Goal: Task Accomplishment & Management: Use online tool/utility

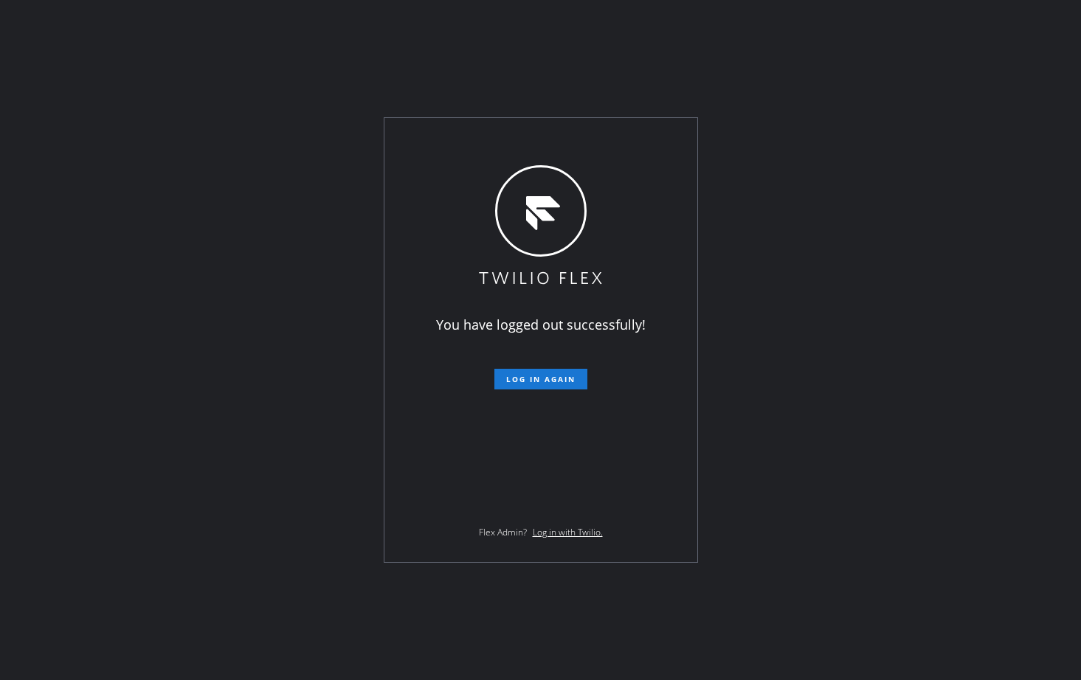
click at [93, 637] on div "You have logged out successfully! Log in again Flex Admin? Log in with Twilio." at bounding box center [540, 340] width 1081 height 680
click at [551, 382] on span "Log in again" at bounding box center [540, 379] width 69 height 10
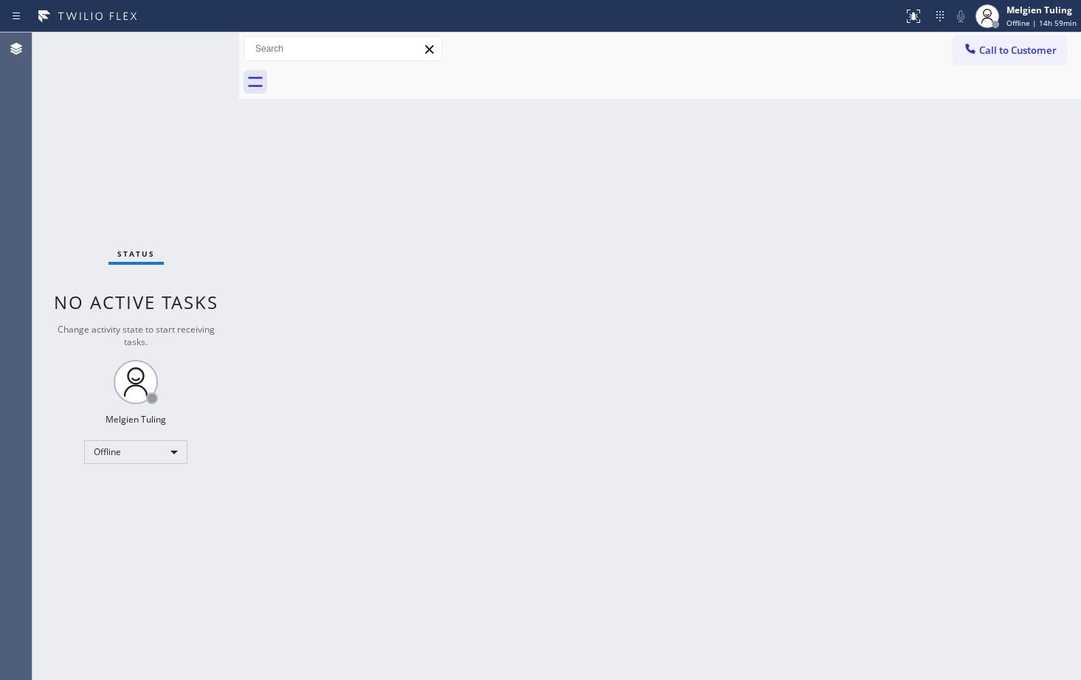
click at [351, 247] on div "Back to Dashboard Change Sender ID Customers Technicians Select a contact Outbo…" at bounding box center [660, 356] width 842 height 648
click at [173, 450] on div "Offline" at bounding box center [135, 452] width 103 height 24
click at [645, 426] on div at bounding box center [540, 340] width 1081 height 680
click at [176, 451] on div "Offline" at bounding box center [135, 452] width 103 height 24
click at [111, 493] on li "Available" at bounding box center [135, 491] width 100 height 18
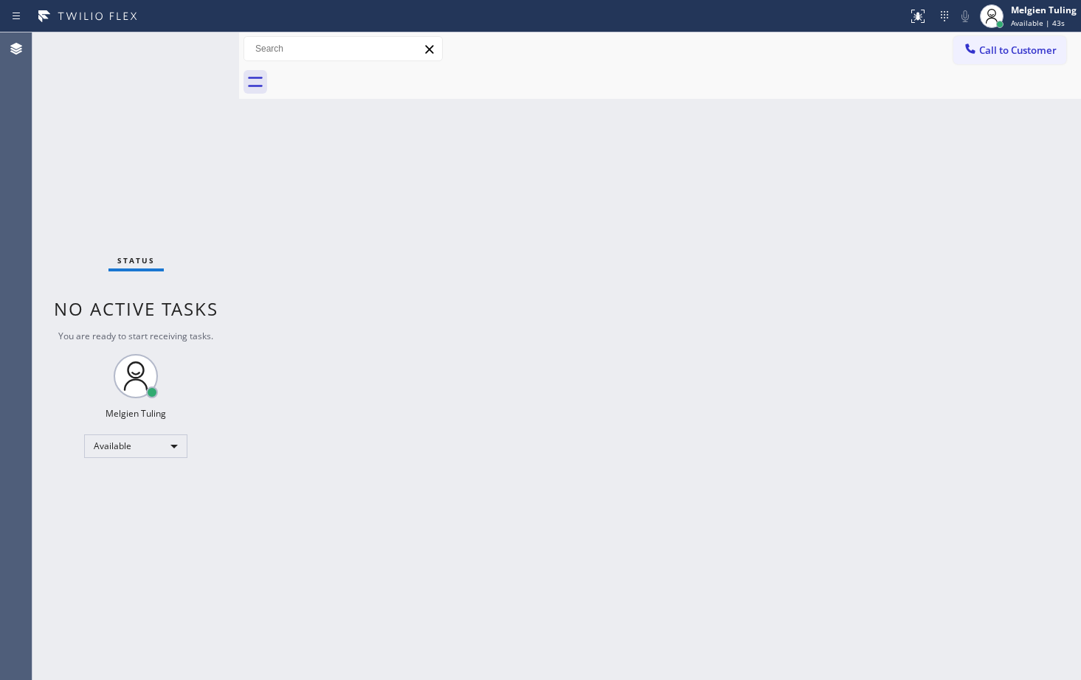
click at [546, 452] on div "Back to Dashboard Change Sender ID Customers Technicians Select a contact Outbo…" at bounding box center [660, 356] width 842 height 648
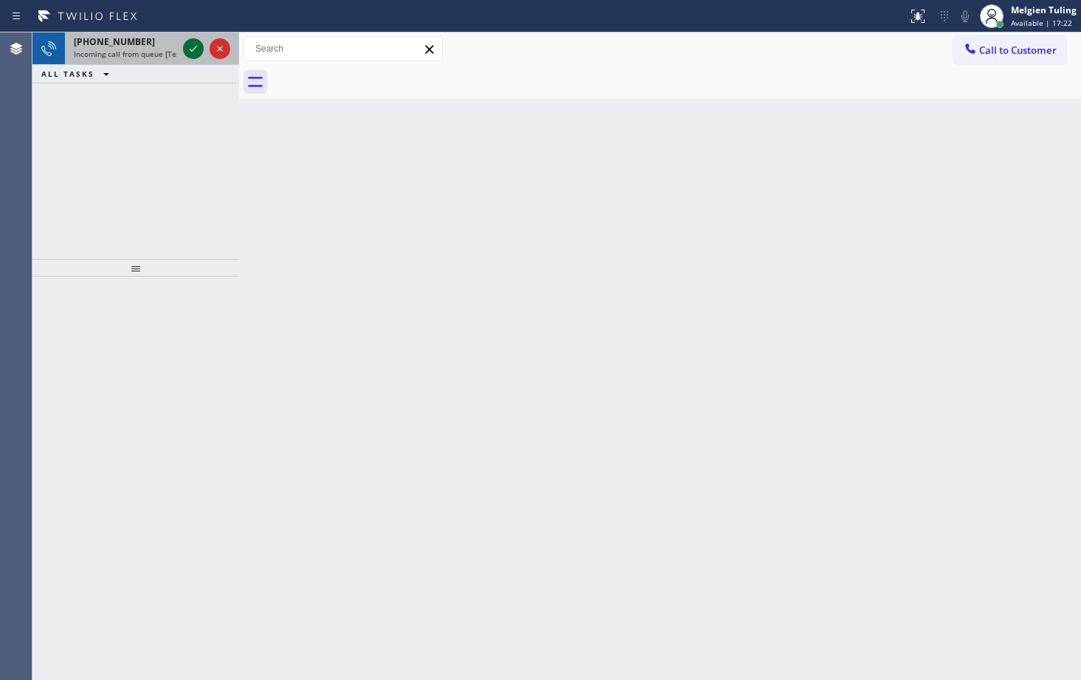
click at [191, 50] on icon at bounding box center [193, 49] width 7 height 6
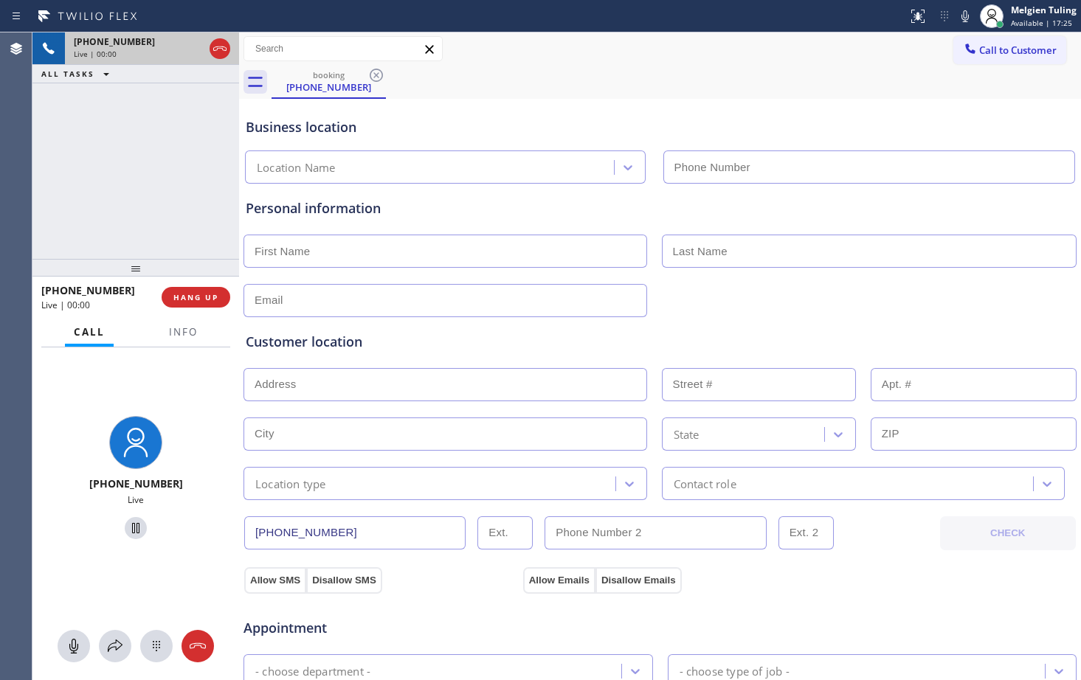
type input "[PHONE_NUMBER]"
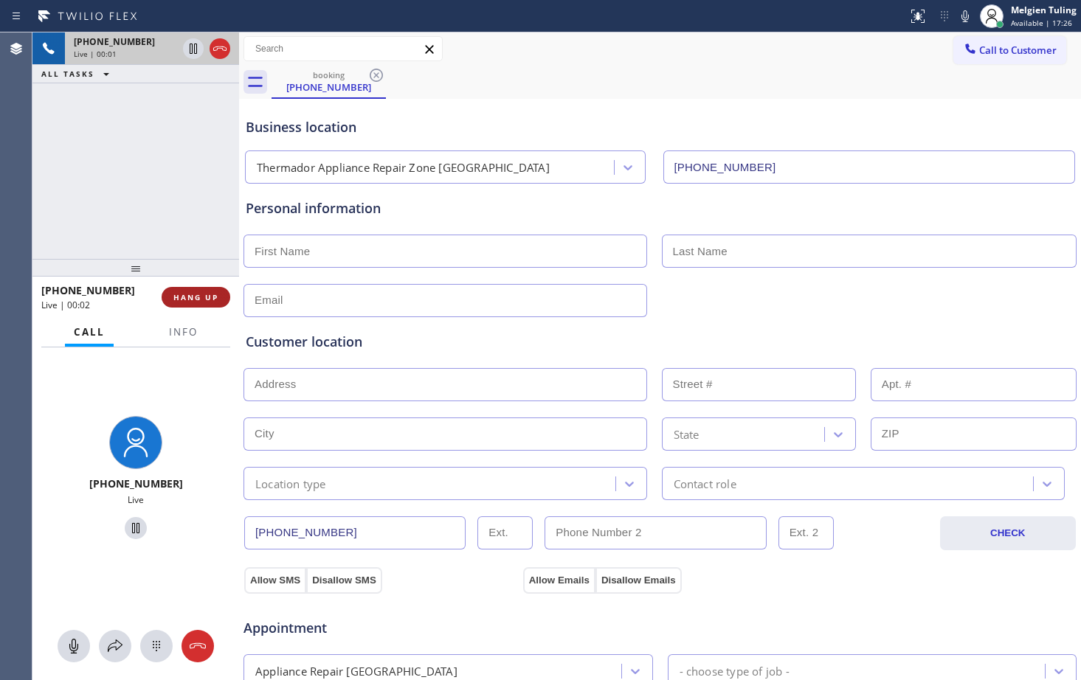
click at [186, 291] on button "HANG UP" at bounding box center [196, 297] width 69 height 21
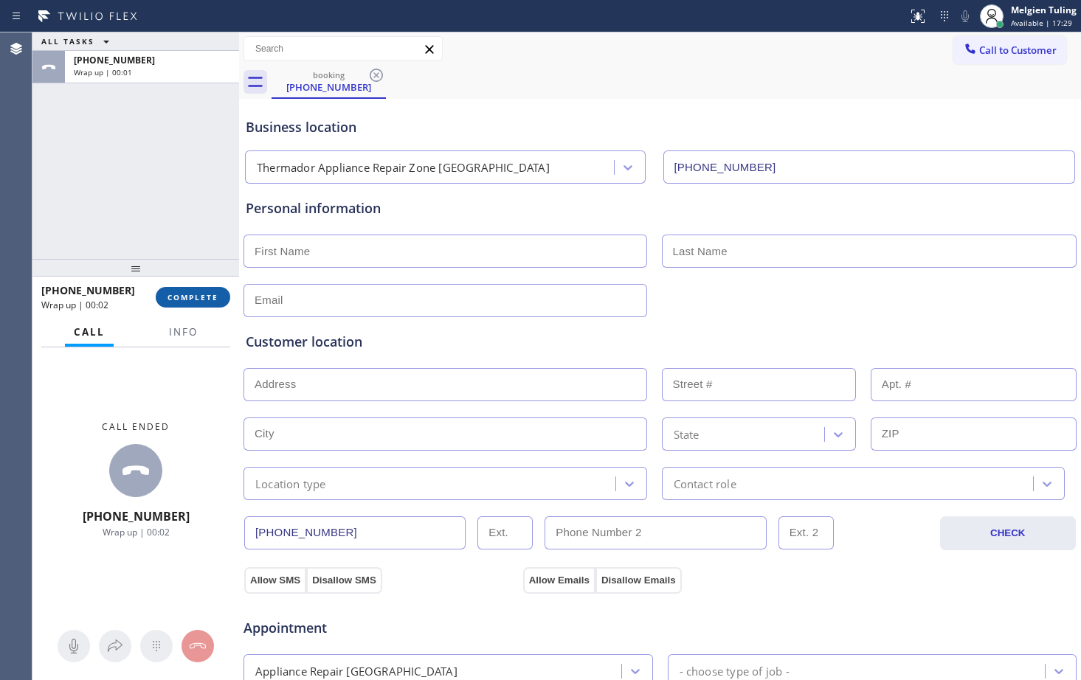
click at [188, 297] on span "COMPLETE" at bounding box center [192, 297] width 51 height 10
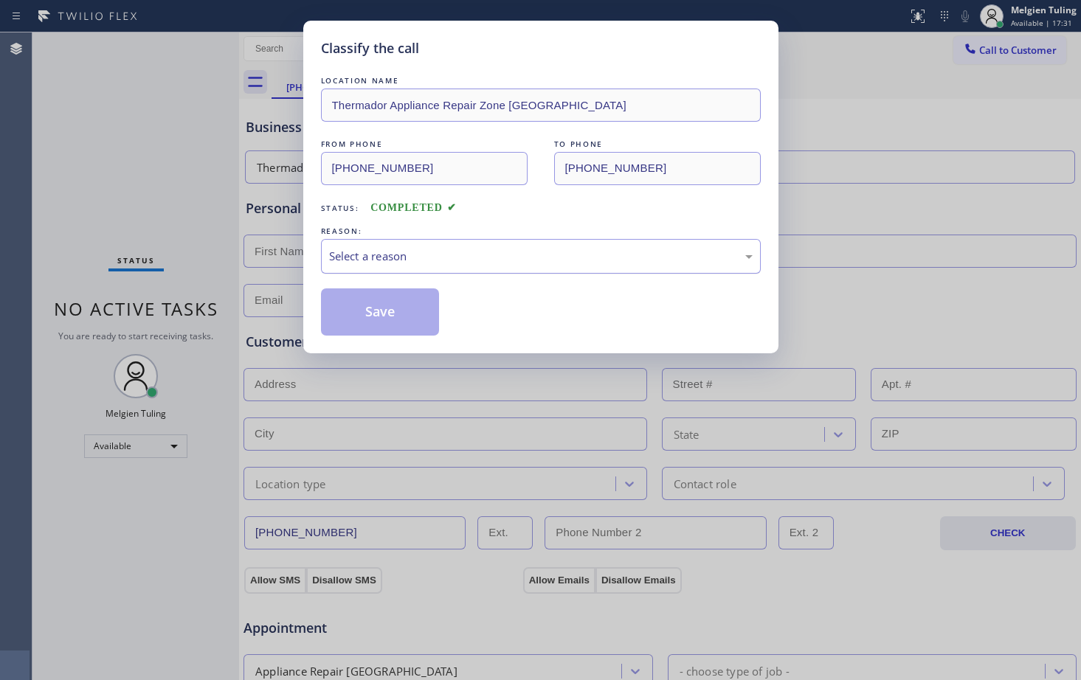
click at [465, 263] on div "Select a reason" at bounding box center [540, 256] width 423 height 17
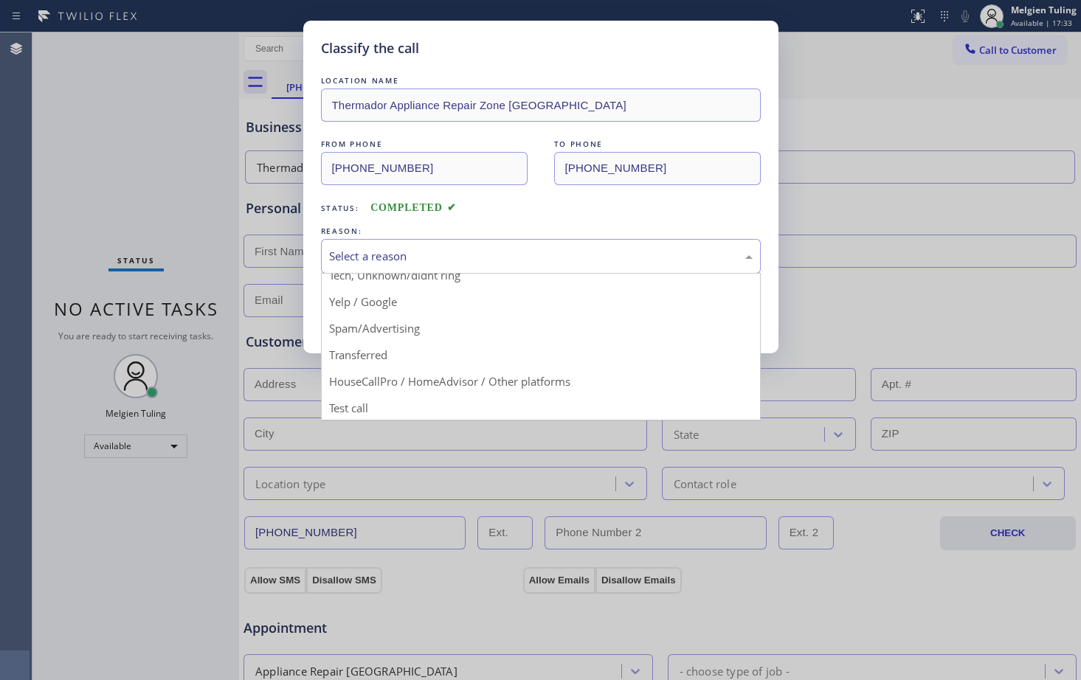
scroll to position [93, 0]
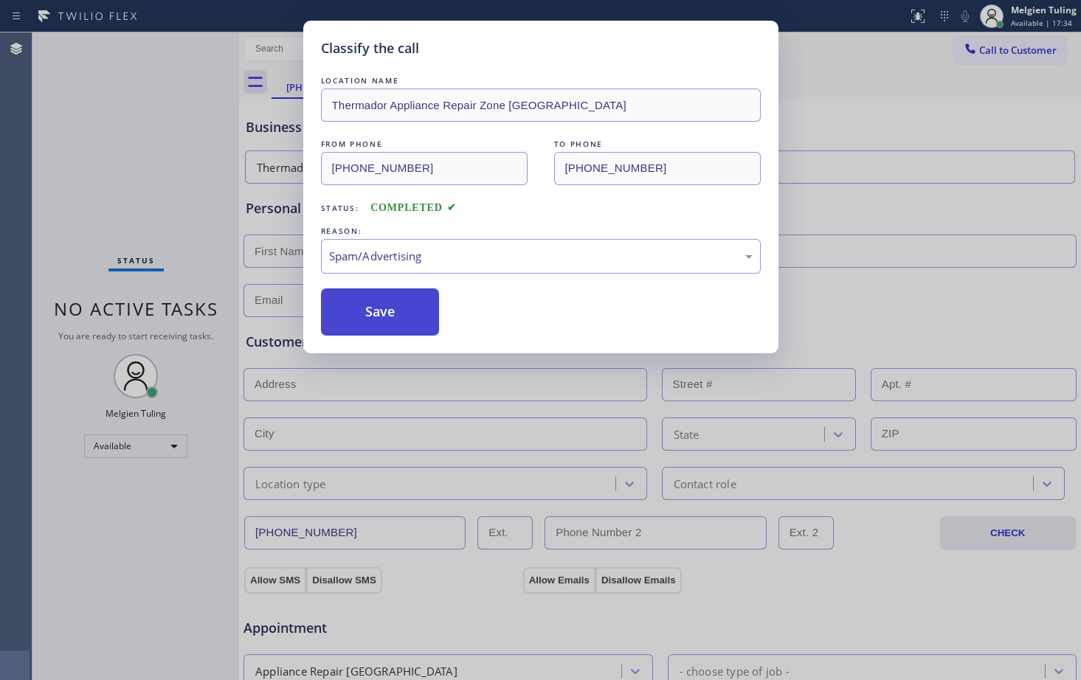
click at [375, 311] on button "Save" at bounding box center [380, 311] width 119 height 47
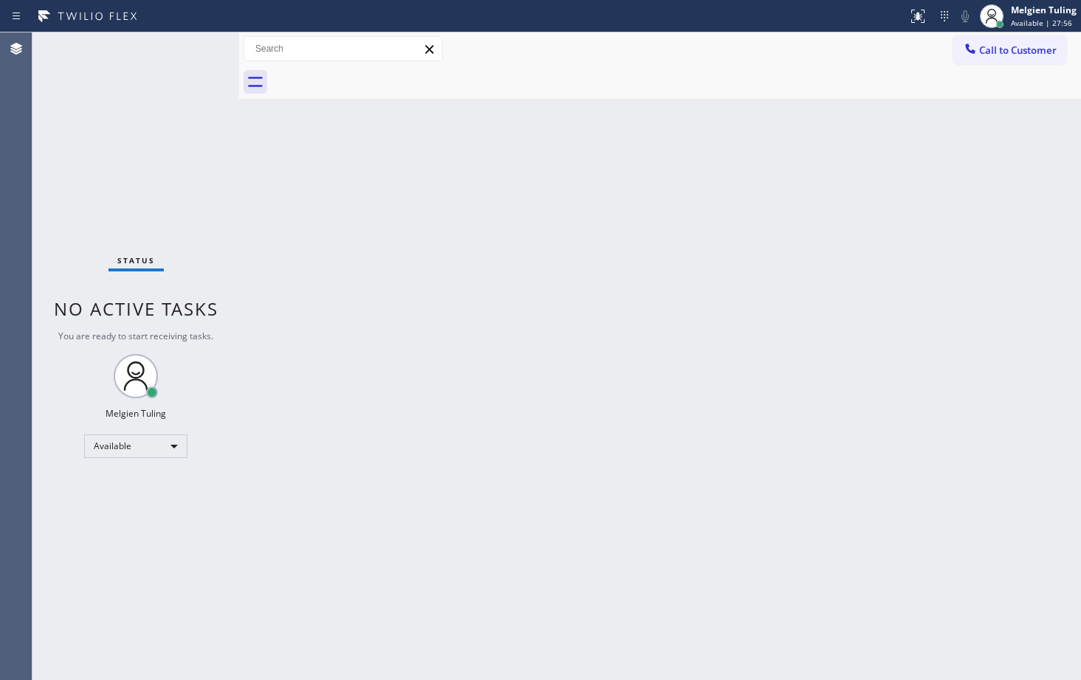
click at [195, 46] on div "Status No active tasks You are ready to start receiving tasks. Melgien Tuling A…" at bounding box center [135, 356] width 207 height 648
click at [184, 51] on div "Status No active tasks You are ready to start receiving tasks. Melgien Tuling A…" at bounding box center [135, 356] width 207 height 648
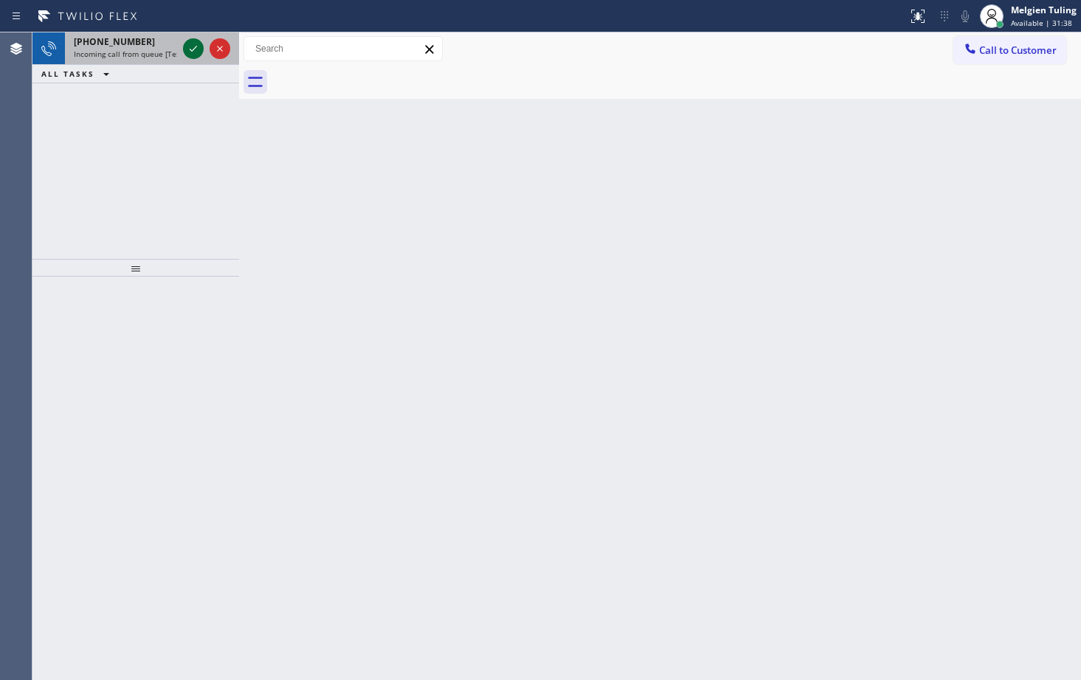
click at [196, 49] on icon at bounding box center [193, 49] width 18 height 18
click at [193, 49] on icon at bounding box center [193, 49] width 18 height 18
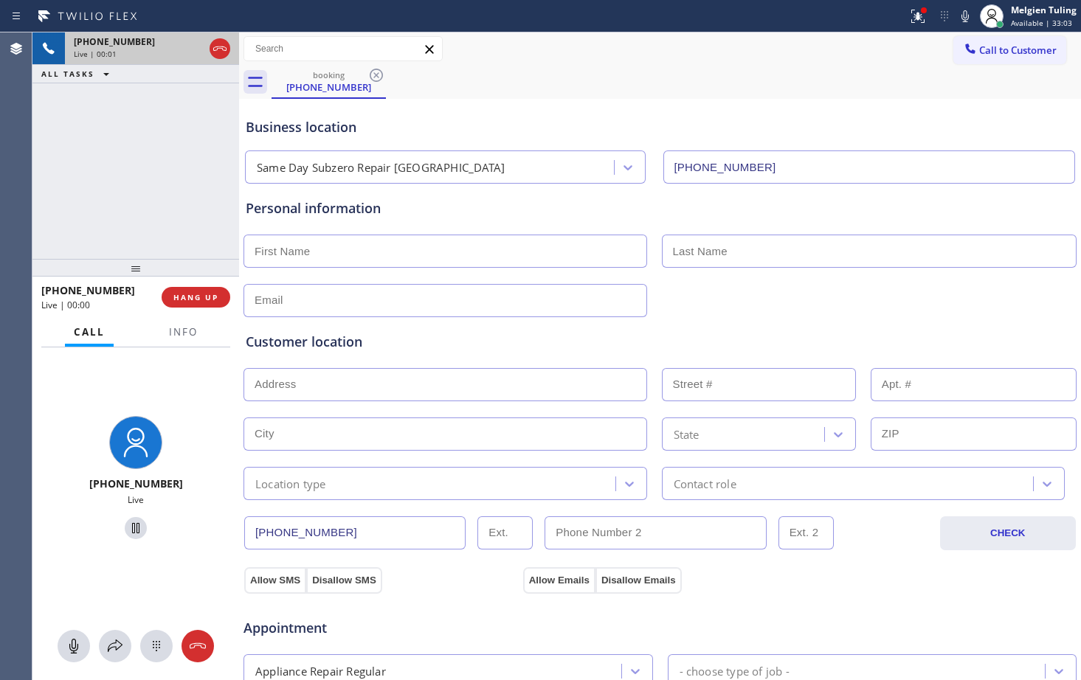
type input "[PHONE_NUMBER]"
click at [212, 298] on span "HANG UP" at bounding box center [195, 297] width 45 height 10
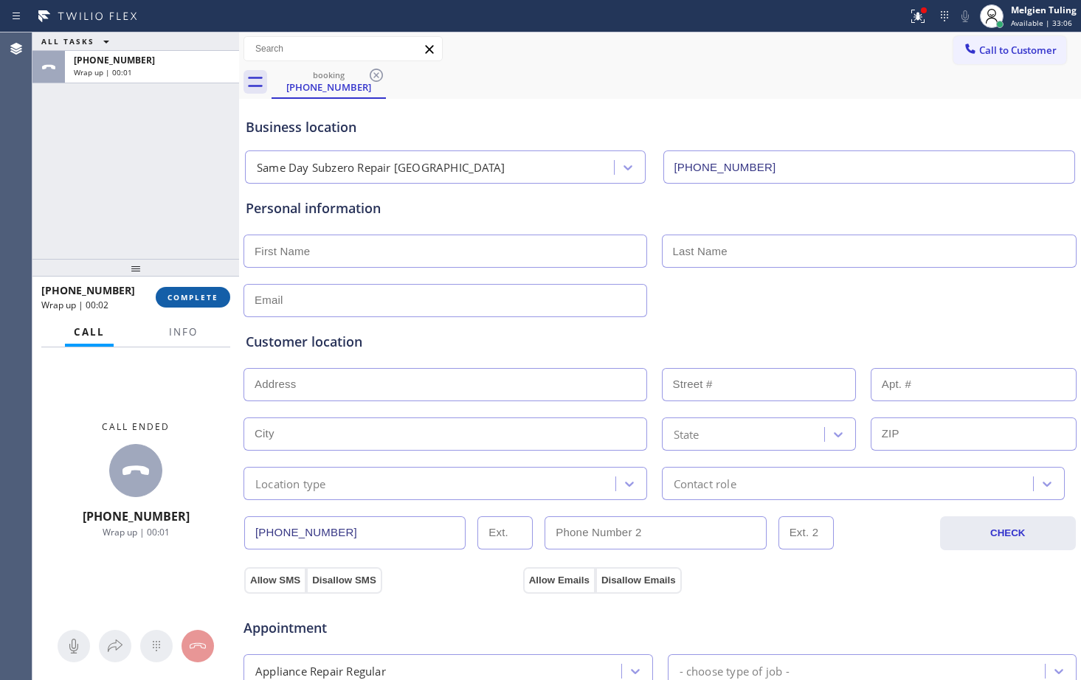
click at [198, 297] on span "COMPLETE" at bounding box center [192, 297] width 51 height 10
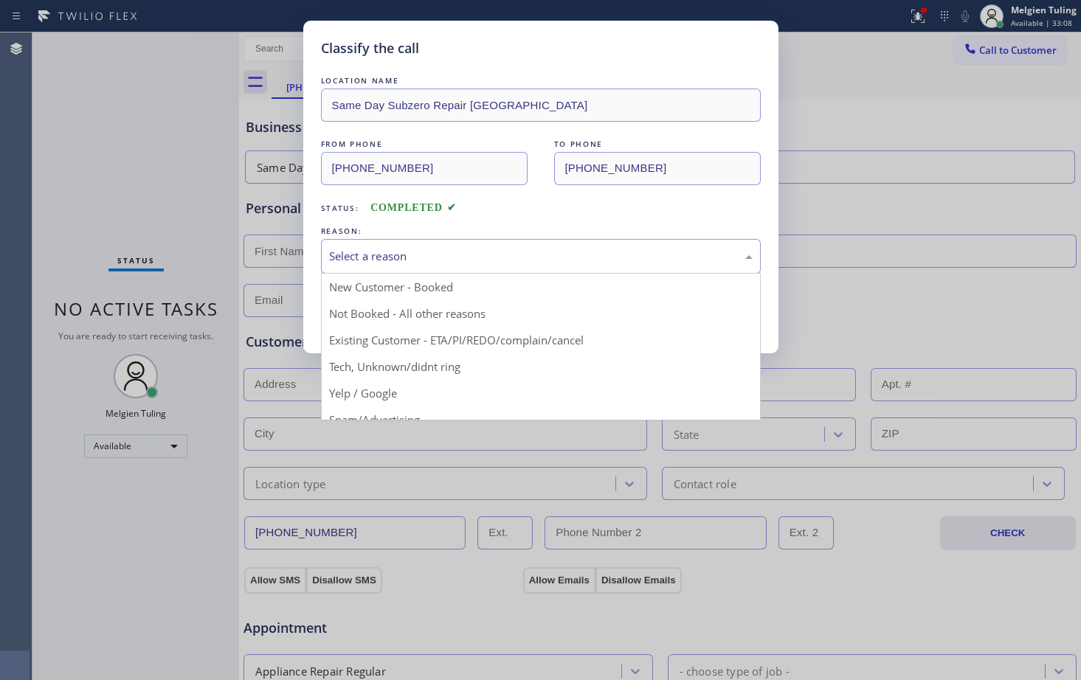
click at [369, 257] on div "Select a reason" at bounding box center [540, 256] width 423 height 17
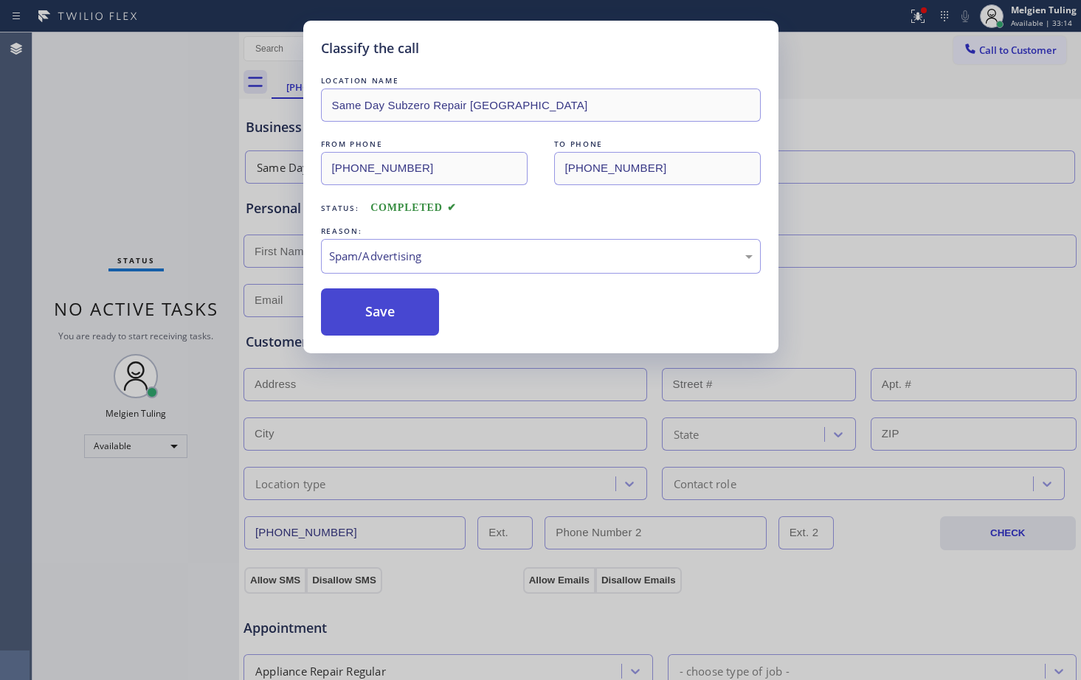
click at [375, 321] on button "Save" at bounding box center [380, 311] width 119 height 47
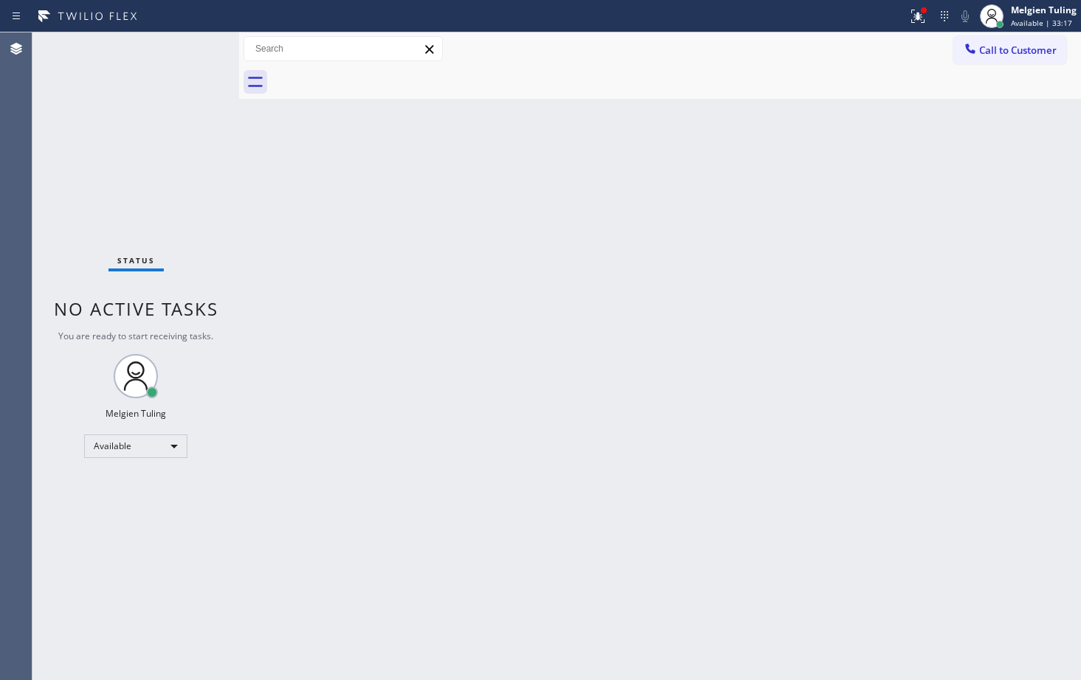
click at [784, 249] on div "Back to Dashboard Change Sender ID Customers Technicians Select a contact Outbo…" at bounding box center [660, 356] width 842 height 648
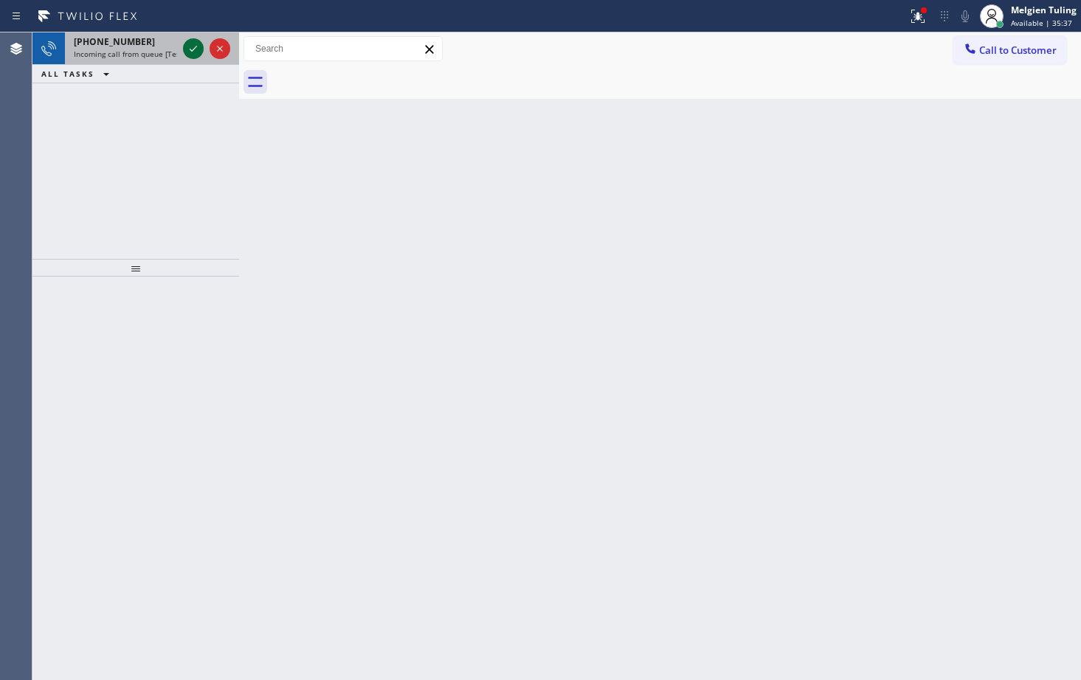
click at [194, 50] on icon at bounding box center [193, 49] width 18 height 18
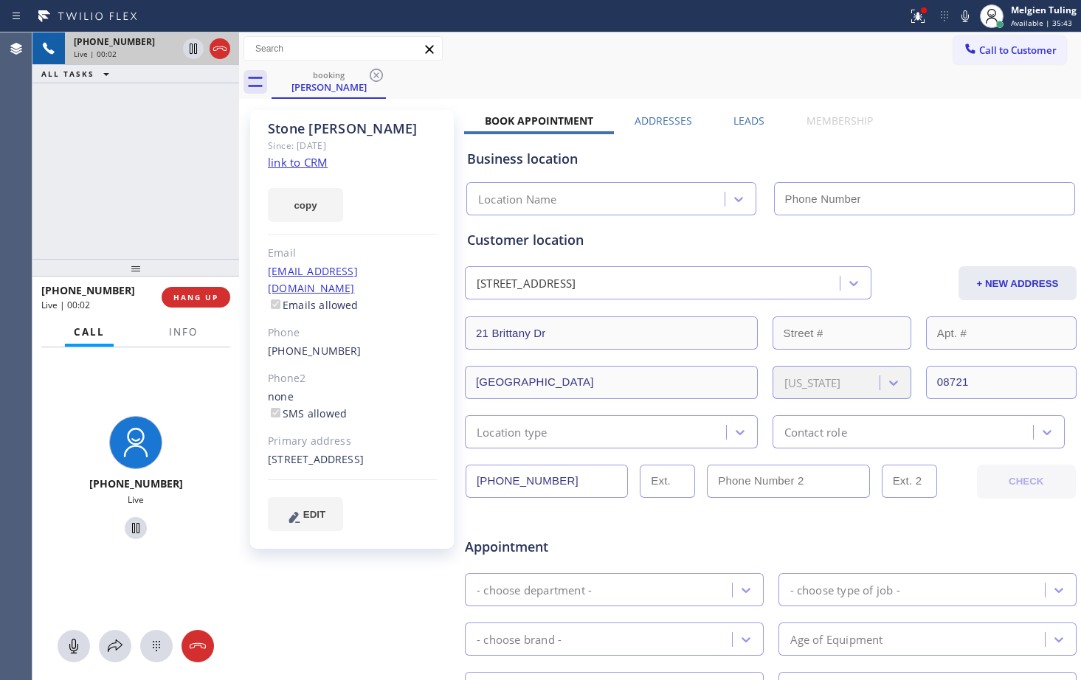
type input "[PHONE_NUMBER]"
click at [387, 182] on div "copy" at bounding box center [352, 196] width 169 height 51
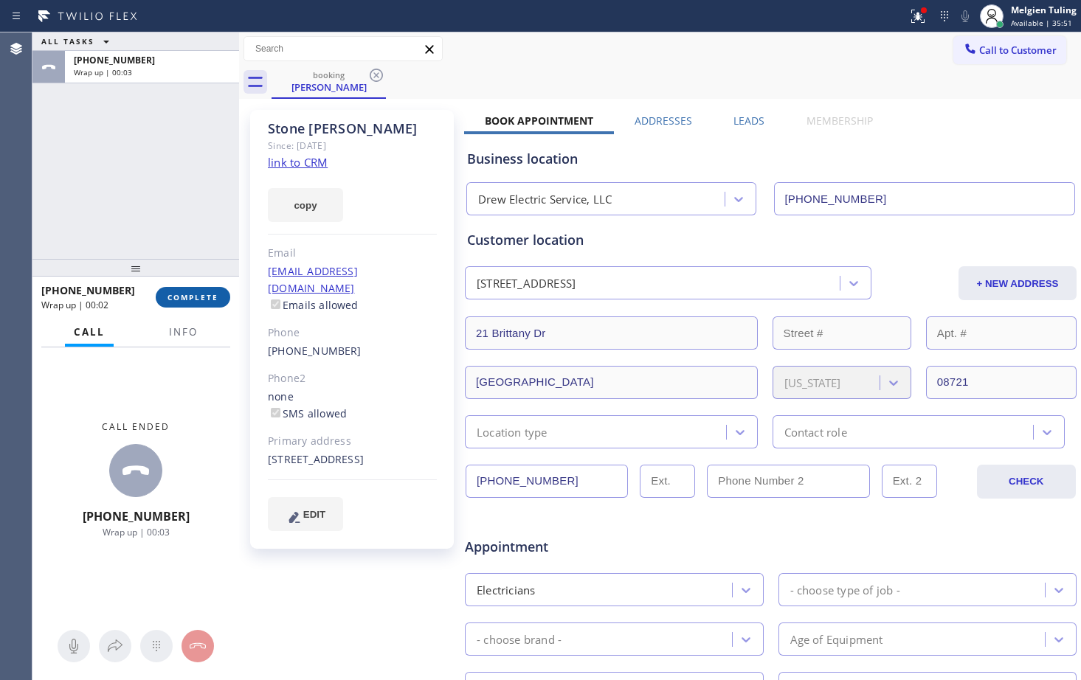
click at [195, 300] on span "COMPLETE" at bounding box center [192, 297] width 51 height 10
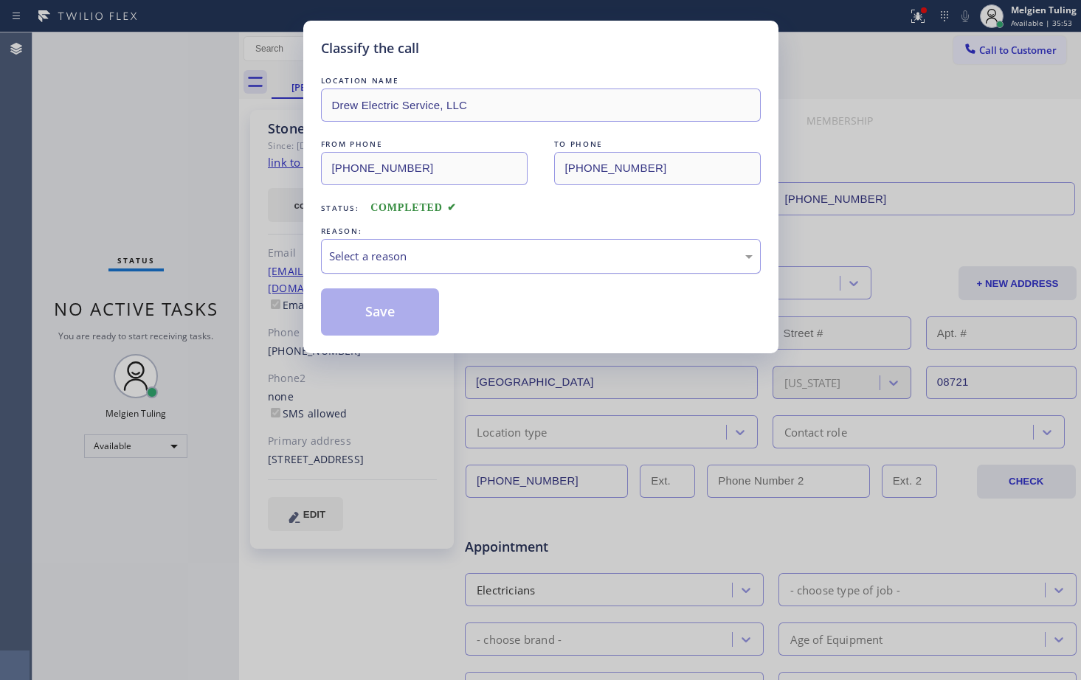
click at [402, 243] on div "Select a reason" at bounding box center [541, 256] width 440 height 35
click at [400, 316] on button "Save" at bounding box center [380, 311] width 119 height 47
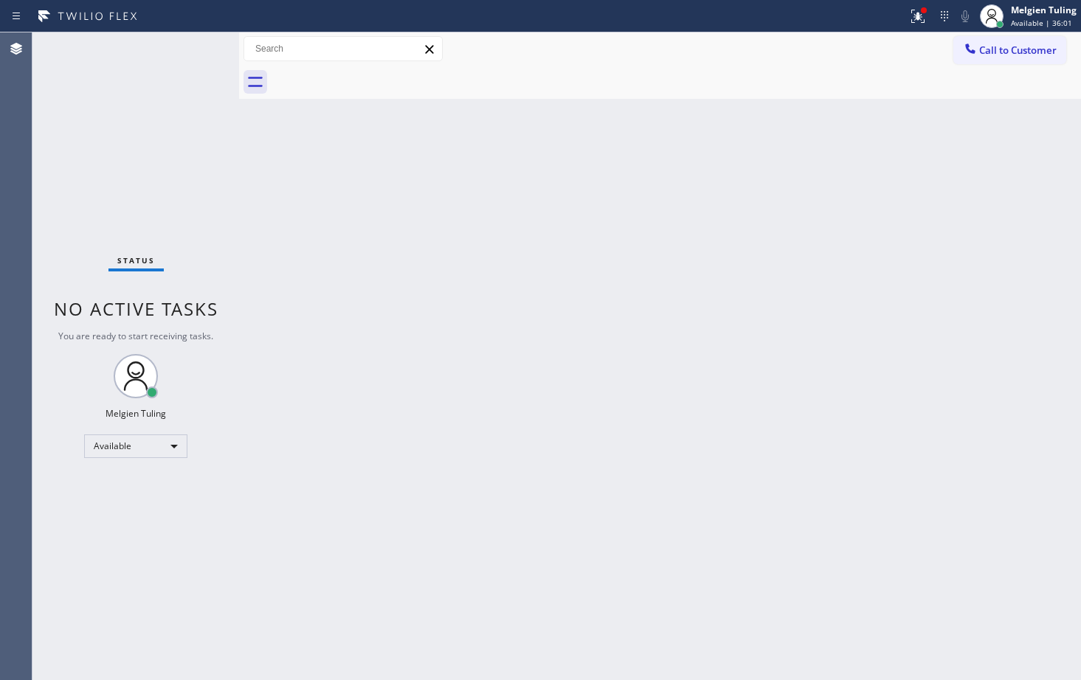
click at [580, 287] on div "Back to Dashboard Change Sender ID Customers Technicians Select a contact Outbo…" at bounding box center [660, 356] width 842 height 648
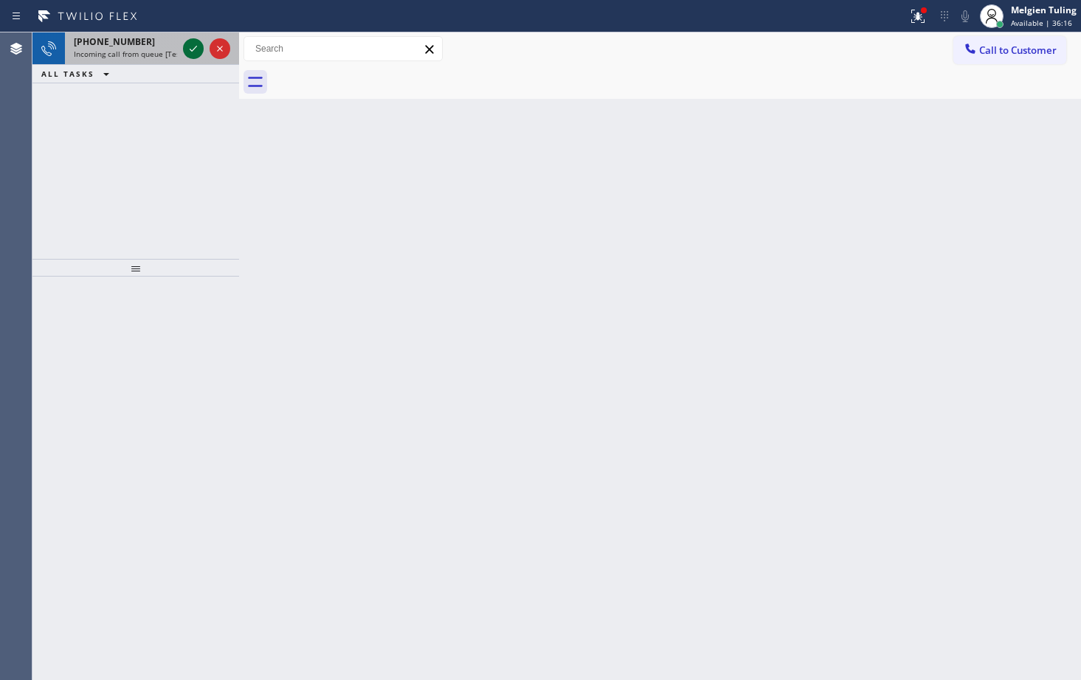
click at [189, 46] on icon at bounding box center [193, 49] width 18 height 18
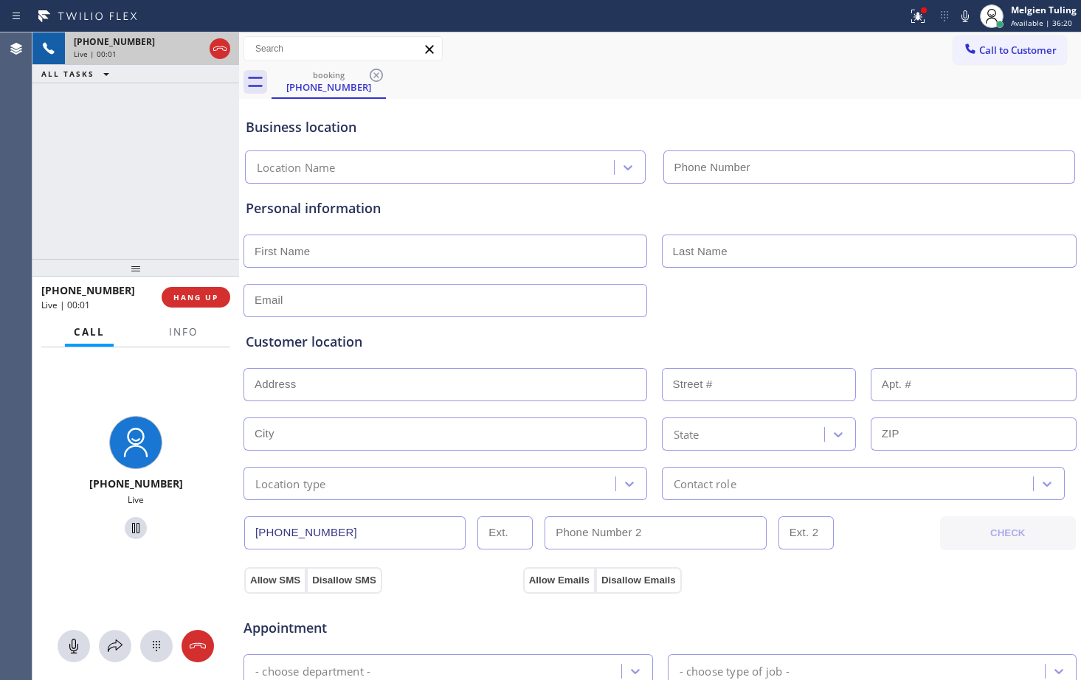
type input "[PHONE_NUMBER]"
click at [189, 301] on span "HANG UP" at bounding box center [195, 297] width 45 height 10
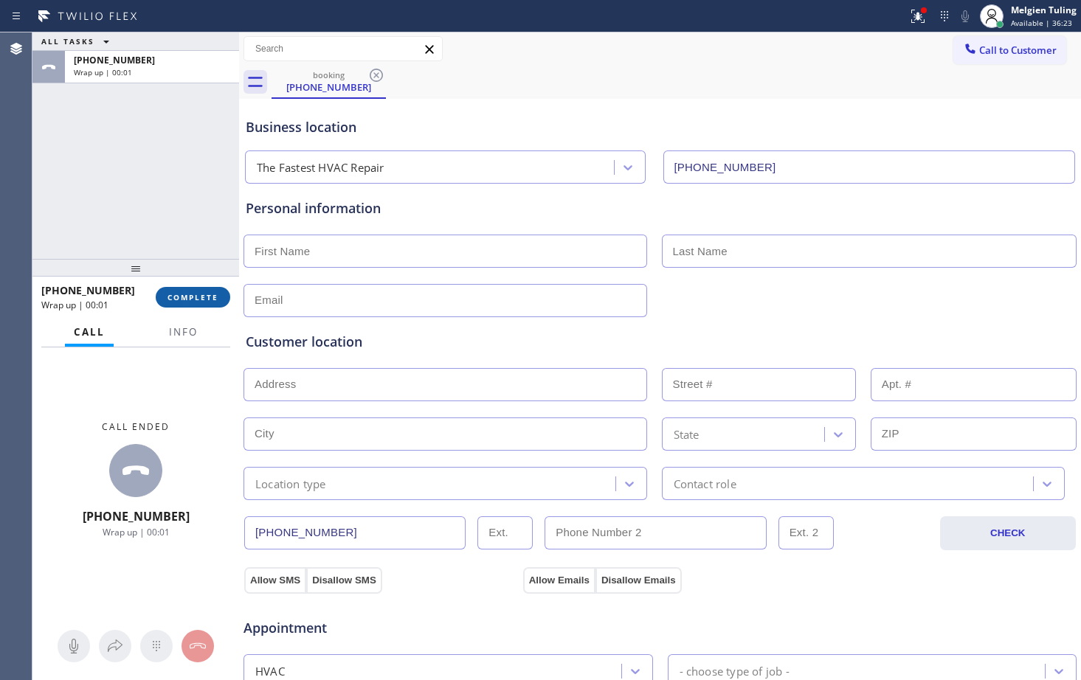
click at [215, 297] on span "COMPLETE" at bounding box center [192, 297] width 51 height 10
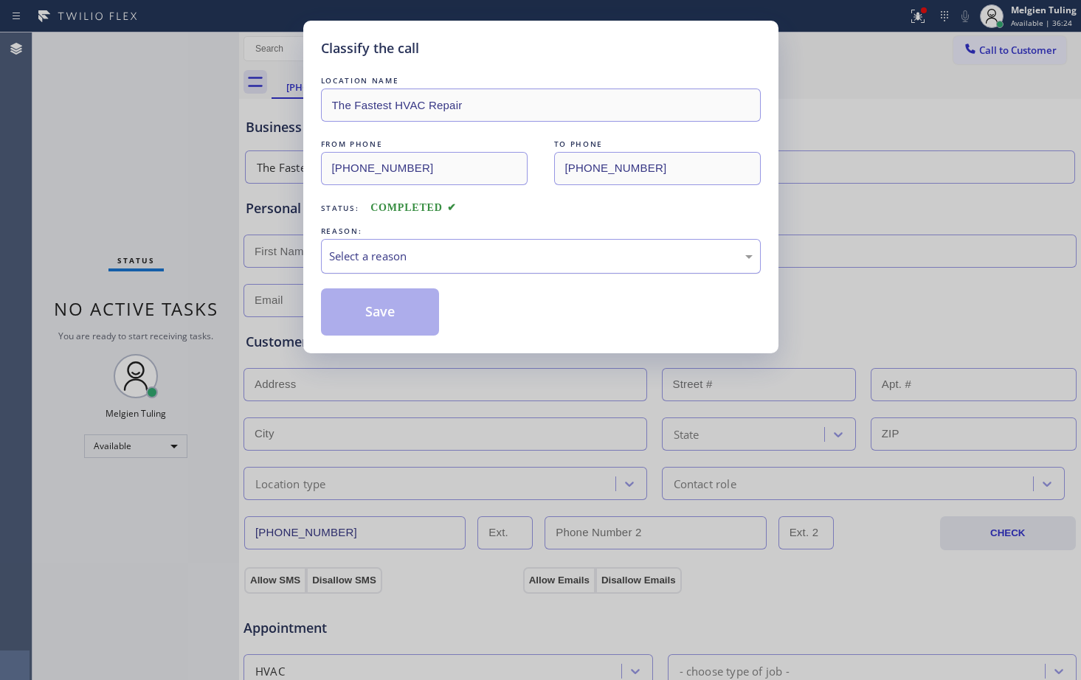
click at [396, 255] on div "Select a reason" at bounding box center [540, 256] width 423 height 17
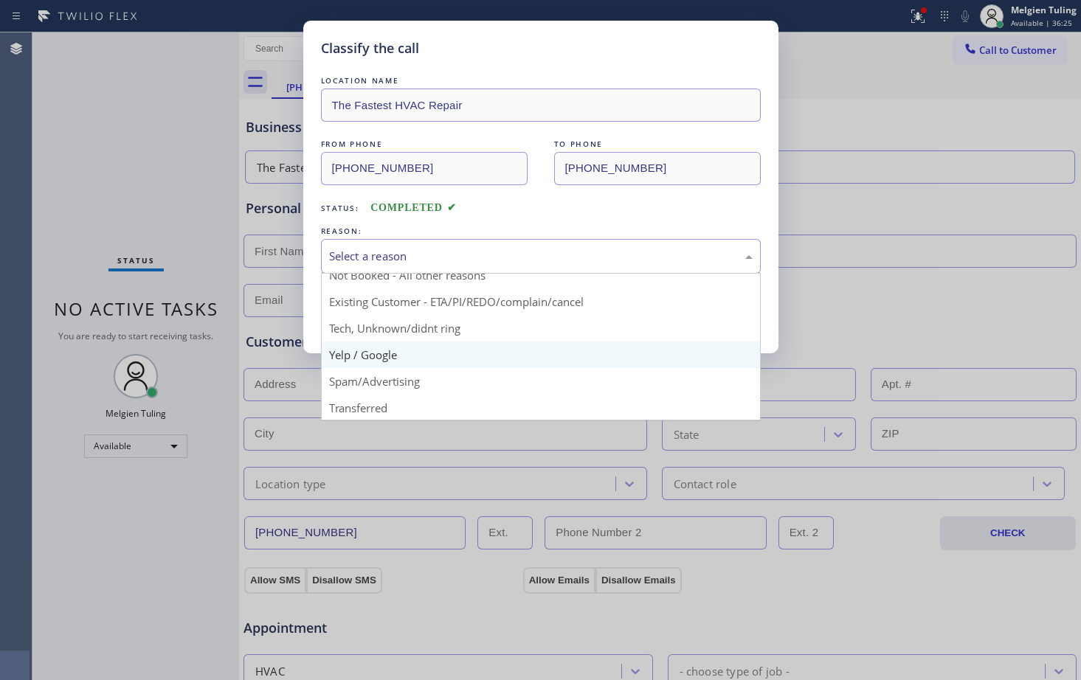
scroll to position [74, 0]
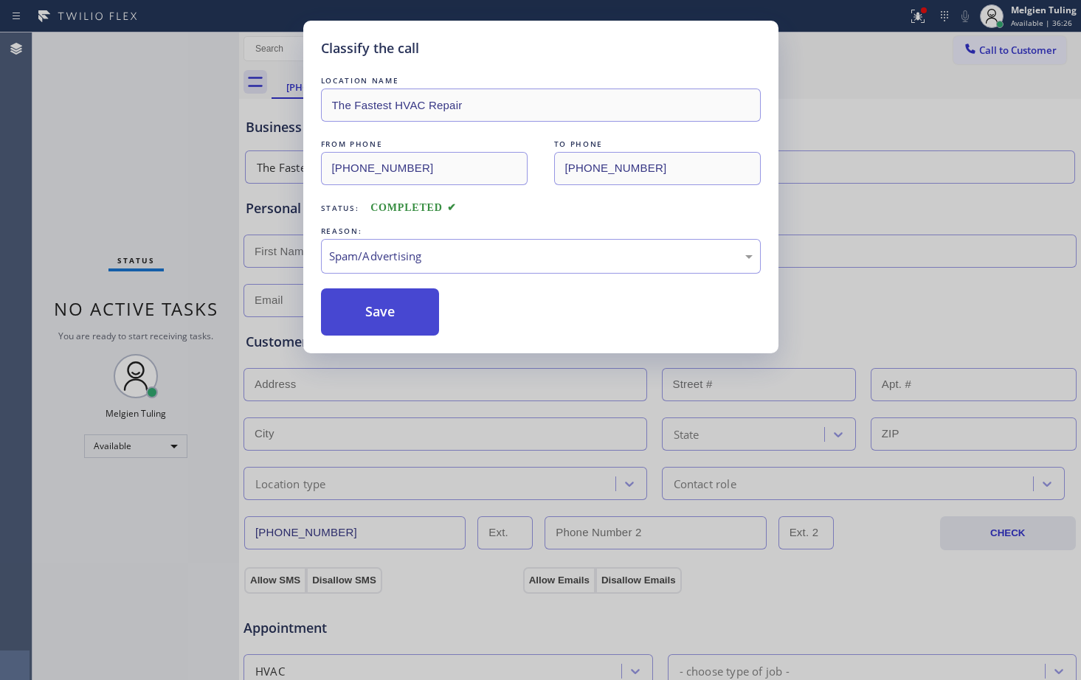
click at [369, 316] on button "Save" at bounding box center [380, 311] width 119 height 47
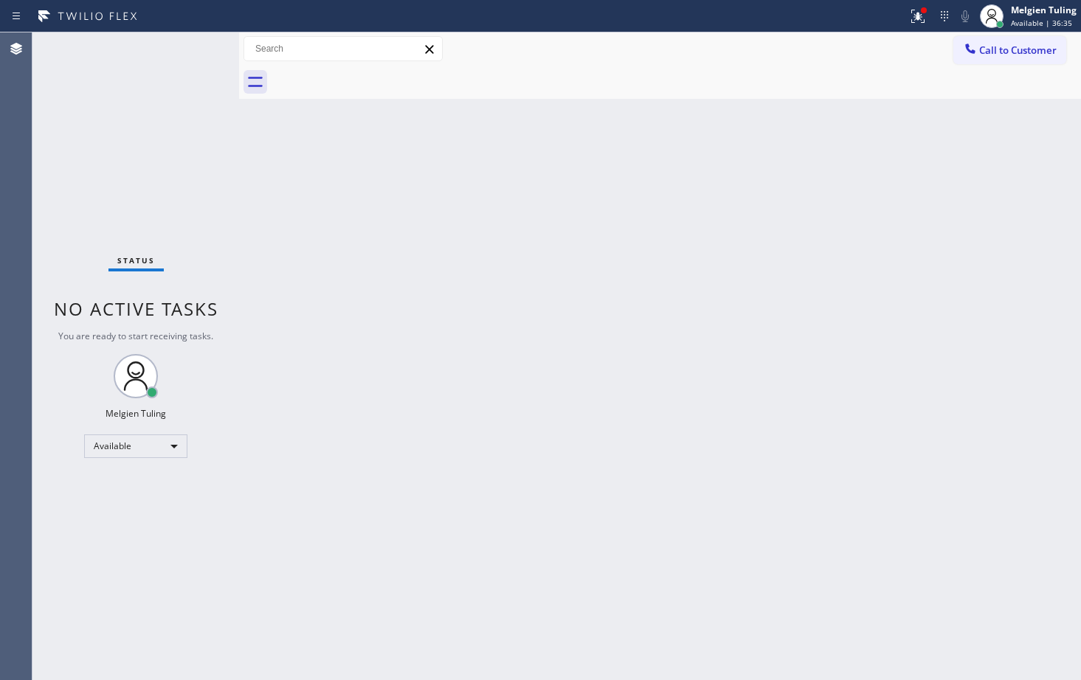
click at [190, 49] on div "Status No active tasks You are ready to start receiving tasks. Melgien Tuling A…" at bounding box center [135, 356] width 207 height 648
click at [925, 17] on icon at bounding box center [918, 16] width 18 height 18
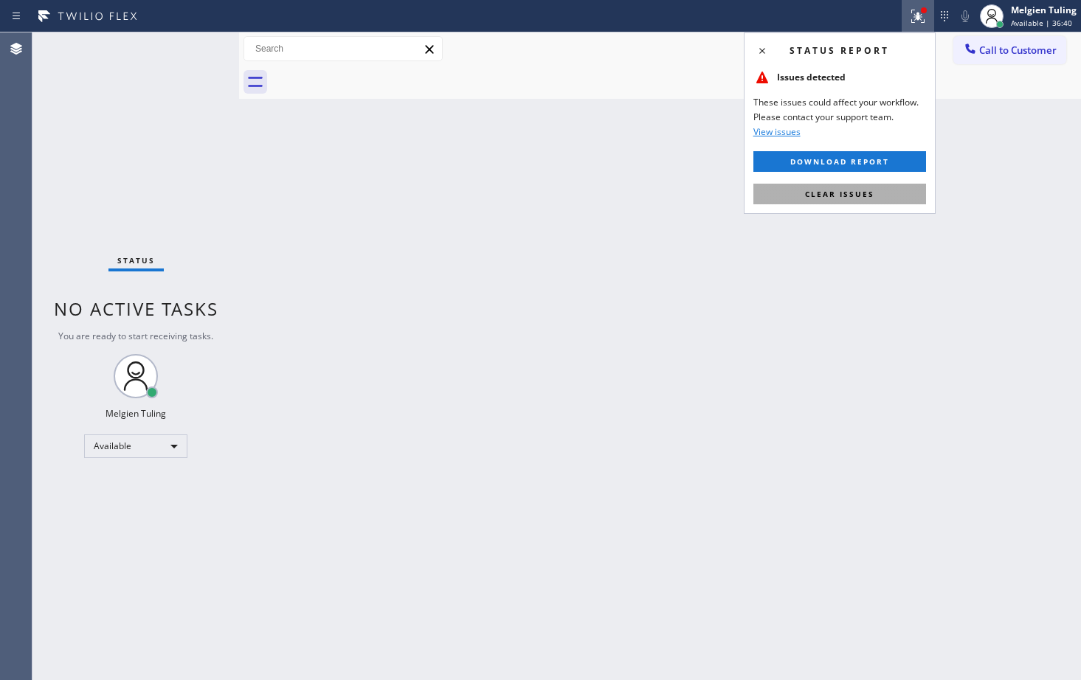
click at [843, 194] on span "Clear issues" at bounding box center [839, 194] width 69 height 10
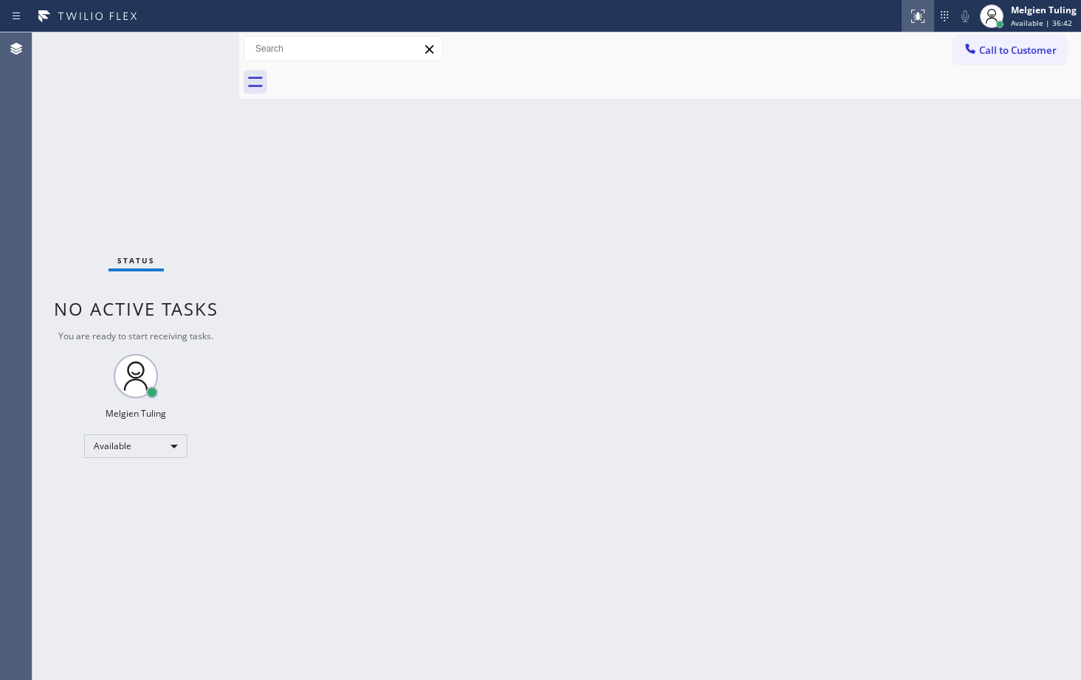
click at [920, 19] on icon at bounding box center [915, 15] width 9 height 10
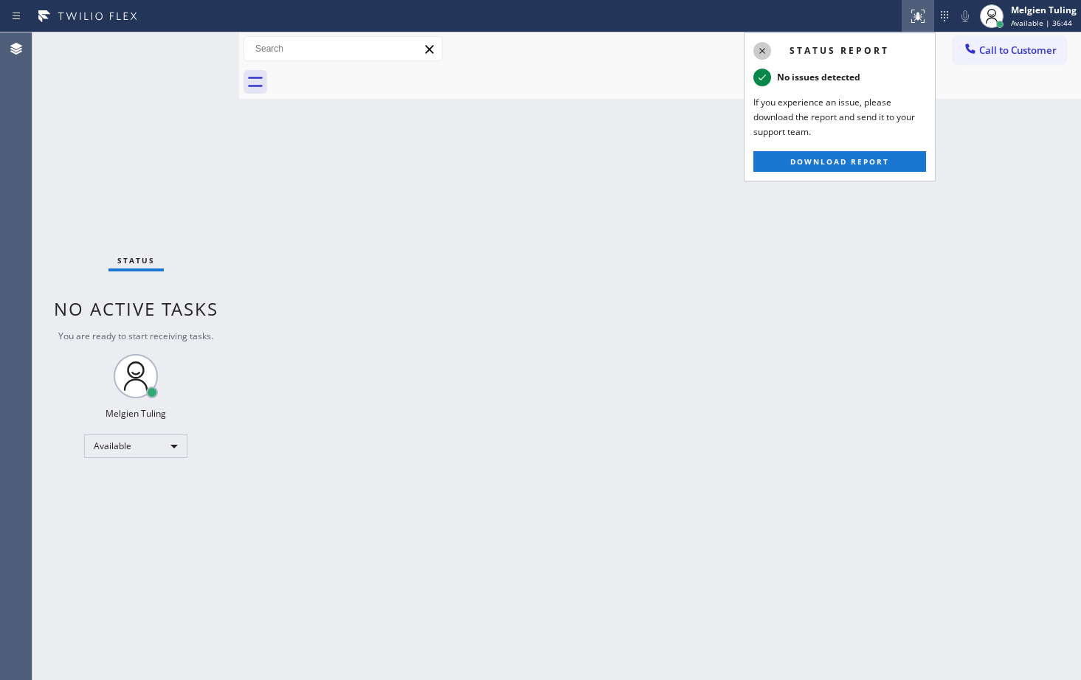
click at [762, 54] on icon at bounding box center [762, 51] width 18 height 18
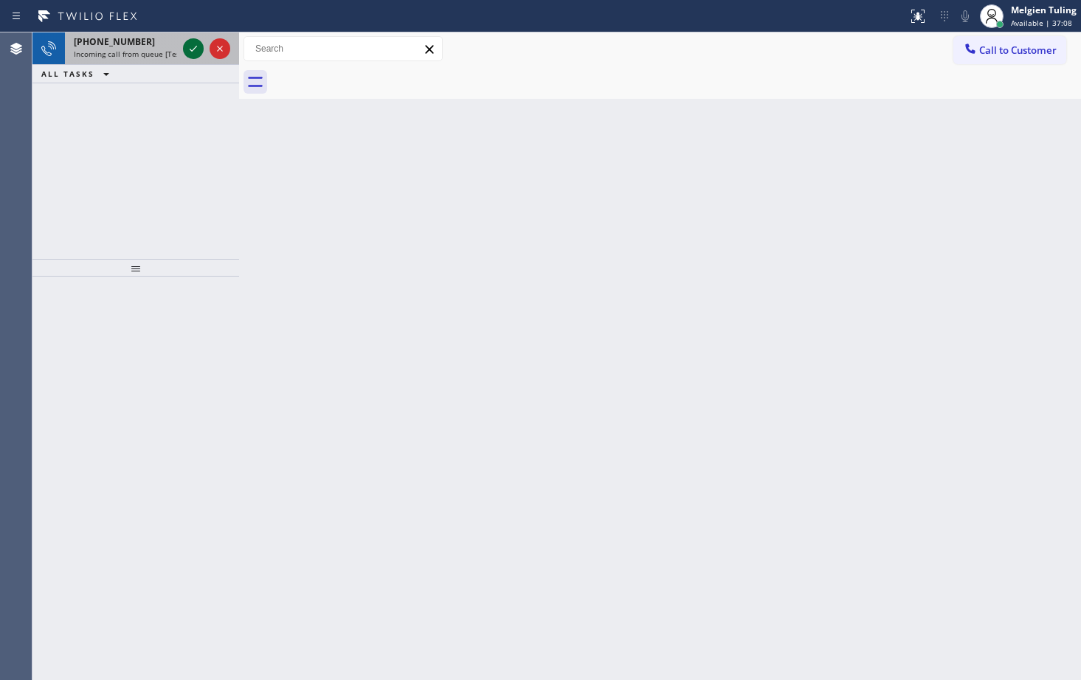
click at [184, 44] on icon at bounding box center [193, 49] width 18 height 18
click at [193, 53] on icon at bounding box center [193, 49] width 18 height 18
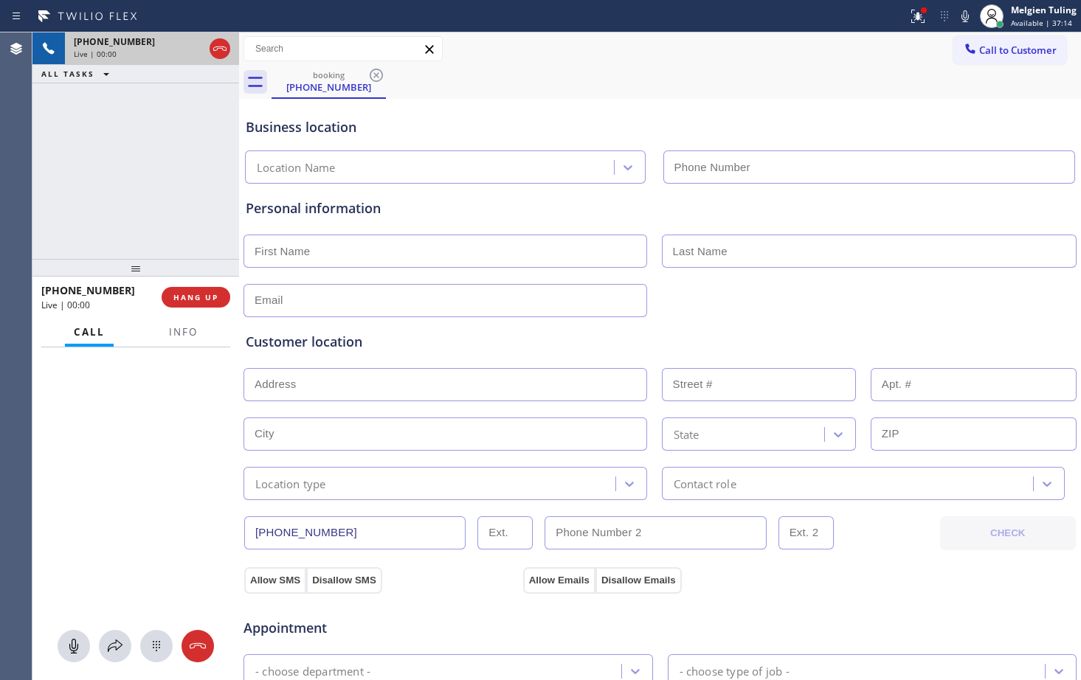
type input "[PHONE_NUMBER]"
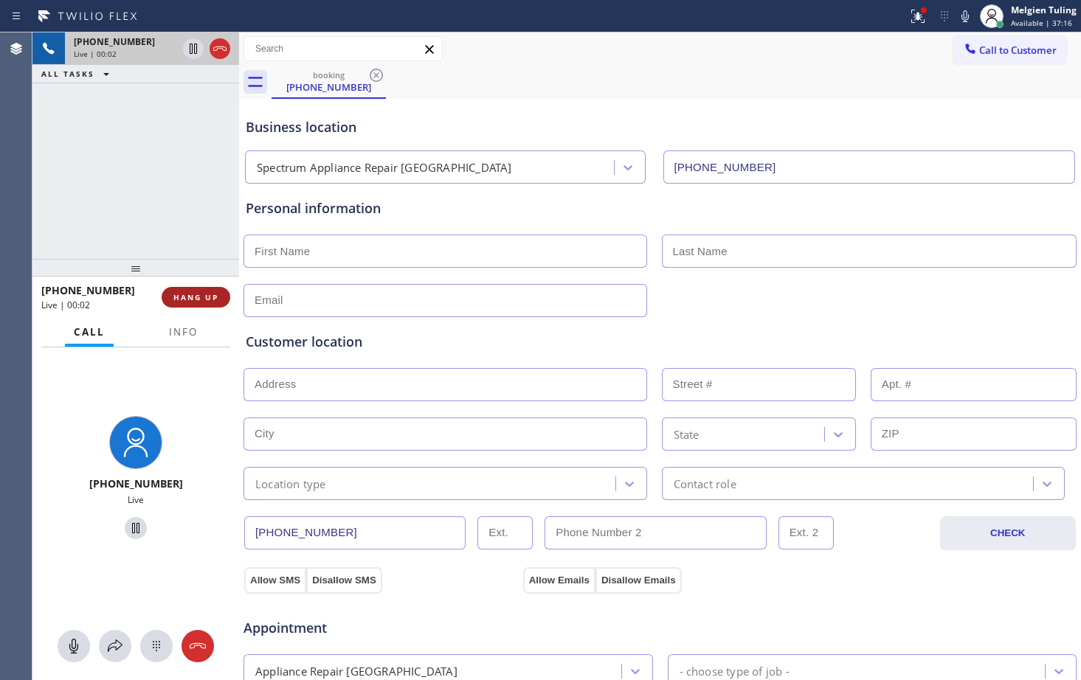
click at [197, 294] on span "HANG UP" at bounding box center [195, 297] width 45 height 10
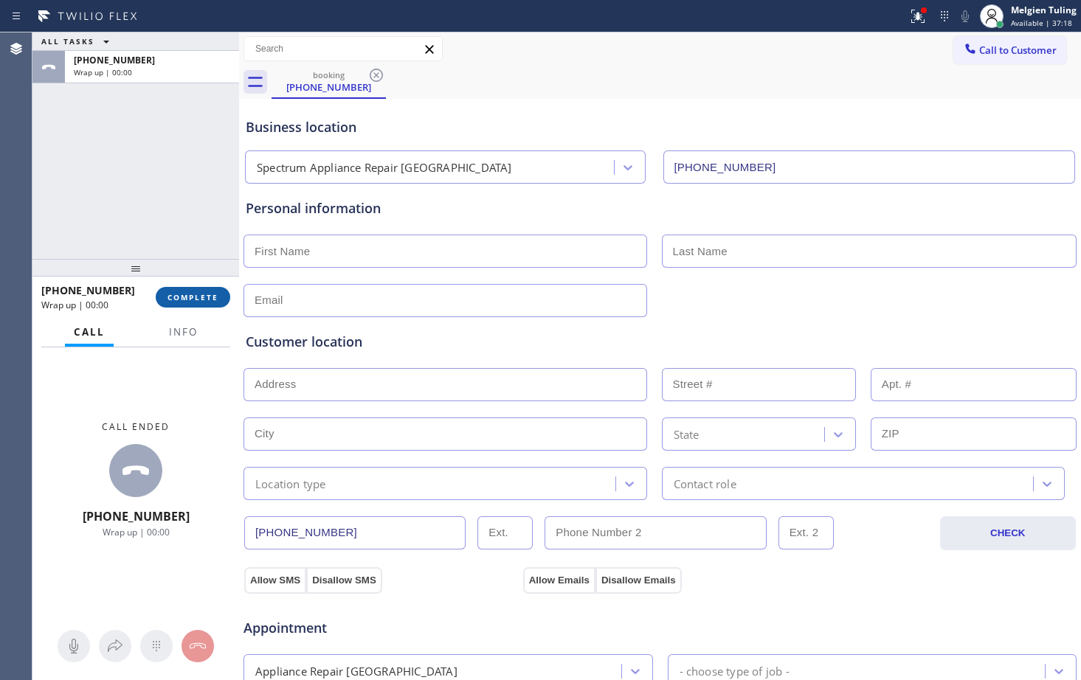
click at [210, 297] on span "COMPLETE" at bounding box center [192, 297] width 51 height 10
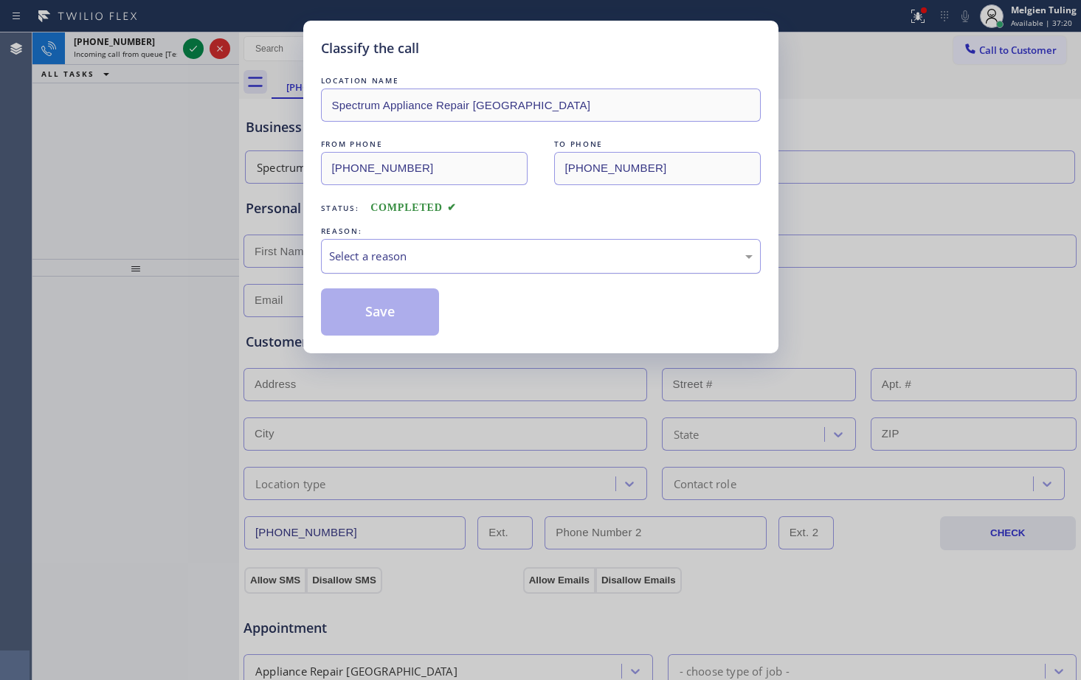
click at [355, 257] on div "Select a reason" at bounding box center [540, 256] width 423 height 17
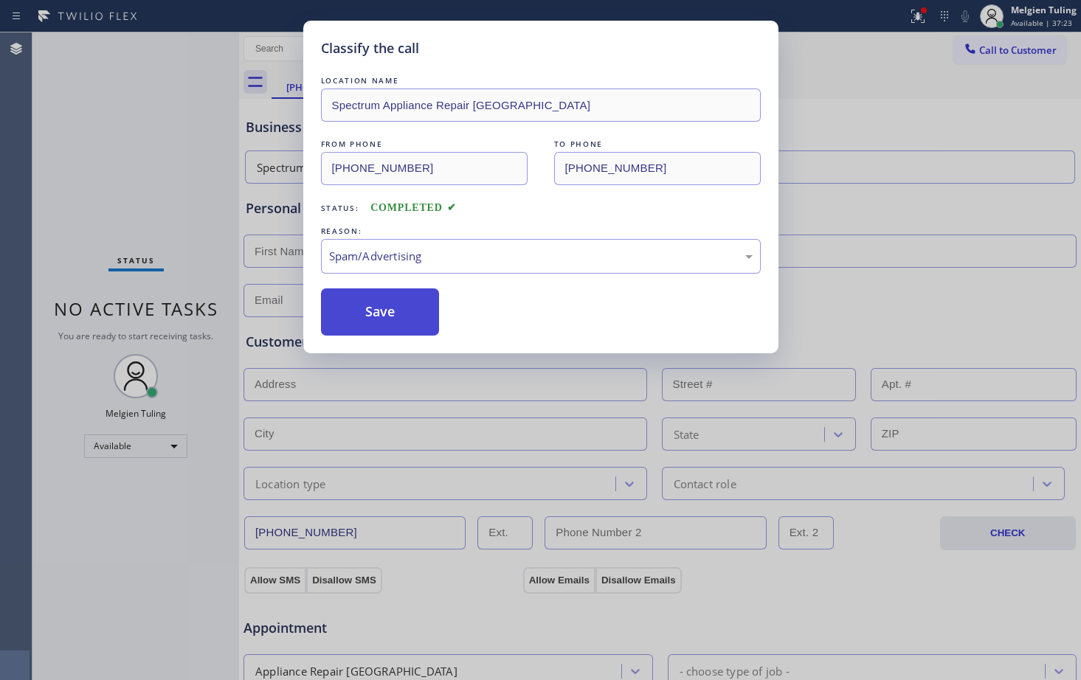
click at [380, 310] on button "Save" at bounding box center [380, 311] width 119 height 47
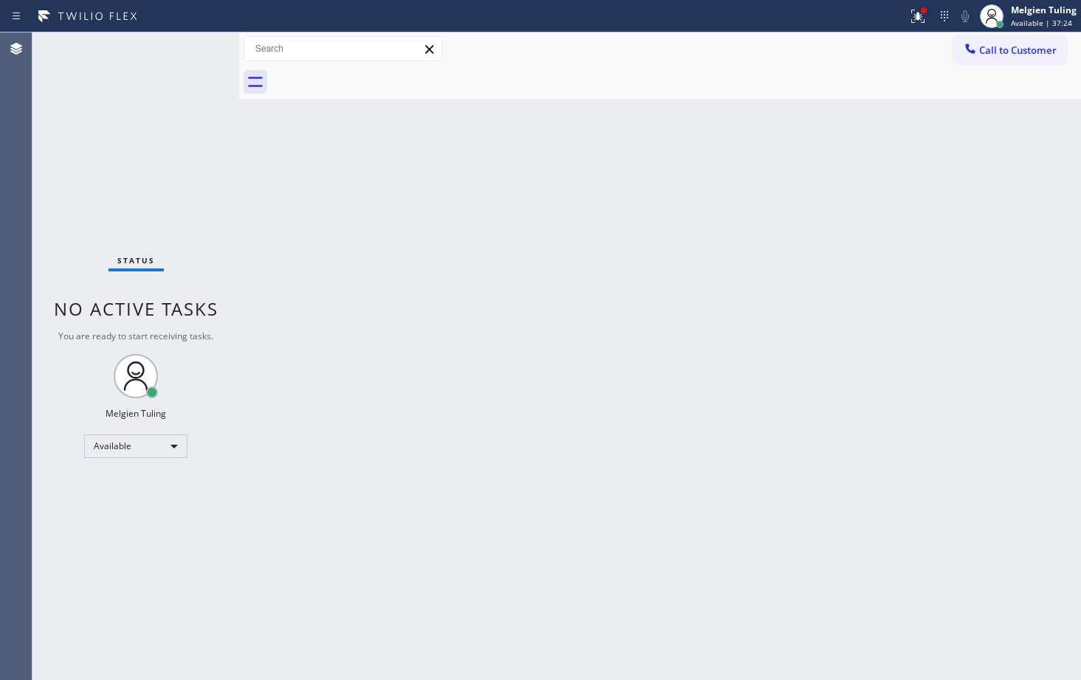
click at [191, 100] on div "Status No active tasks You are ready to start receiving tasks. Melgien Tuling A…" at bounding box center [135, 356] width 207 height 648
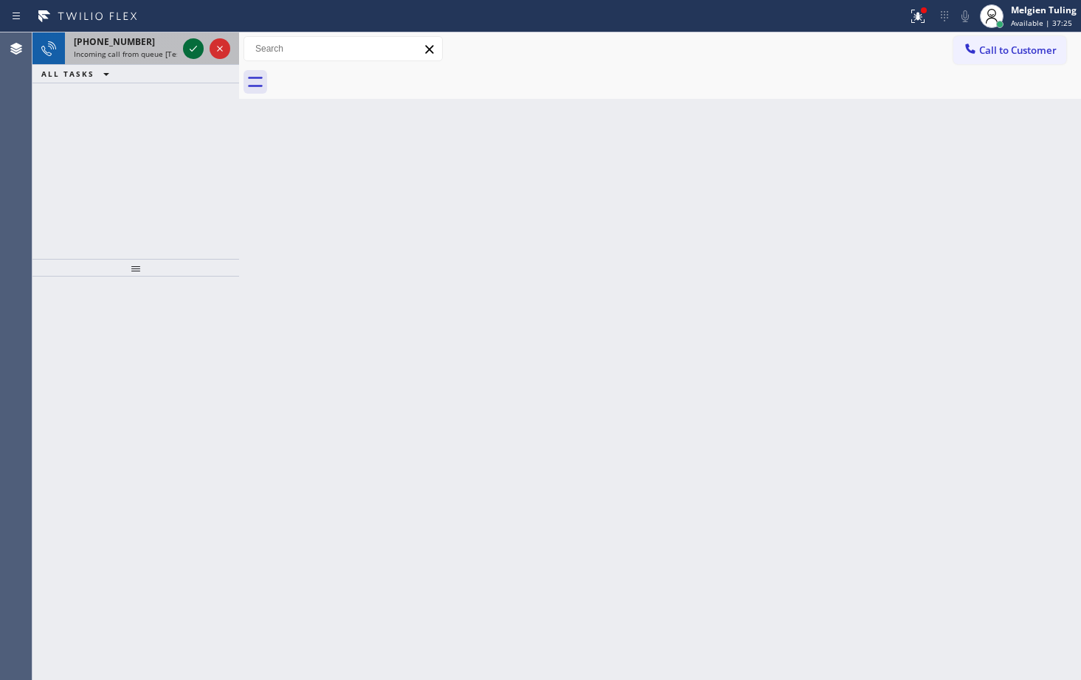
click at [202, 50] on div at bounding box center [193, 49] width 21 height 18
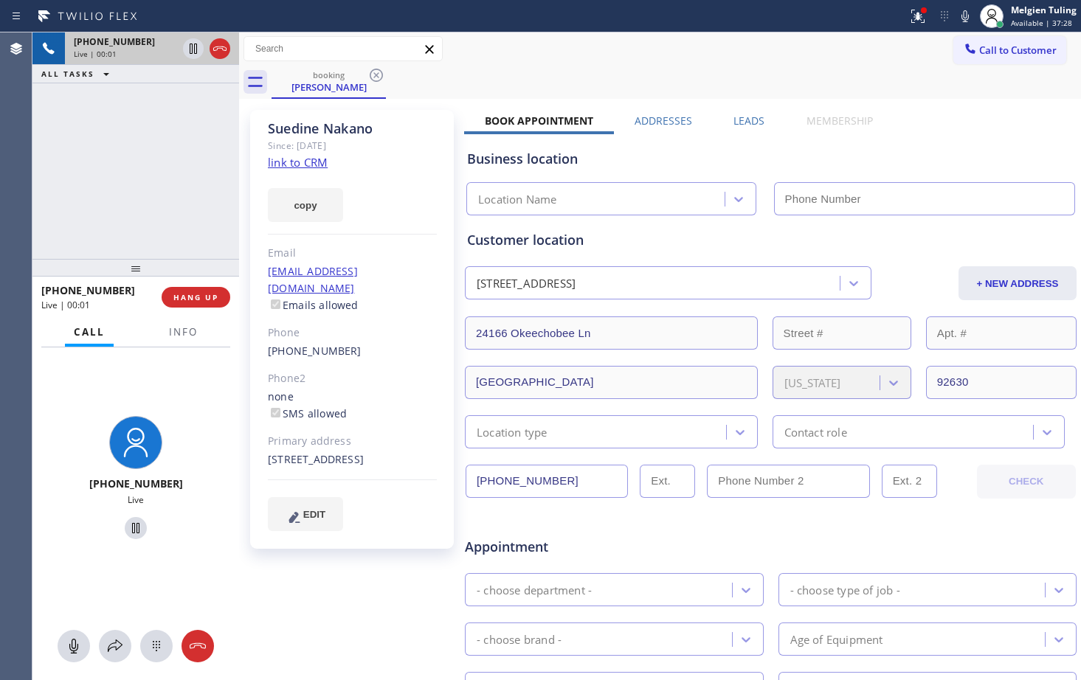
type input "[PHONE_NUMBER]"
click at [291, 165] on link "link to CRM" at bounding box center [298, 162] width 60 height 15
click at [415, 173] on div "copy" at bounding box center [352, 196] width 169 height 51
click at [215, 114] on div "[PHONE_NUMBER] Live | 02:08 ALL TASKS ALL TASKS ACTIVE TASKS TASKS IN WRAP UP" at bounding box center [135, 145] width 207 height 226
click at [186, 160] on div "[PHONE_NUMBER] Live | 02:19 ALL TASKS ALL TASKS ACTIVE TASKS TASKS IN WRAP UP" at bounding box center [135, 145] width 207 height 226
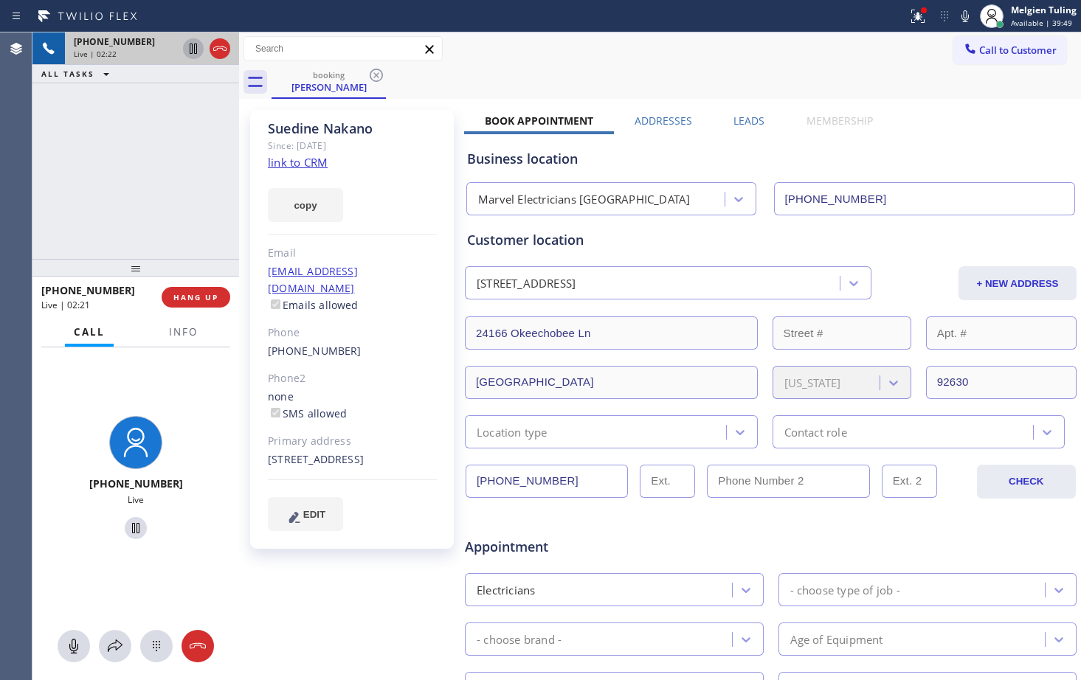
click at [195, 49] on icon at bounding box center [193, 49] width 7 height 10
click at [968, 20] on icon at bounding box center [965, 16] width 18 height 18
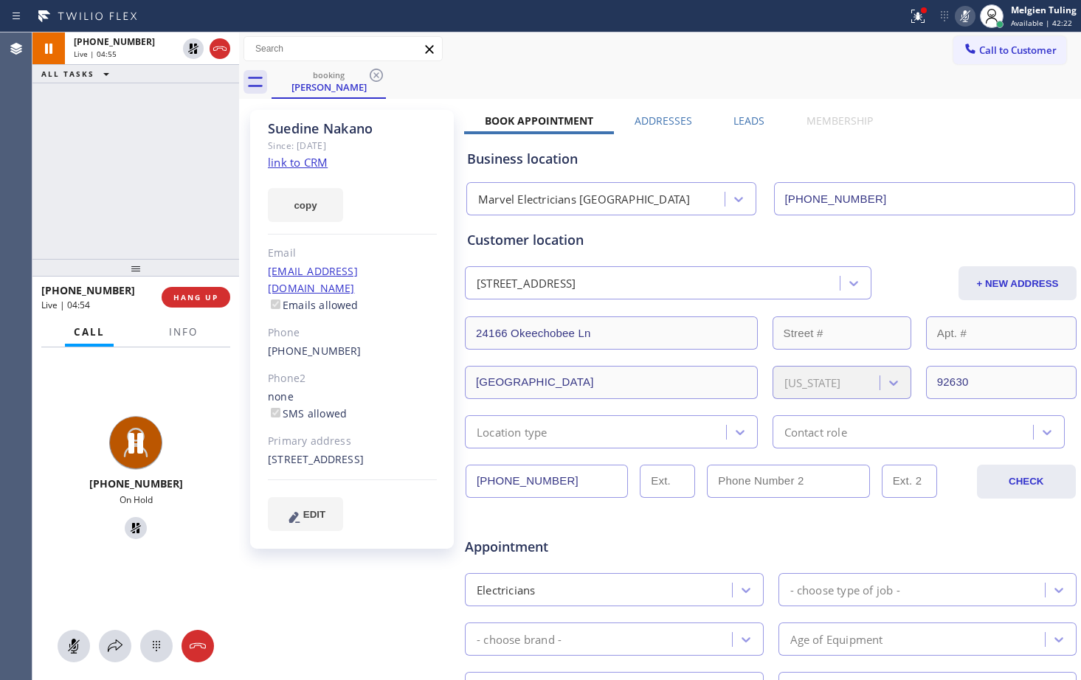
drag, startPoint x: 192, startPoint y: 47, endPoint x: 297, endPoint y: 39, distance: 105.1
click at [192, 47] on icon at bounding box center [193, 49] width 10 height 10
click at [967, 16] on icon at bounding box center [964, 16] width 7 height 12
click at [923, 18] on icon at bounding box center [918, 16] width 18 height 18
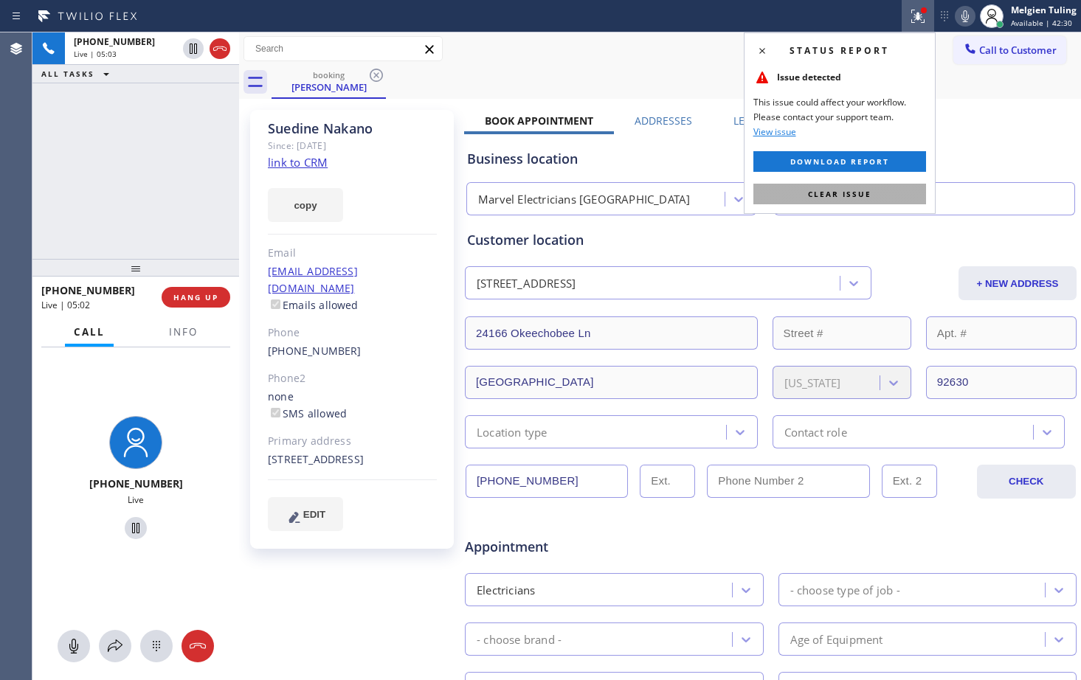
click at [823, 189] on span "Clear issue" at bounding box center [839, 194] width 63 height 10
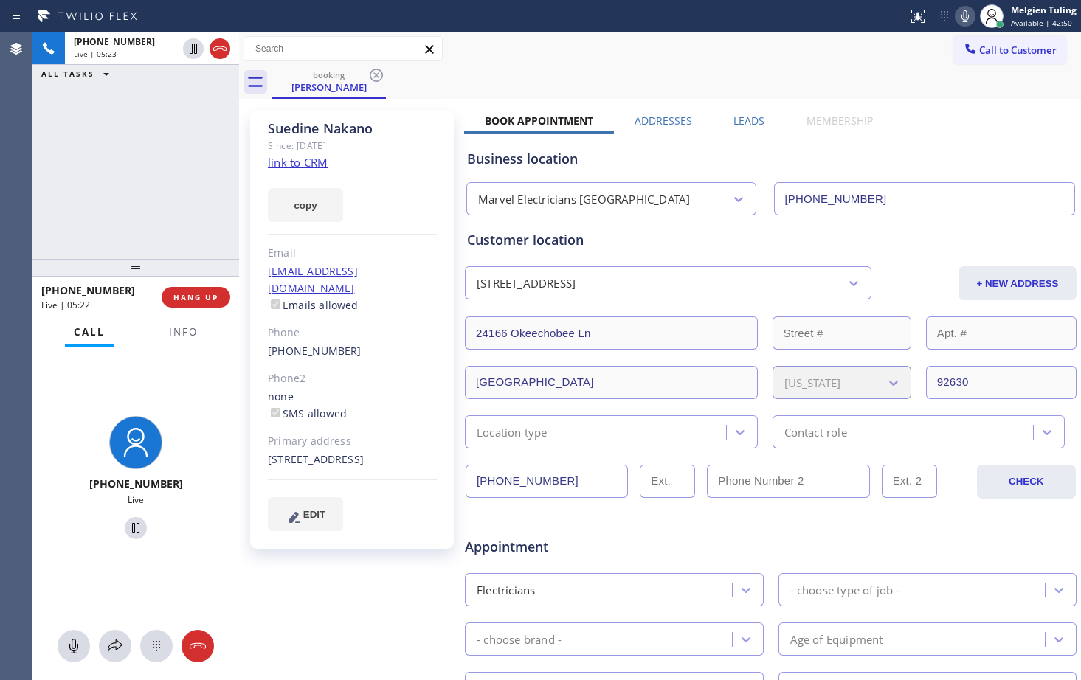
click at [670, 73] on div "booking [PERSON_NAME]" at bounding box center [675, 82] width 809 height 33
click at [963, 13] on icon at bounding box center [965, 16] width 18 height 18
click at [195, 46] on icon at bounding box center [193, 49] width 18 height 18
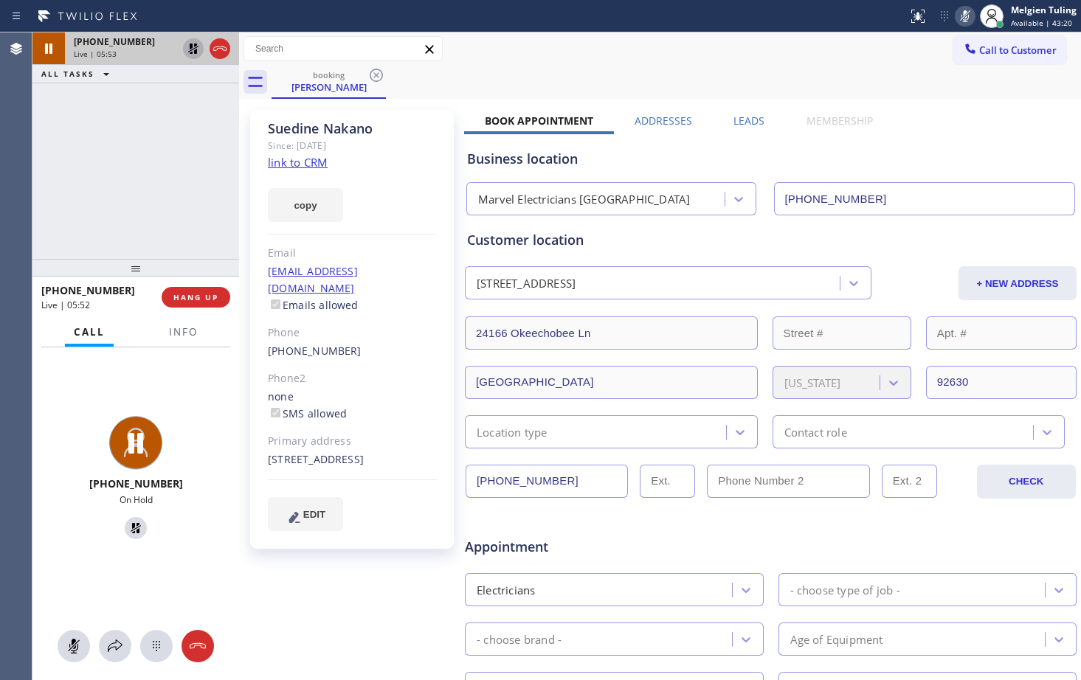
click at [401, 199] on div "copy" at bounding box center [352, 196] width 169 height 51
click at [968, 15] on icon at bounding box center [965, 16] width 18 height 18
click at [192, 46] on icon at bounding box center [193, 49] width 10 height 10
click at [203, 176] on div "[PHONE_NUMBER] Live | 06:16 ALL TASKS ALL TASKS ACTIVE TASKS TASKS IN WRAP UP" at bounding box center [135, 145] width 207 height 226
click at [429, 240] on div "[PERSON_NAME] Since: [DATE] link to CRM copy Email [EMAIL_ADDRESS][DOMAIN_NAME]…" at bounding box center [352, 329] width 204 height 439
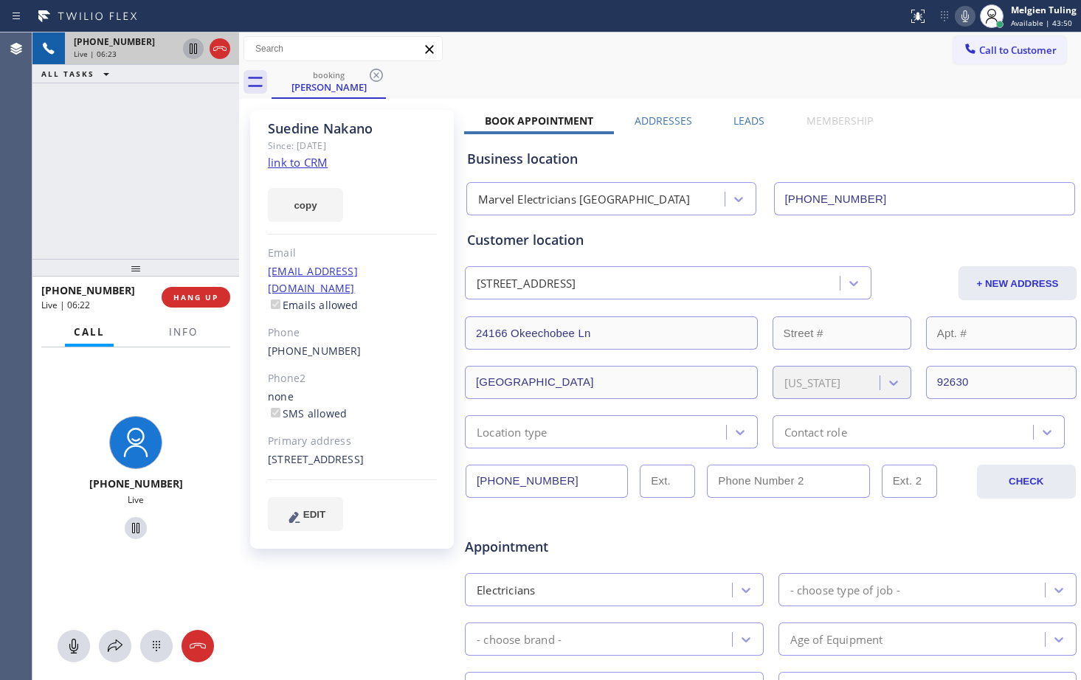
click at [404, 169] on div "[PERSON_NAME] Since: [DATE] link to CRM copy Email [EMAIL_ADDRESS][DOMAIN_NAME]…" at bounding box center [352, 329] width 204 height 439
click at [415, 207] on div "copy" at bounding box center [352, 196] width 169 height 51
click at [230, 324] on div "Call Info [PHONE_NUMBER] Live Context Queue: [Test] All Priority: 1 Customer Na…" at bounding box center [135, 499] width 207 height 362
click at [193, 300] on span "HANG UP" at bounding box center [195, 297] width 45 height 10
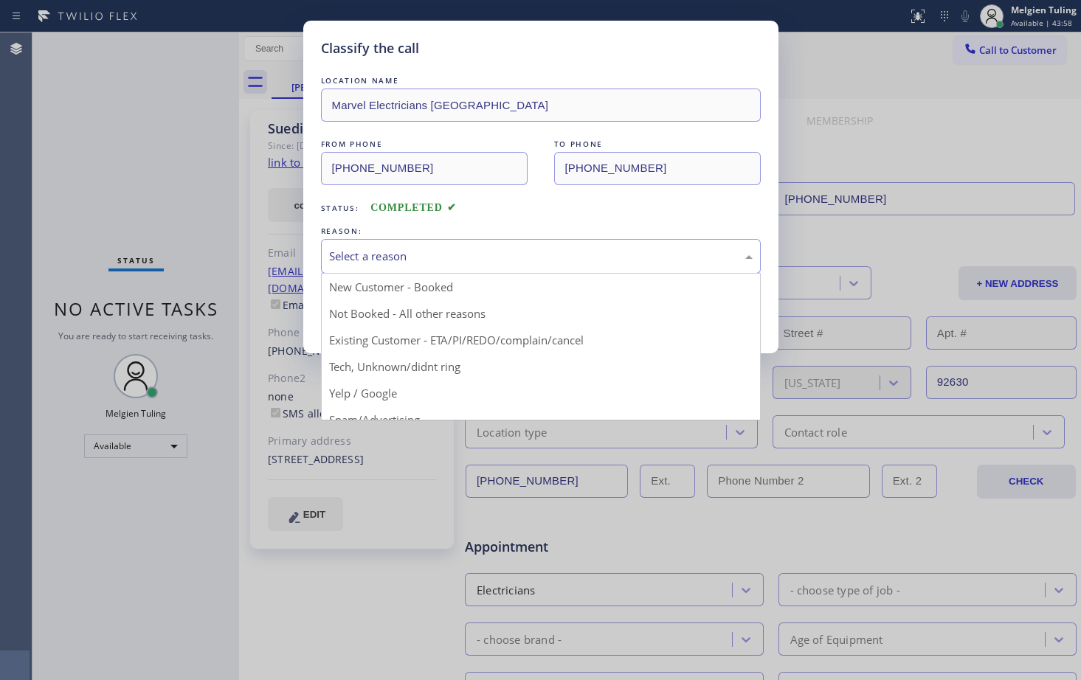
click at [347, 260] on div "Select a reason" at bounding box center [540, 256] width 423 height 17
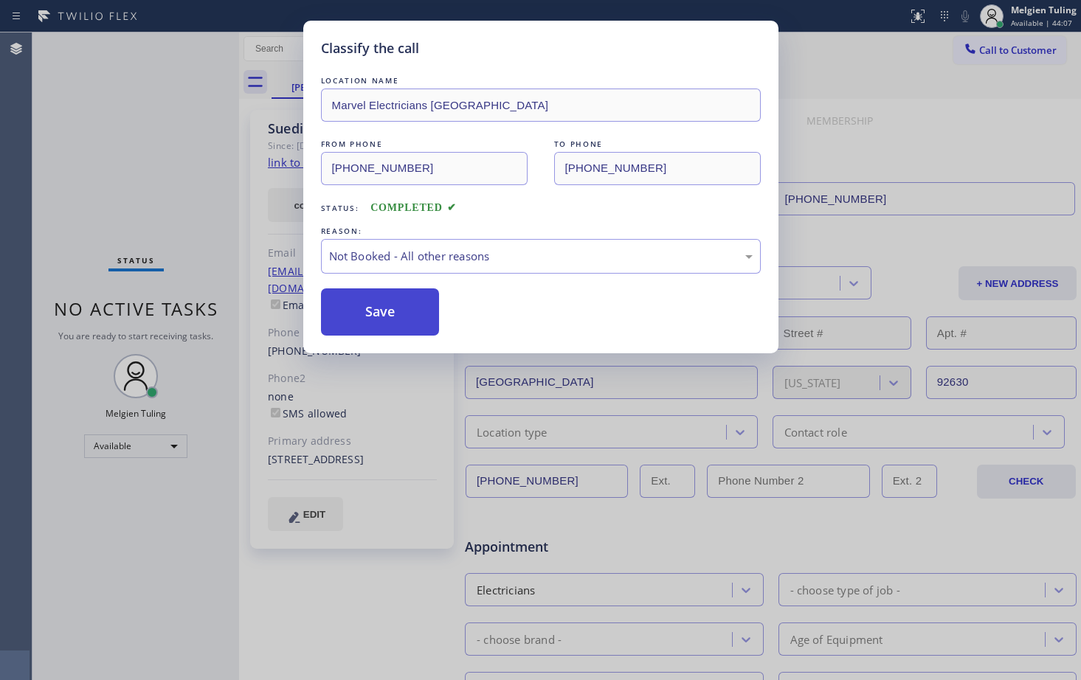
click at [372, 323] on button "Save" at bounding box center [380, 311] width 119 height 47
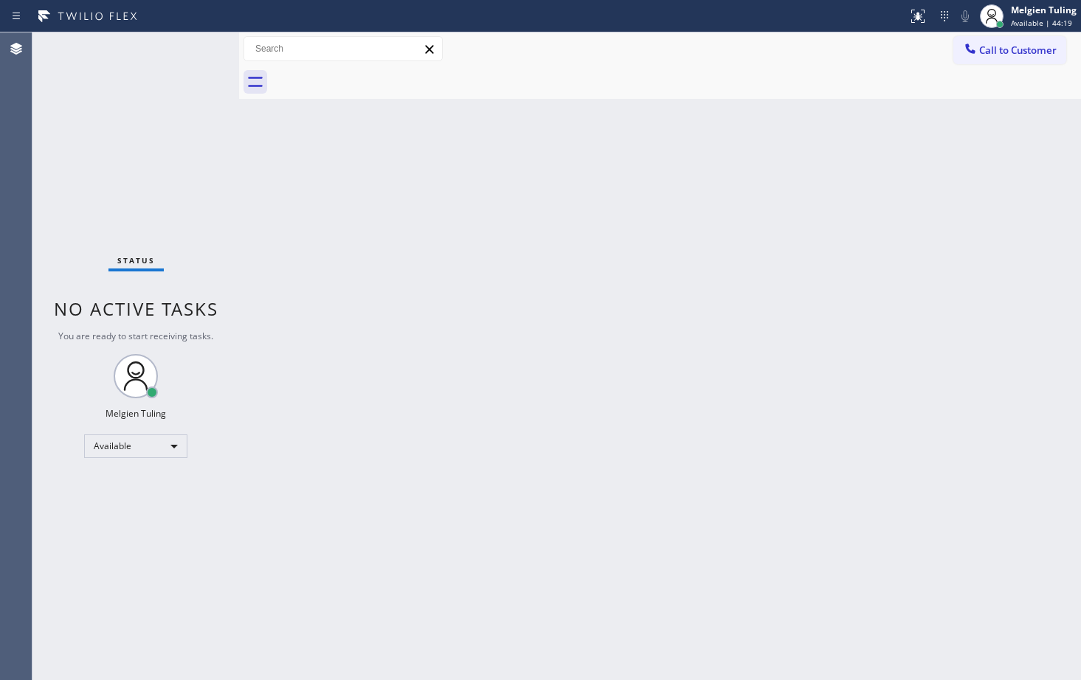
drag, startPoint x: 914, startPoint y: 542, endPoint x: 921, endPoint y: 534, distance: 10.5
click at [914, 541] on div "Back to Dashboard Change Sender ID Customers Technicians Select a contact Outbo…" at bounding box center [660, 356] width 842 height 648
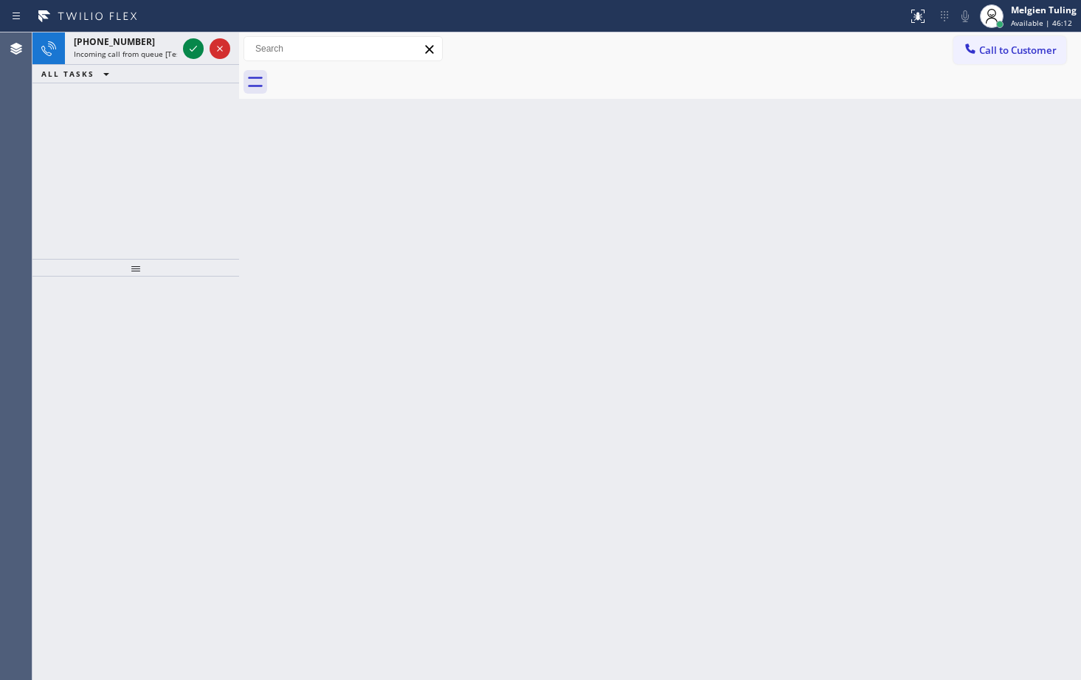
click at [514, 298] on div "Back to Dashboard Change Sender ID Customers Technicians Select a contact Outbo…" at bounding box center [660, 356] width 842 height 648
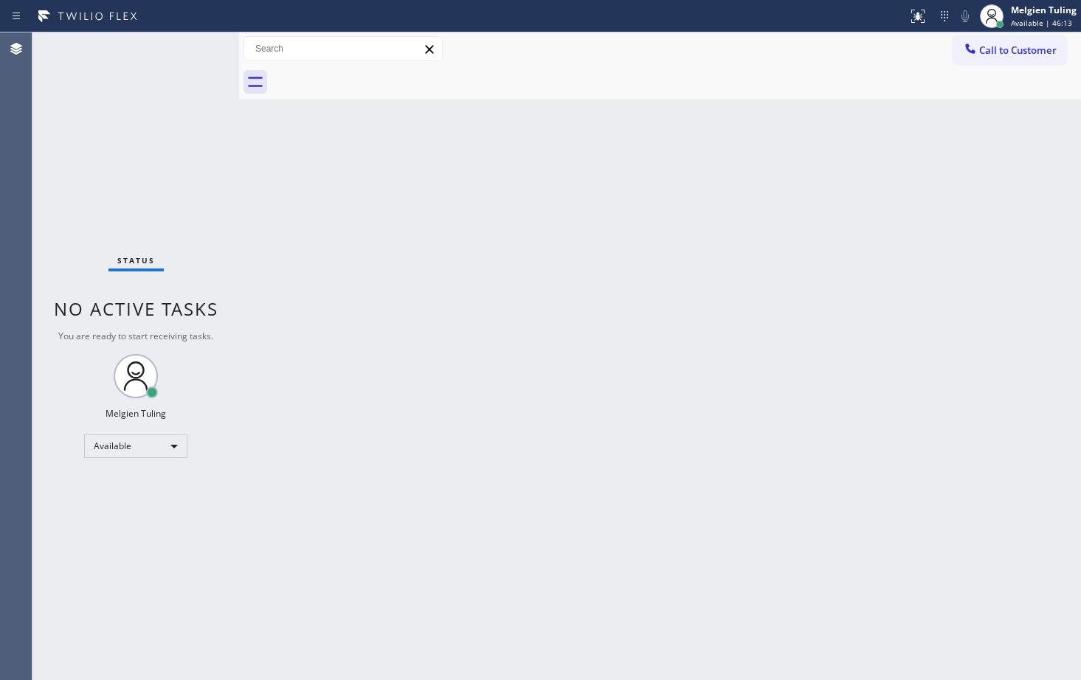
click at [581, 234] on div "Back to Dashboard Change Sender ID Customers Technicians Select a contact Outbo…" at bounding box center [660, 356] width 842 height 648
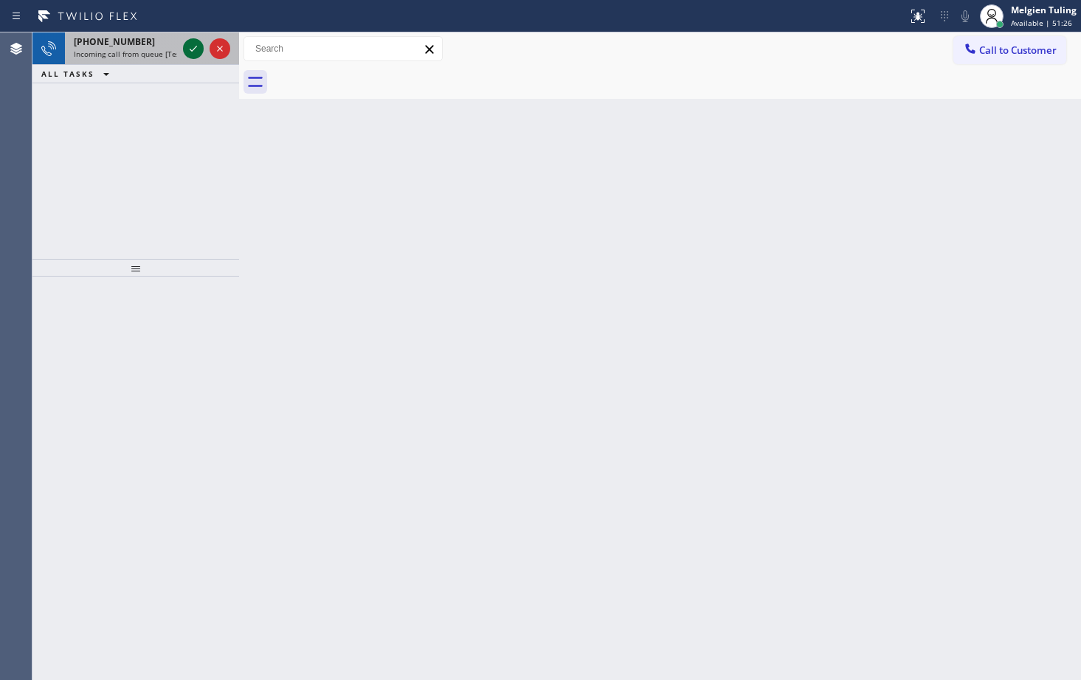
click at [189, 50] on icon at bounding box center [193, 49] width 18 height 18
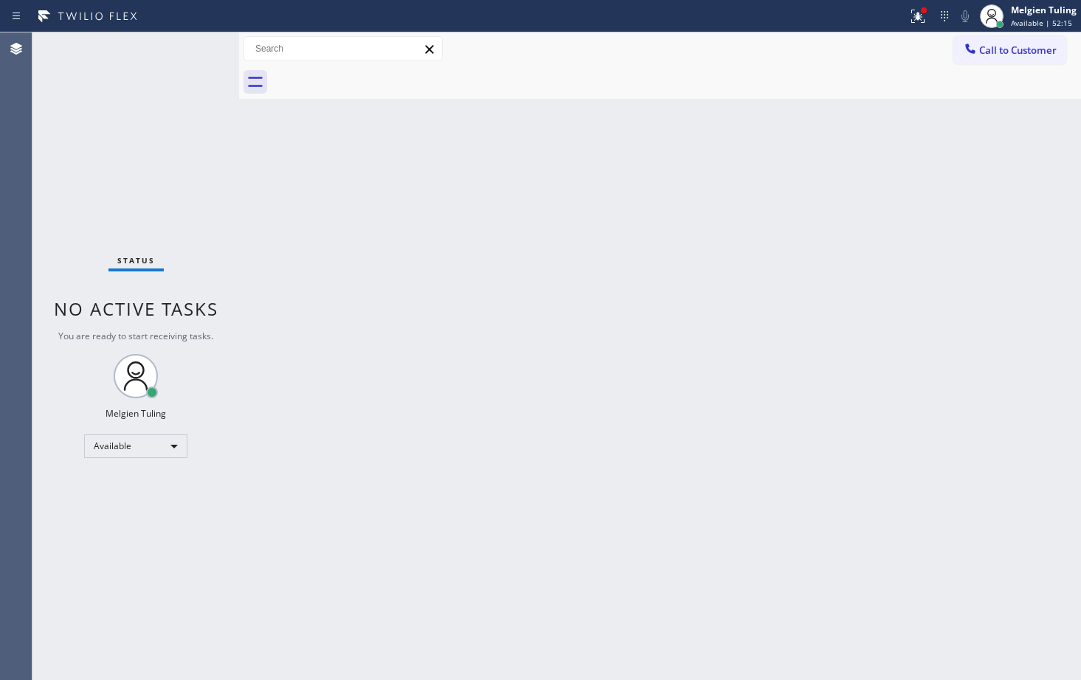
click at [668, 422] on div "Back to Dashboard Change Sender ID Customers Technicians Select a contact Outbo…" at bounding box center [660, 356] width 842 height 648
click at [508, 169] on div "Back to Dashboard Change Sender ID Customers Technicians Select a contact Outbo…" at bounding box center [660, 356] width 842 height 648
click at [482, 222] on div "Back to Dashboard Change Sender ID Customers Technicians Select a contact Outbo…" at bounding box center [660, 356] width 842 height 648
click at [158, 162] on div "Status No active tasks You are ready to start receiving tasks. Melgien Tuling A…" at bounding box center [135, 356] width 207 height 648
click at [700, 132] on div "Back to Dashboard Change Sender ID Customers Technicians Select a contact Outbo…" at bounding box center [660, 356] width 842 height 648
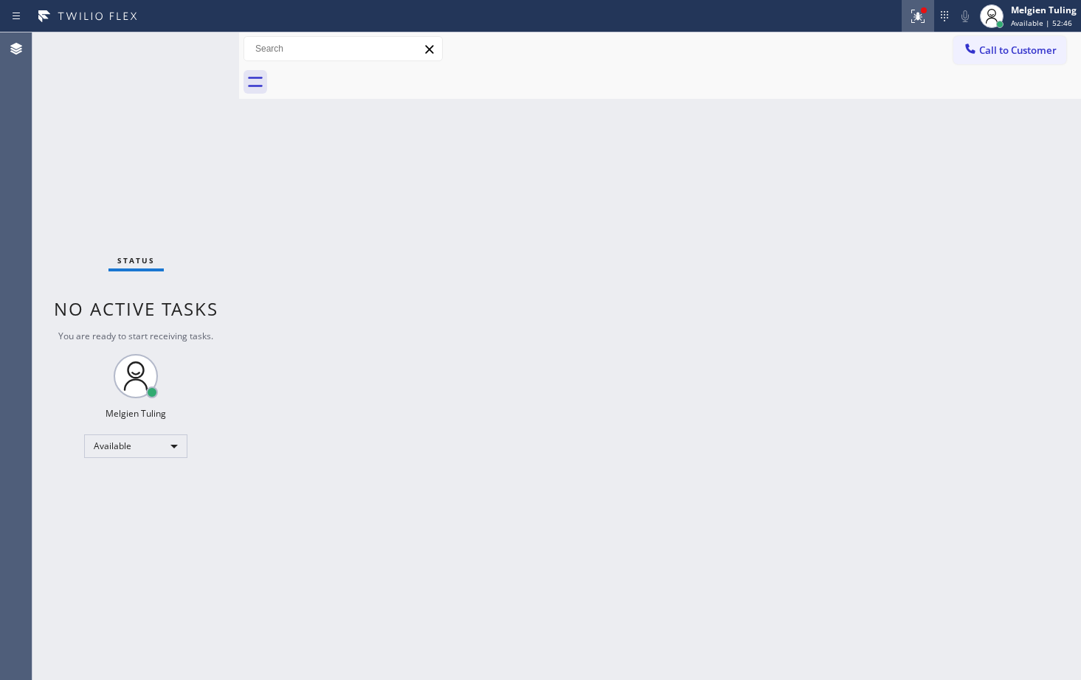
click at [919, 15] on icon at bounding box center [915, 15] width 9 height 10
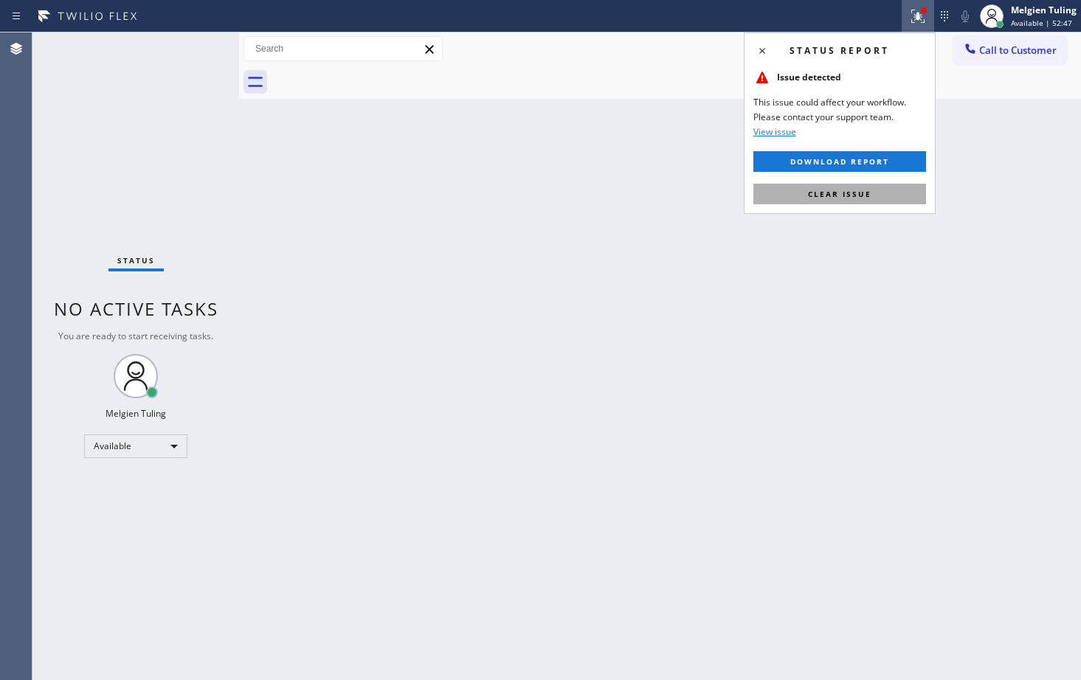
click at [837, 194] on span "Clear issue" at bounding box center [839, 194] width 63 height 10
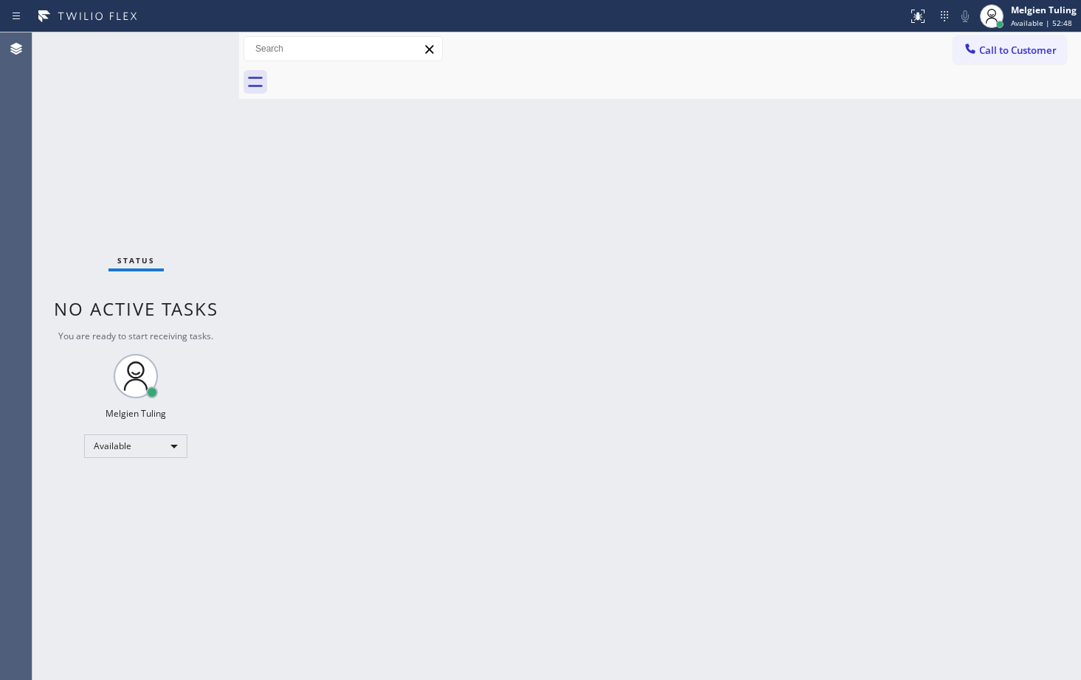
click at [837, 194] on div "Back to Dashboard Change Sender ID Customers Technicians Select a contact Outbo…" at bounding box center [660, 356] width 842 height 648
click at [194, 90] on div "Status No active tasks You are ready to start receiving tasks. Melgien Tuling A…" at bounding box center [135, 356] width 207 height 648
click at [187, 50] on div "Status No active tasks You are ready to start receiving tasks. Melgien Tuling A…" at bounding box center [135, 356] width 207 height 648
click at [803, 288] on div "Back to Dashboard Change Sender ID Customers Technicians Select a contact Outbo…" at bounding box center [660, 356] width 842 height 648
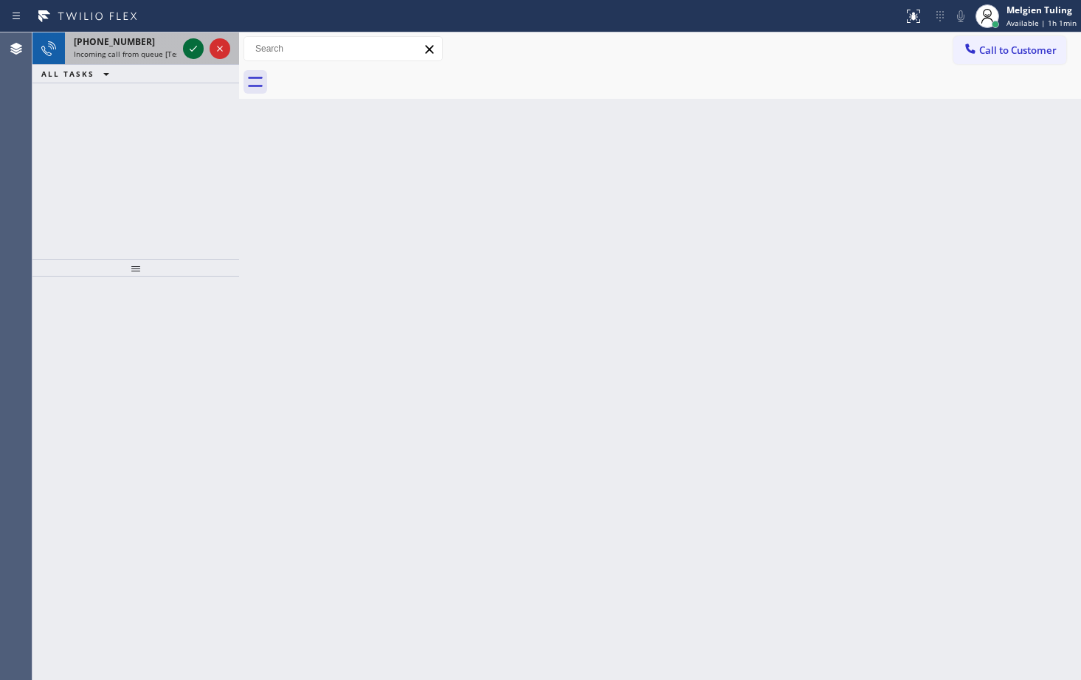
click at [190, 46] on icon at bounding box center [193, 49] width 18 height 18
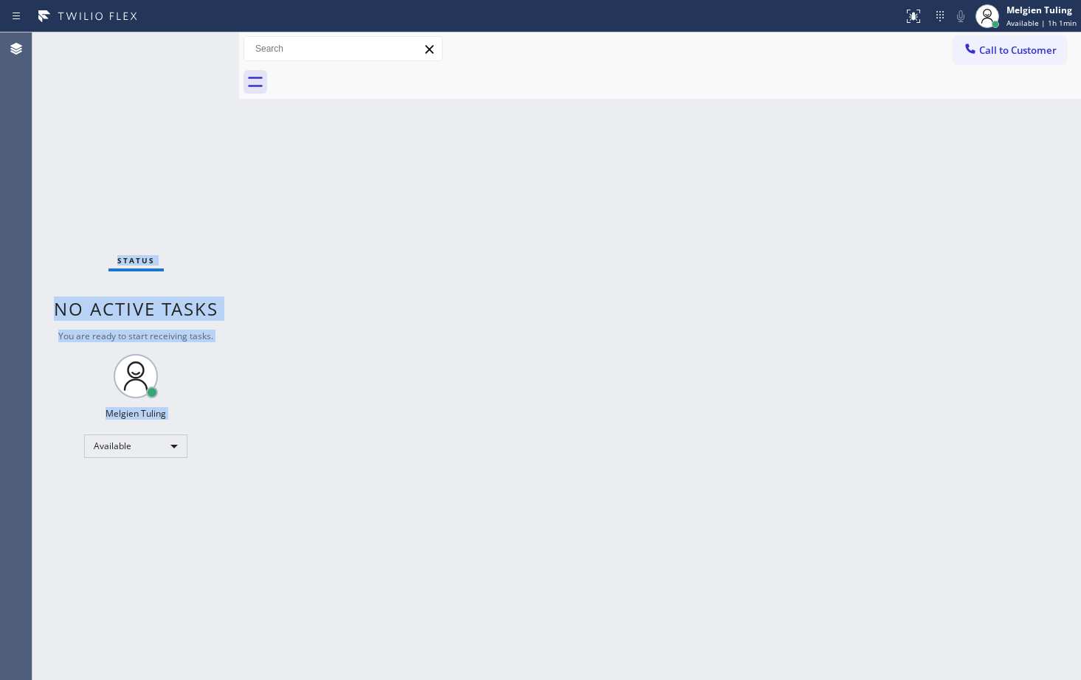
click at [190, 46] on div "Status No active tasks You are ready to start receiving tasks. Melgien Tuling A…" at bounding box center [135, 356] width 207 height 648
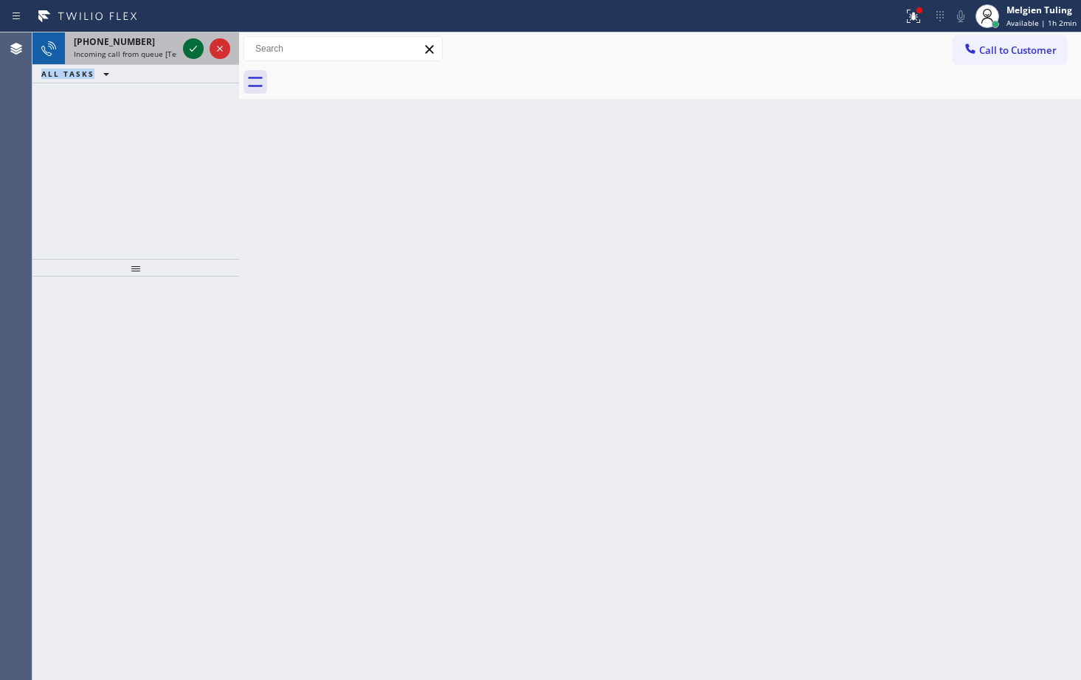
click at [193, 53] on icon at bounding box center [193, 49] width 18 height 18
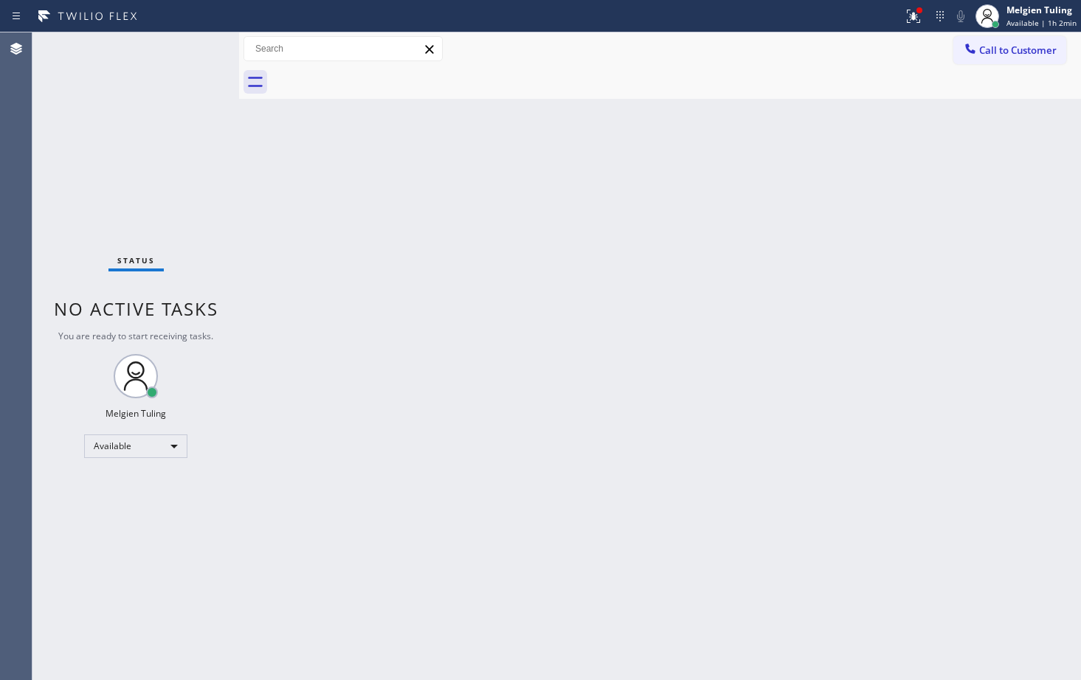
click at [193, 53] on div "Status No active tasks You are ready to start receiving tasks. Melgien Tuling A…" at bounding box center [135, 356] width 207 height 648
click at [197, 55] on div "Status No active tasks You are ready to start receiving tasks. Melgien Tuling A…" at bounding box center [135, 356] width 207 height 648
click at [925, 6] on button at bounding box center [913, 16] width 32 height 32
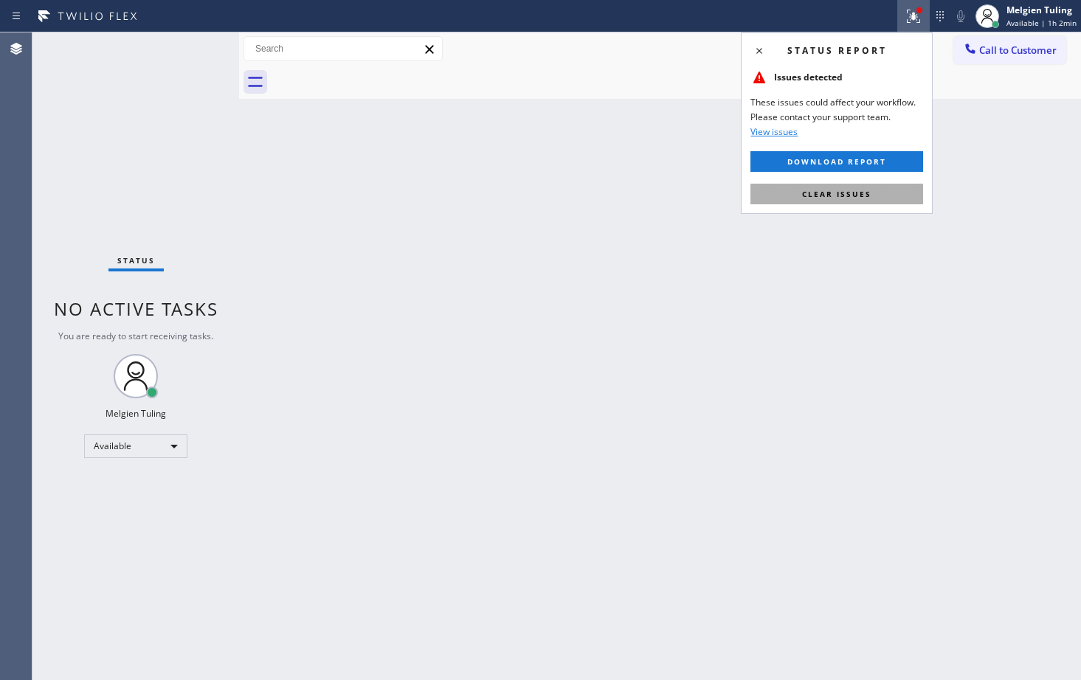
click at [843, 193] on span "Clear issues" at bounding box center [836, 194] width 69 height 10
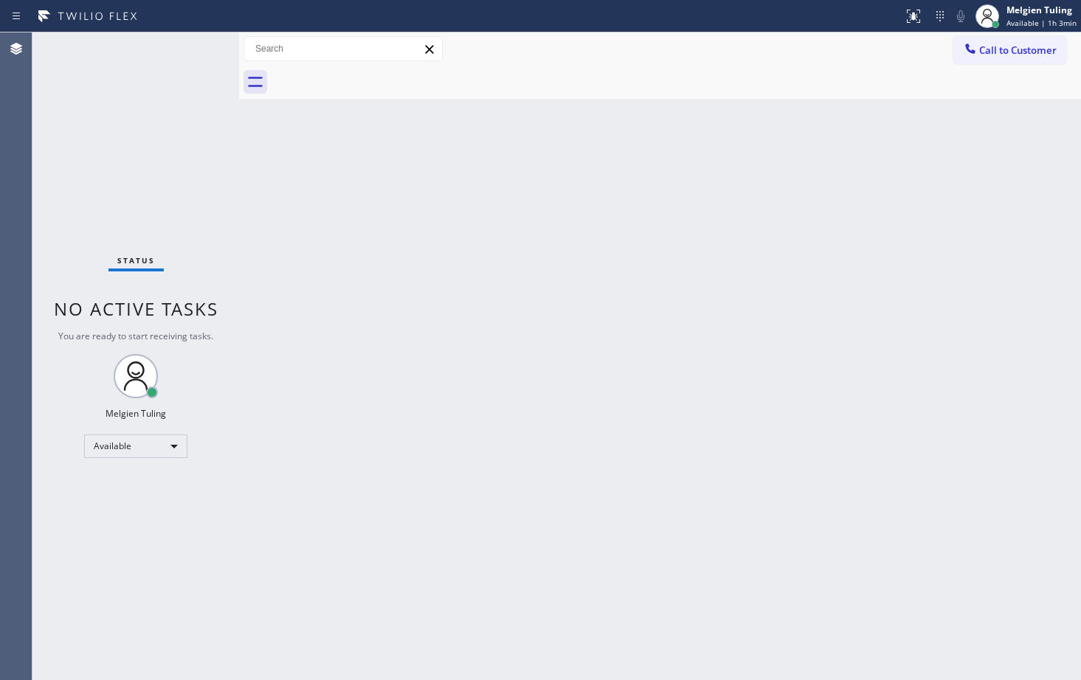
click at [572, 204] on div "Back to Dashboard Change Sender ID Customers Technicians Select a contact Outbo…" at bounding box center [660, 356] width 842 height 648
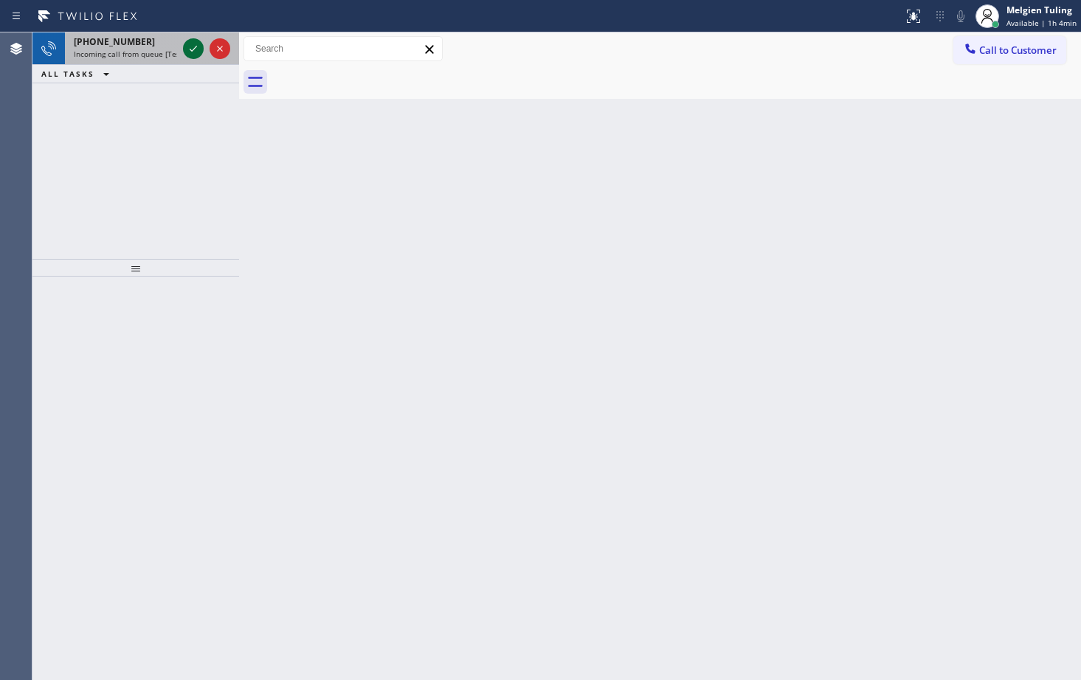
click at [190, 48] on icon at bounding box center [193, 49] width 18 height 18
click at [190, 49] on icon at bounding box center [193, 49] width 18 height 18
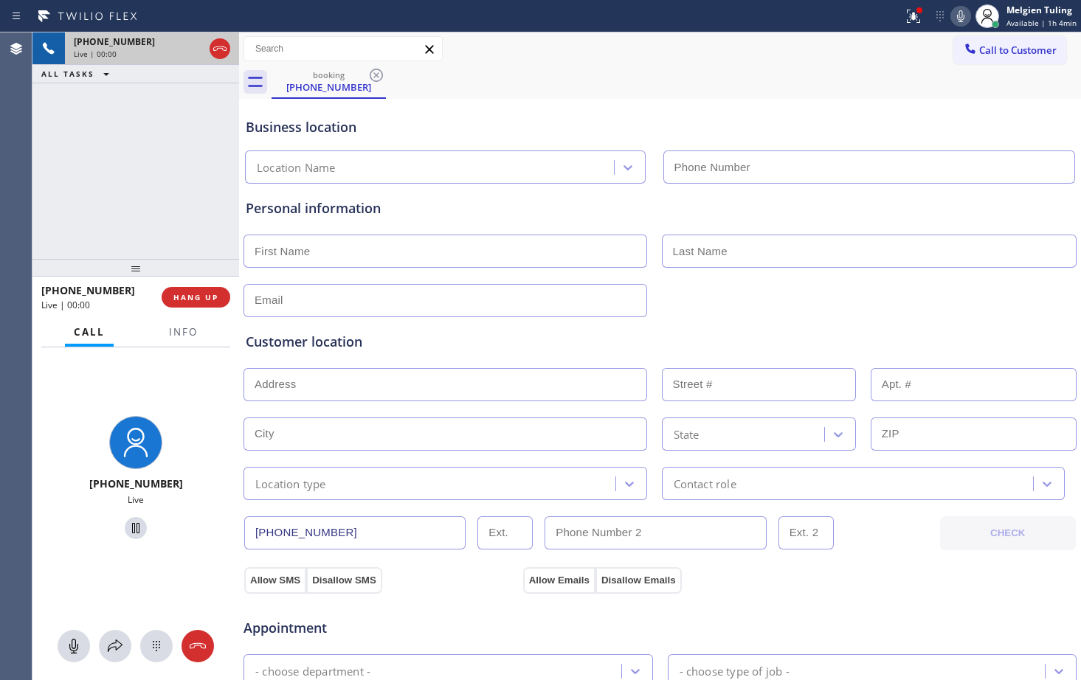
type input "[PHONE_NUMBER]"
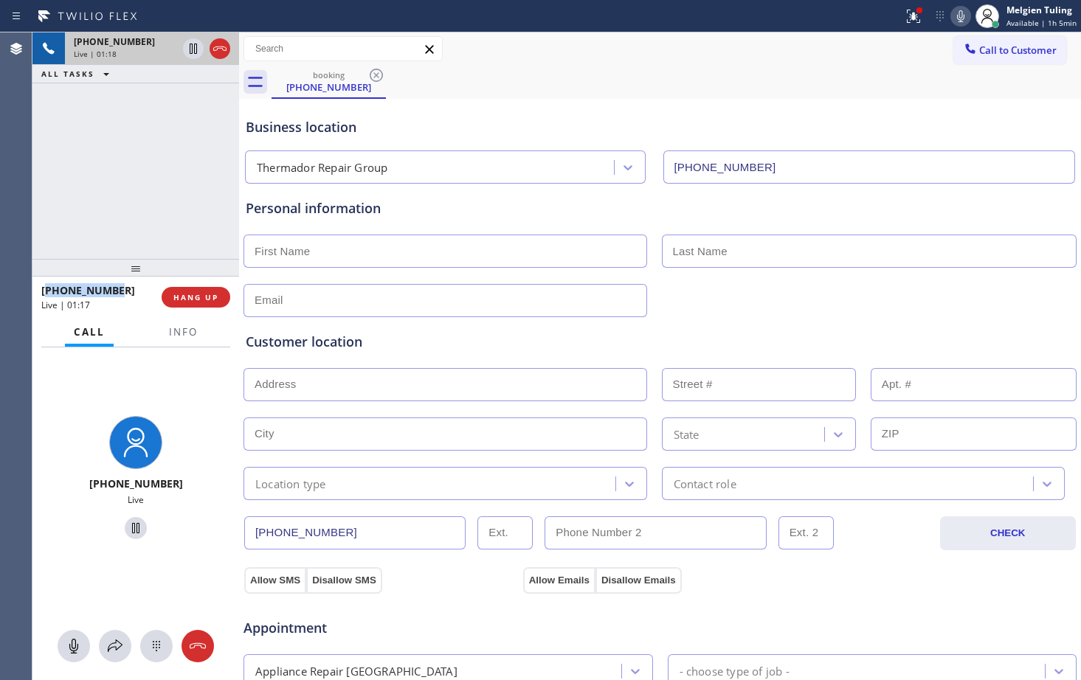
drag, startPoint x: 125, startPoint y: 293, endPoint x: 45, endPoint y: 294, distance: 79.7
click at [45, 294] on div "[PHONE_NUMBER]" at bounding box center [96, 290] width 110 height 14
copy span "15193805721"
click at [195, 52] on icon at bounding box center [193, 49] width 7 height 10
click at [962, 13] on icon at bounding box center [960, 16] width 7 height 12
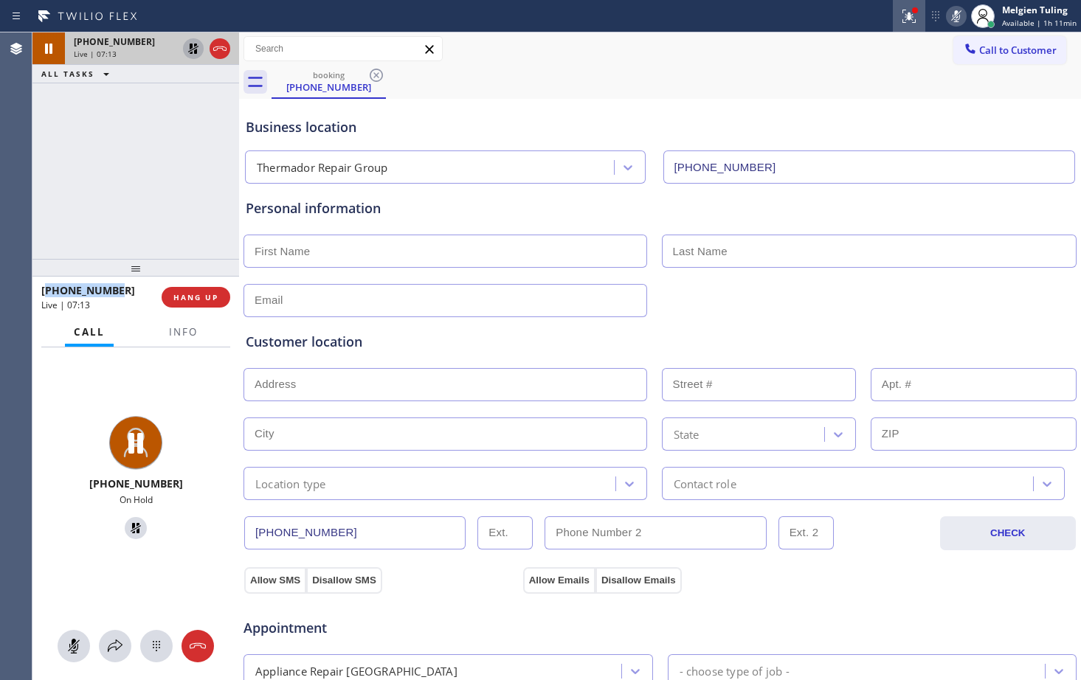
click at [913, 20] on icon at bounding box center [909, 16] width 18 height 18
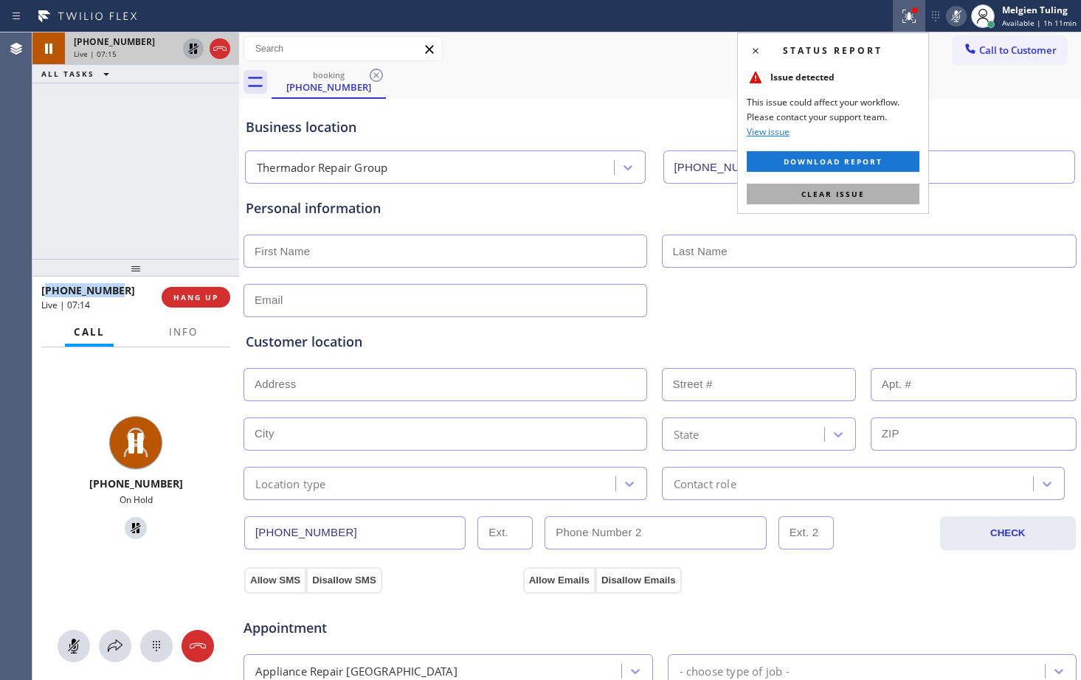
click at [828, 194] on span "Clear issue" at bounding box center [832, 194] width 63 height 10
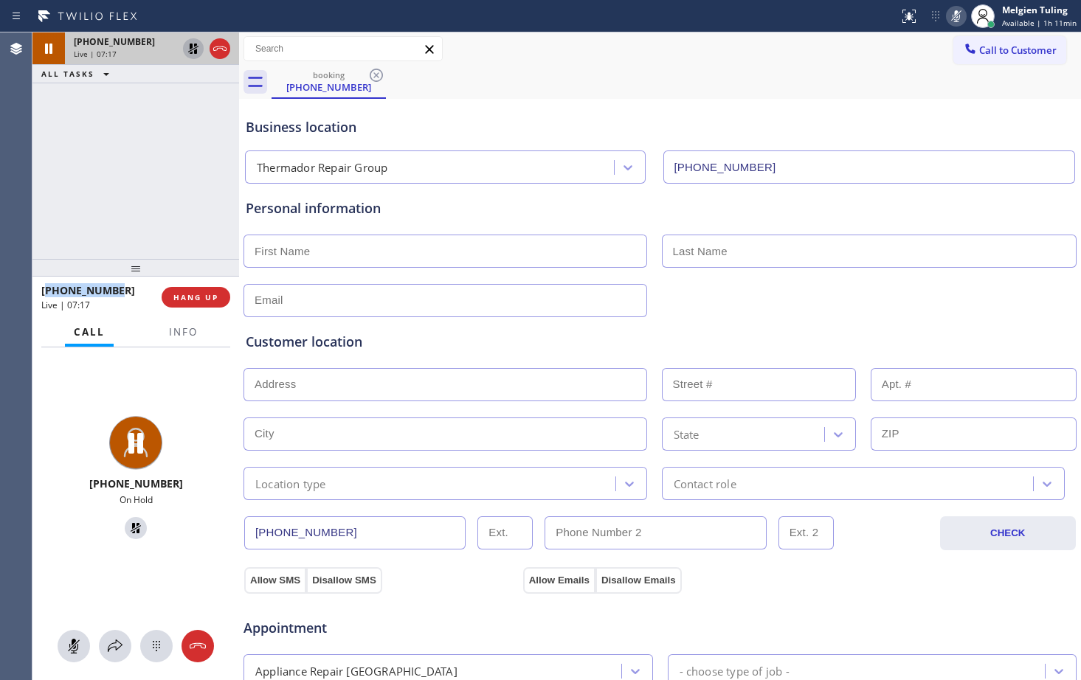
click at [960, 17] on icon at bounding box center [955, 16] width 7 height 12
click at [194, 49] on icon at bounding box center [193, 49] width 10 height 10
click at [536, 106] on div "Business location Thermador Repair Group [PHONE_NUMBER]" at bounding box center [660, 143] width 834 height 81
click at [963, 18] on icon at bounding box center [956, 16] width 18 height 18
click at [193, 47] on icon at bounding box center [193, 49] width 7 height 10
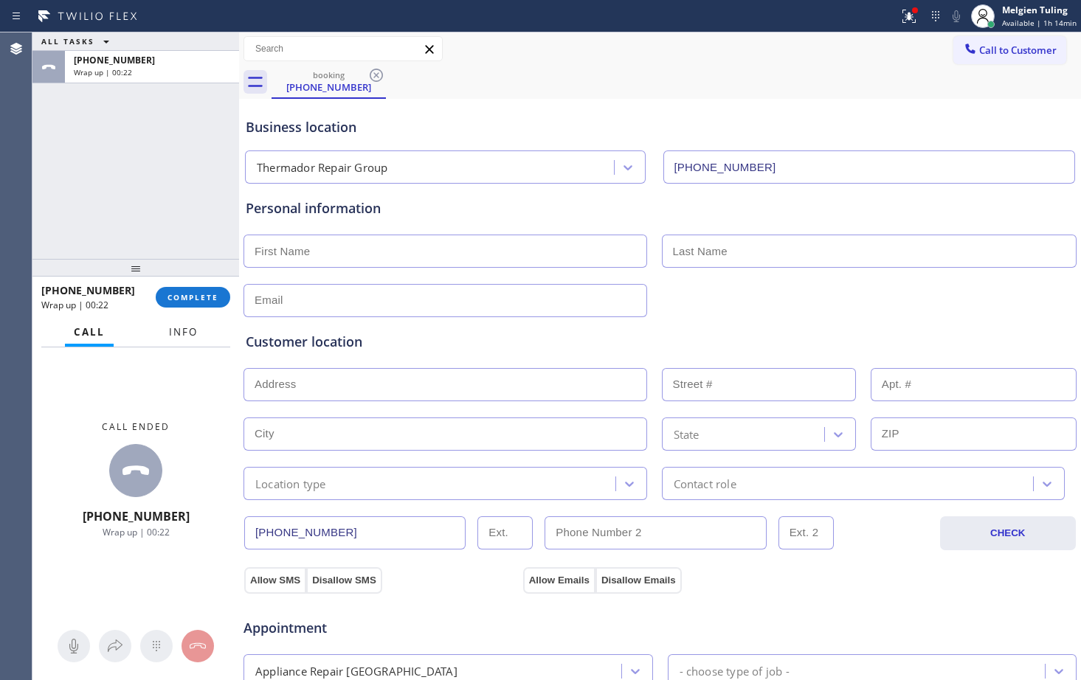
click at [175, 333] on span "Info" at bounding box center [183, 331] width 29 height 13
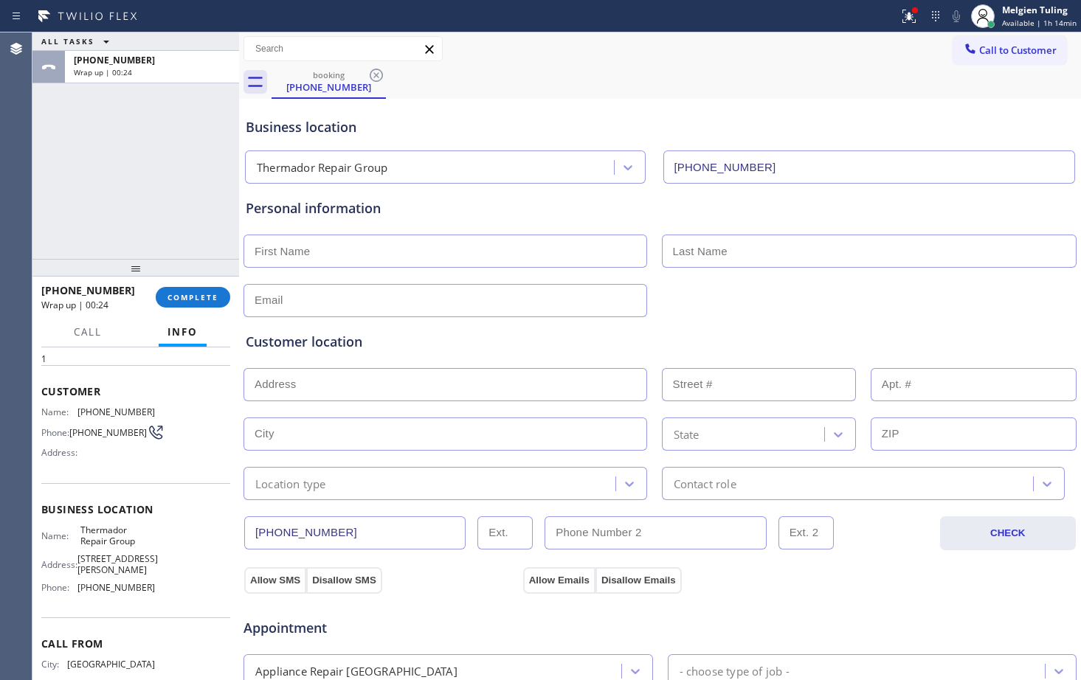
scroll to position [74, 0]
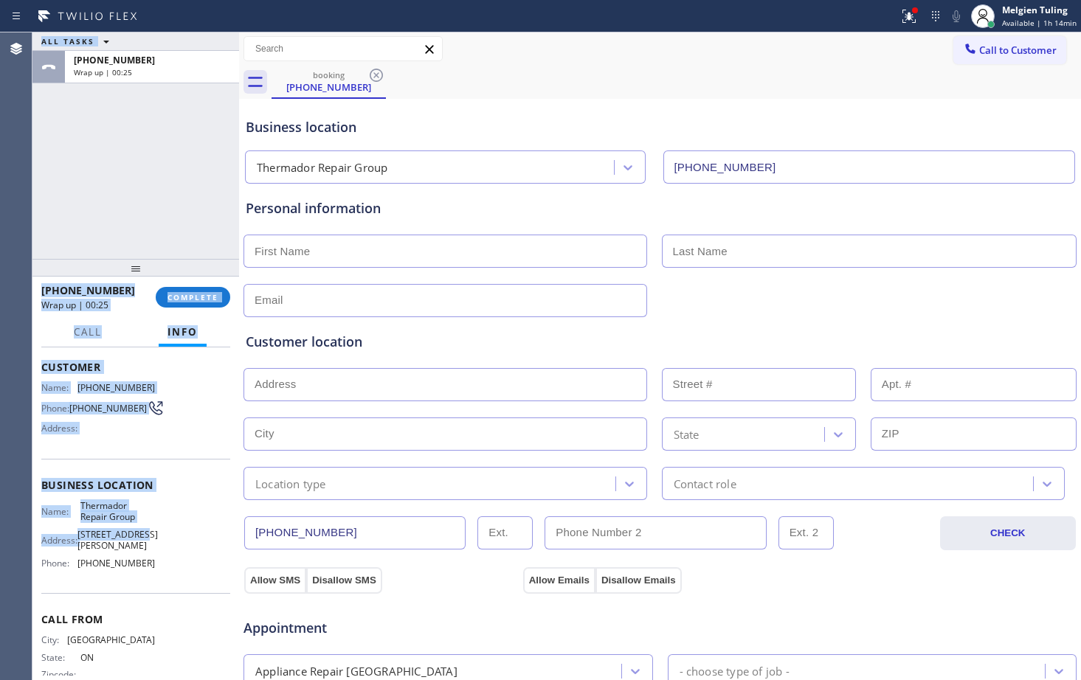
drag, startPoint x: 28, startPoint y: 357, endPoint x: 144, endPoint y: 536, distance: 212.8
click at [144, 536] on div "Agent Desktop Classify the call LOCATION NAME Thermador Appliance Repair Zone […" at bounding box center [540, 356] width 1081 height 648
click at [173, 524] on div "Name: Thermador Repair Group Address: [STREET_ADDRESS][PERSON_NAME] Phone: [PHO…" at bounding box center [135, 537] width 189 height 75
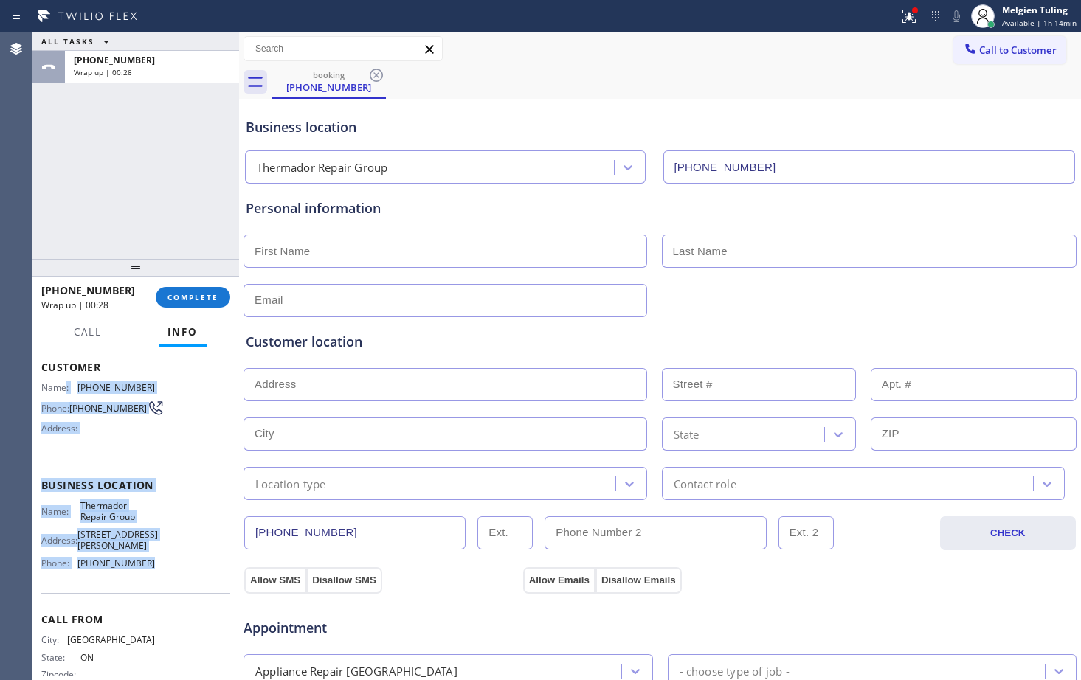
drag, startPoint x: 64, startPoint y: 378, endPoint x: 175, endPoint y: 571, distance: 222.7
click at [175, 571] on div "Context Queue: [Test] All Priority: 1 Customer Name: [PHONE_NUMBER] Phone: [PHO…" at bounding box center [135, 491] width 189 height 427
copy div ": [PHONE_NUMBER] Phone: [PHONE_NUMBER] Address: Business location Name: Thermad…"
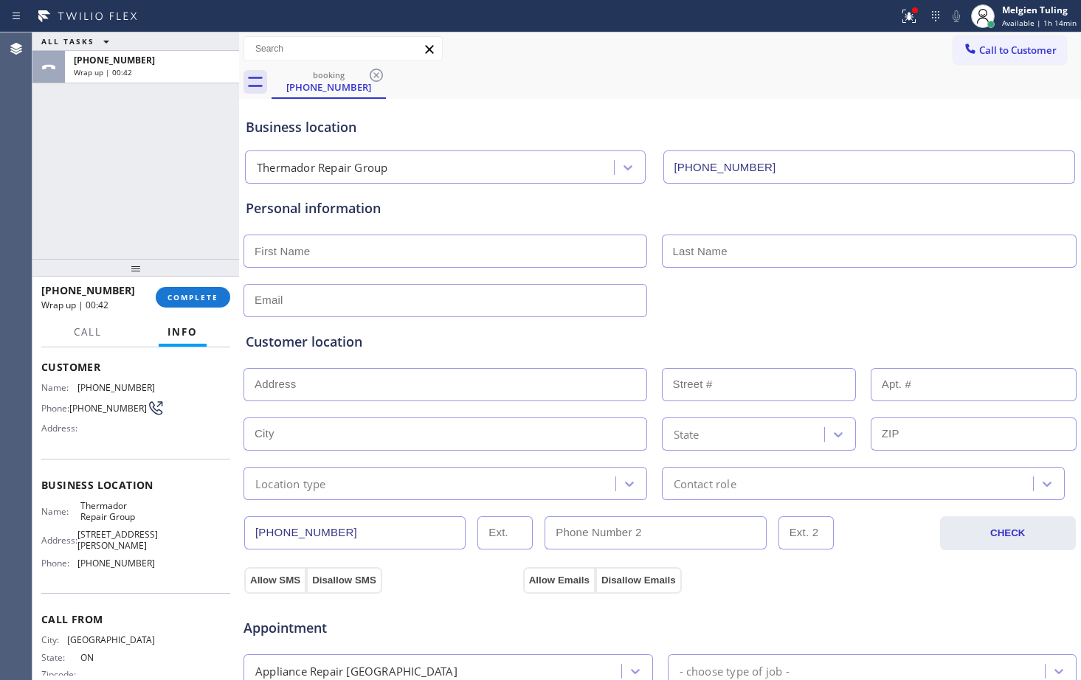
click at [307, 245] on input "text" at bounding box center [445, 251] width 404 height 33
type input "[PERSON_NAME]"
click at [730, 255] on input "text" at bounding box center [869, 251] width 415 height 33
type input "[PERSON_NAME]"
click at [356, 295] on input "text" at bounding box center [445, 300] width 404 height 33
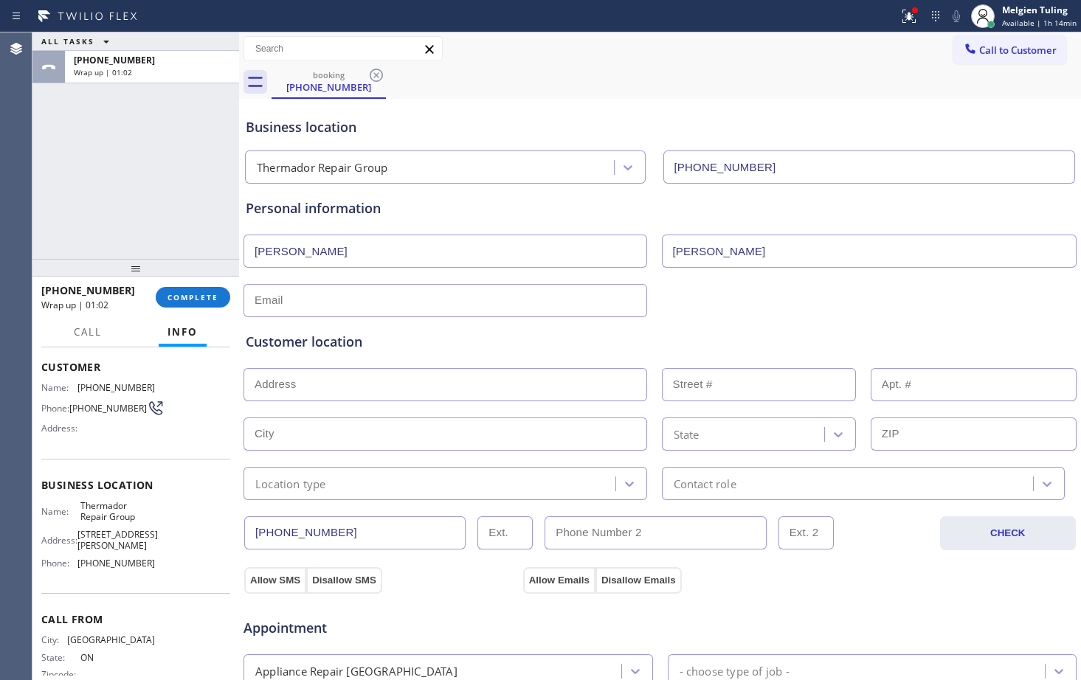
click at [264, 298] on input "text" at bounding box center [445, 300] width 404 height 33
paste input "[PERSON_NAME][EMAIL_ADDRESS][PERSON_NAME][DOMAIN_NAME]"
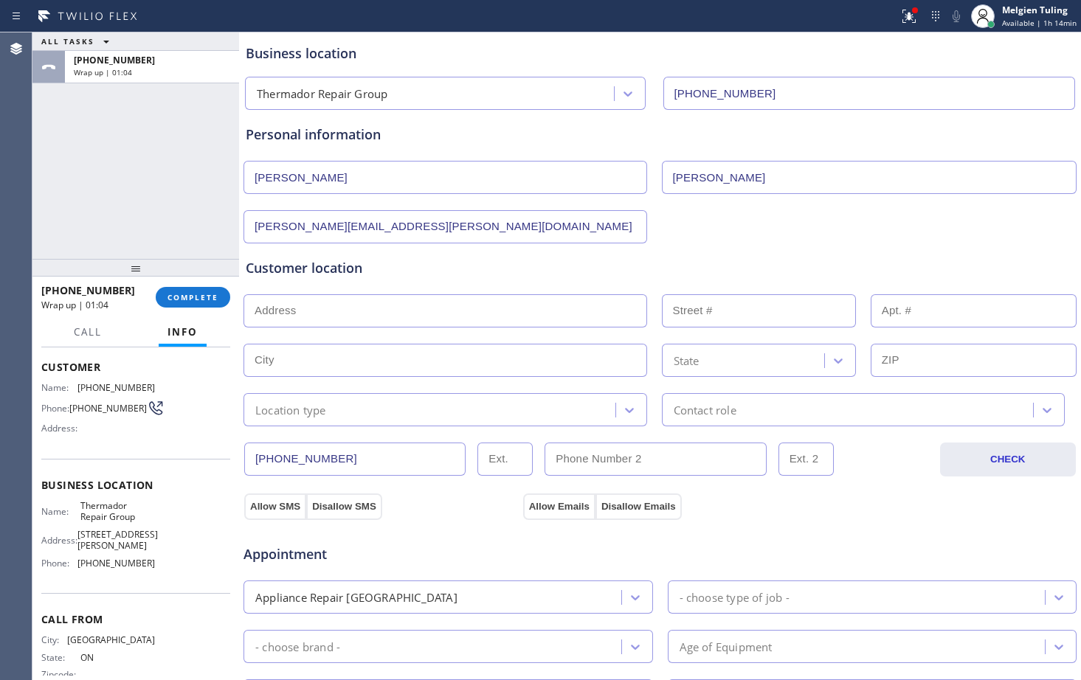
type input "[PERSON_NAME][EMAIL_ADDRESS][PERSON_NAME][DOMAIN_NAME]"
click at [343, 319] on input "text" at bounding box center [445, 310] width 404 height 33
click at [266, 316] on input "text" at bounding box center [445, 310] width 404 height 33
paste input "[STREET_ADDRESS][PERSON_NAME]"
type input "[STREET_ADDRESS]"
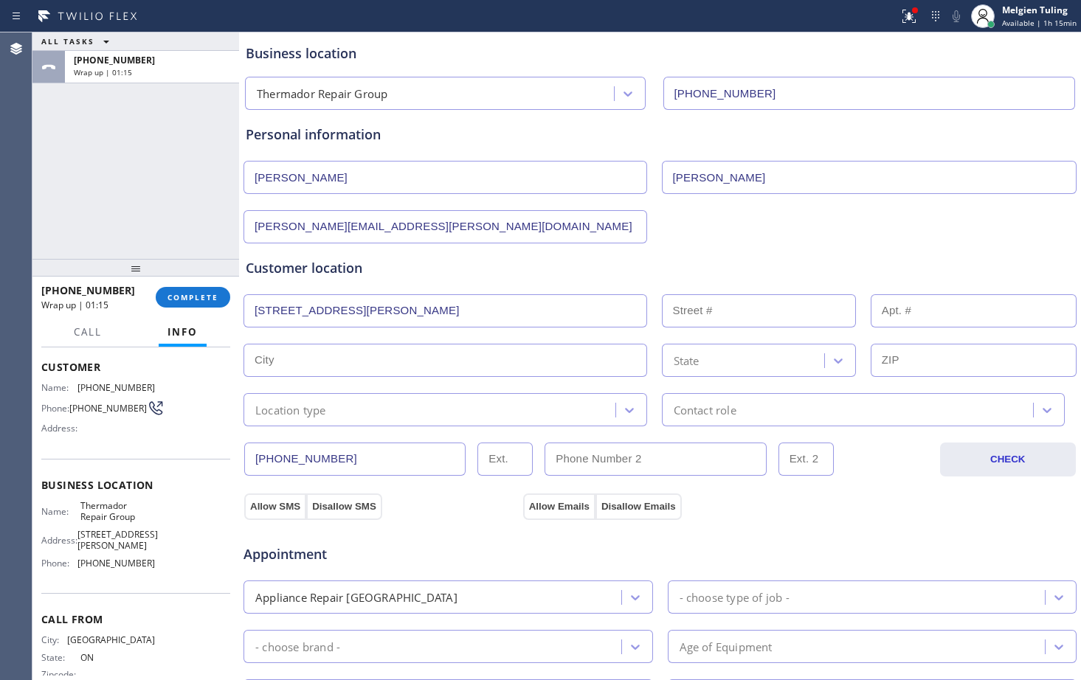
type input "3650"
type input "[GEOGRAPHIC_DATA][PERSON_NAME]"
type input "33706"
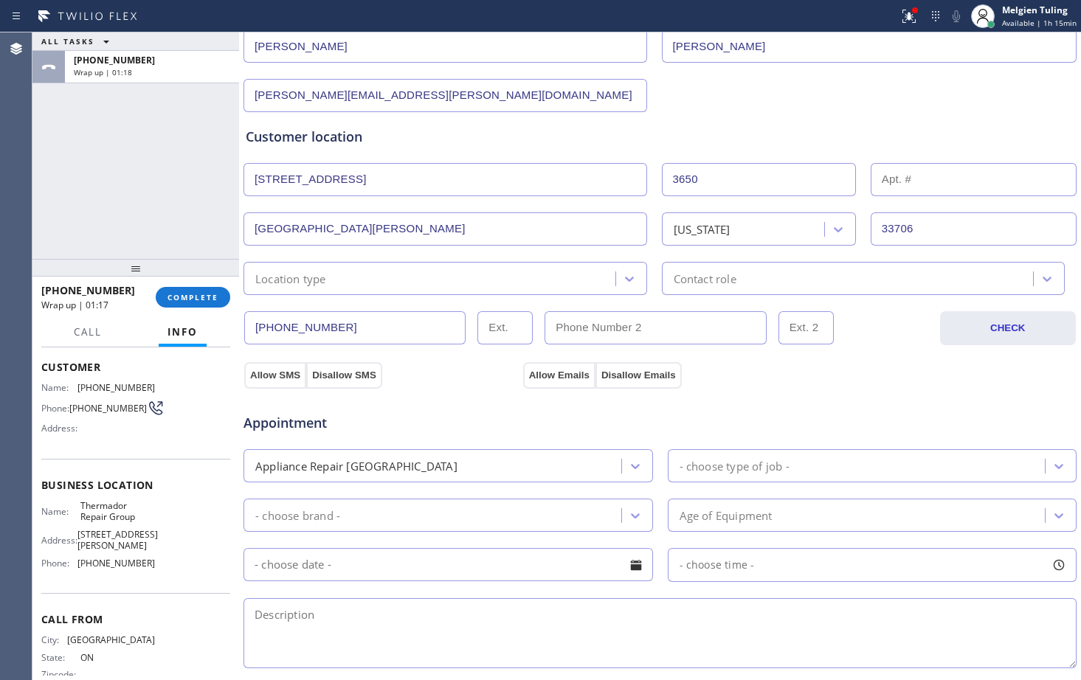
scroll to position [221, 0]
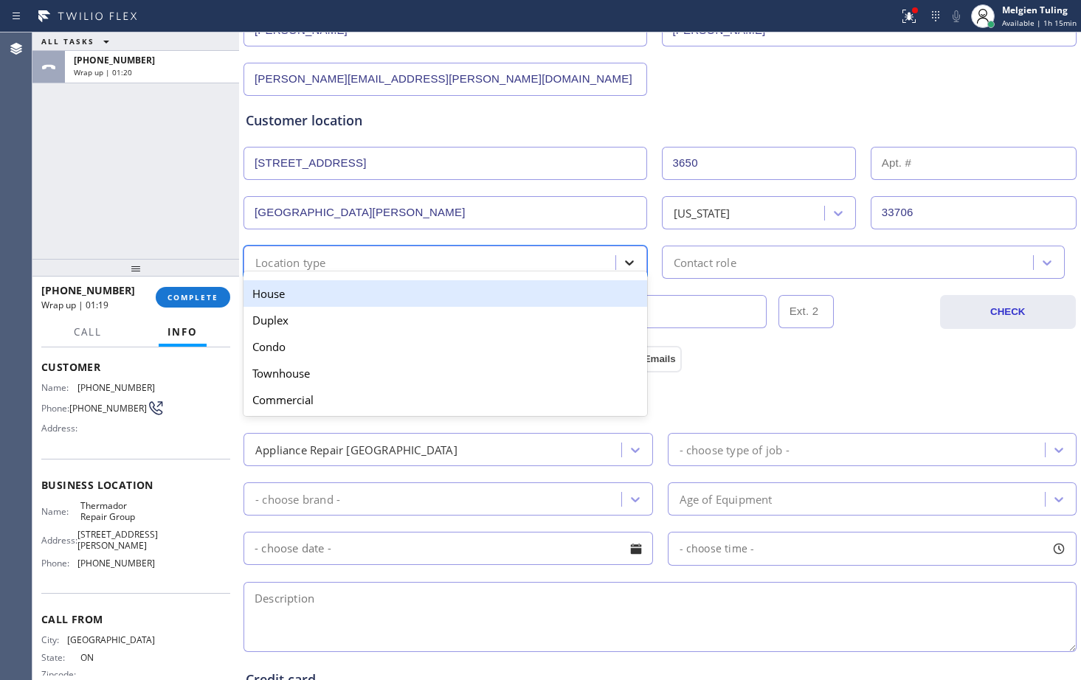
click at [627, 266] on icon at bounding box center [629, 262] width 15 height 15
click at [475, 296] on div "House" at bounding box center [445, 293] width 404 height 27
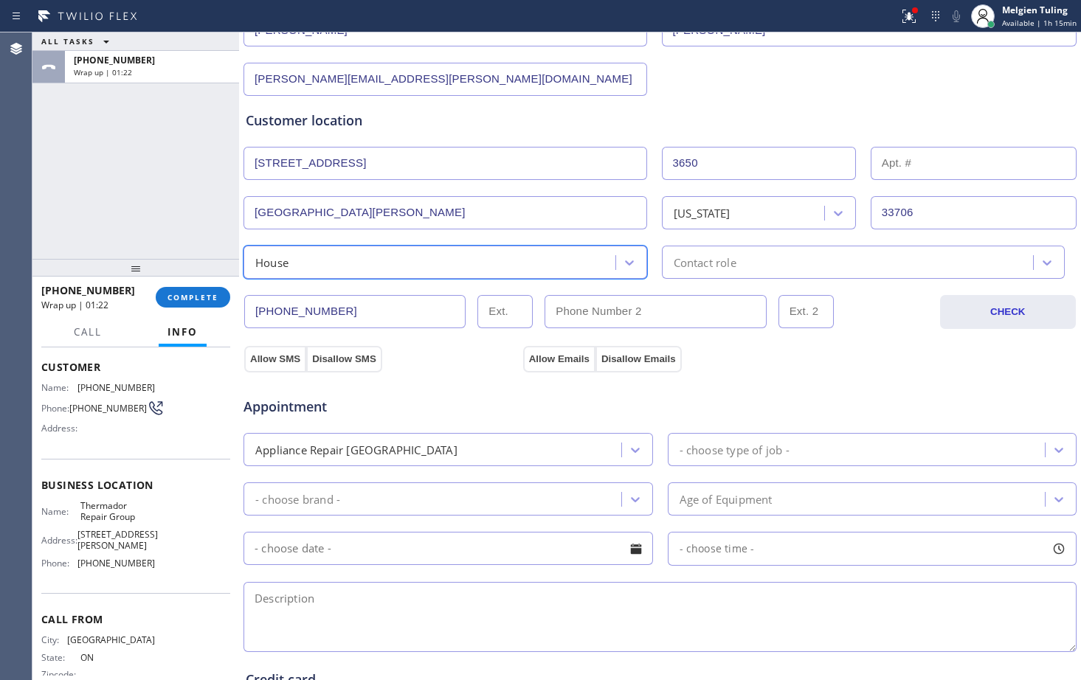
click at [808, 268] on div "Contact role" at bounding box center [849, 262] width 367 height 26
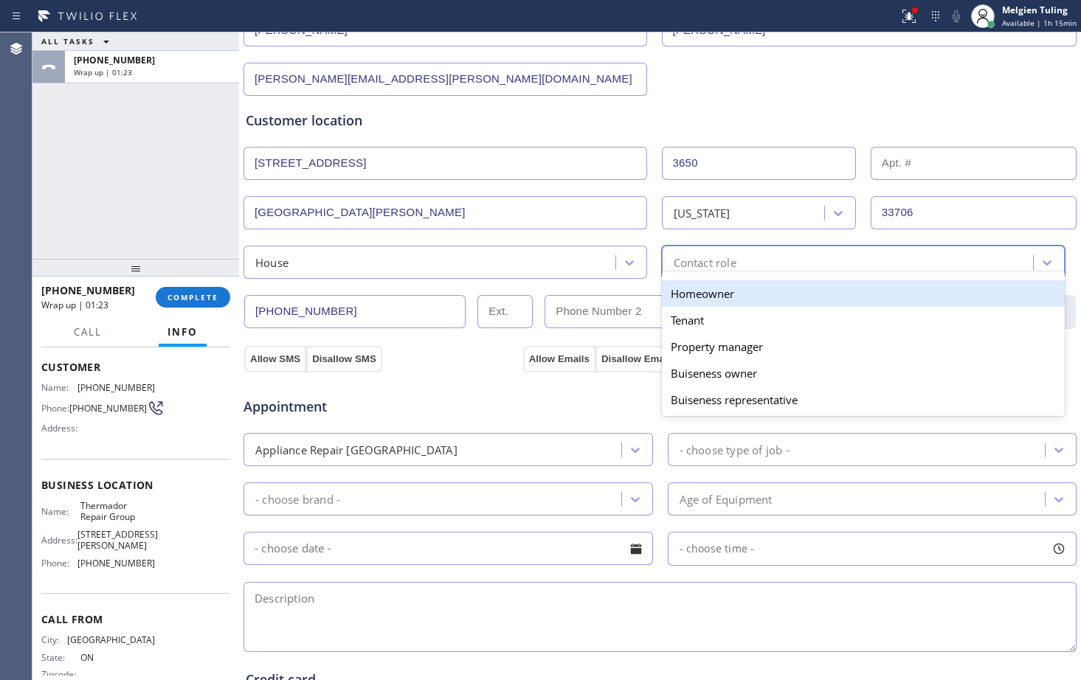
click at [754, 298] on div "Homeowner" at bounding box center [864, 293] width 404 height 27
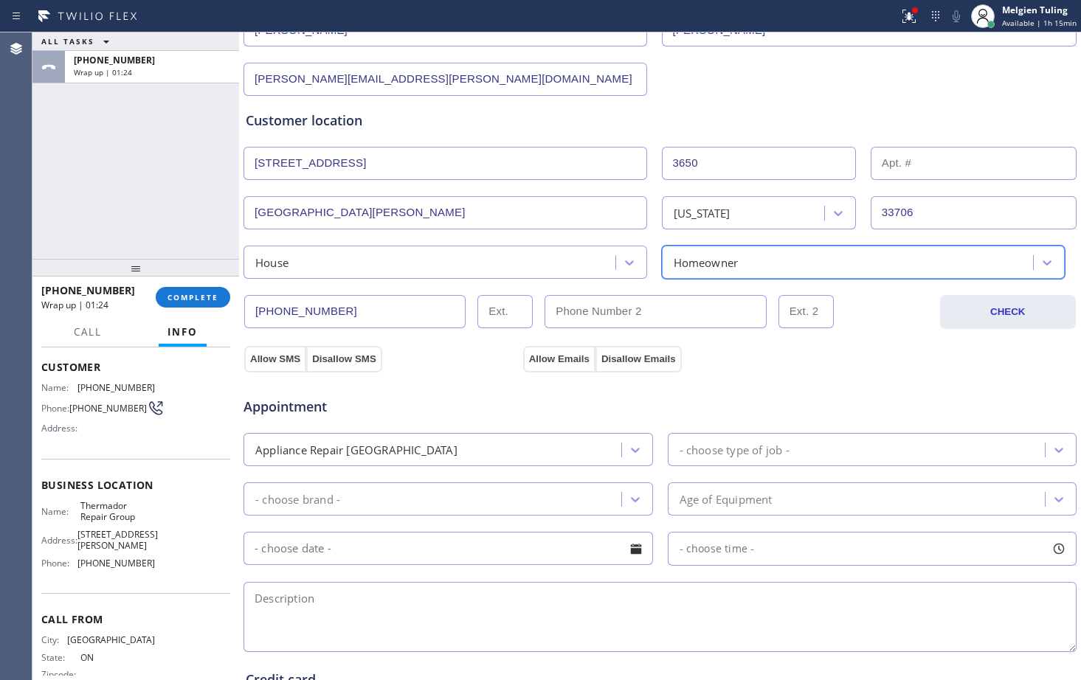
scroll to position [295, 0]
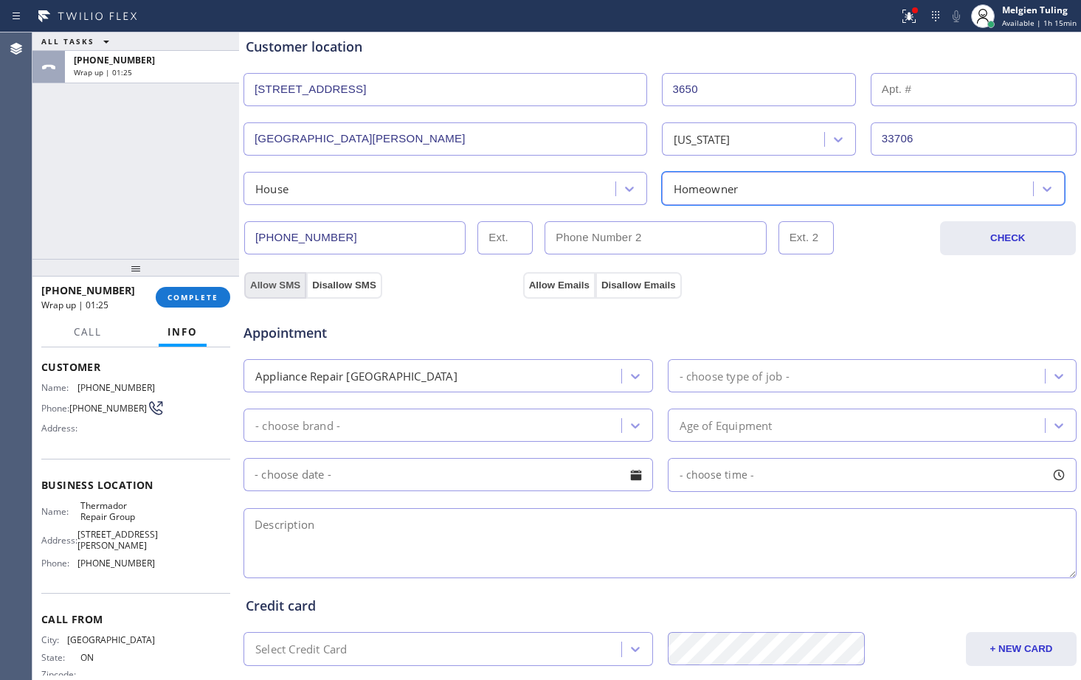
click at [280, 288] on button "Allow SMS" at bounding box center [275, 285] width 62 height 27
click at [570, 285] on button "Allow Emails" at bounding box center [559, 285] width 72 height 27
click at [631, 375] on icon at bounding box center [635, 376] width 9 height 5
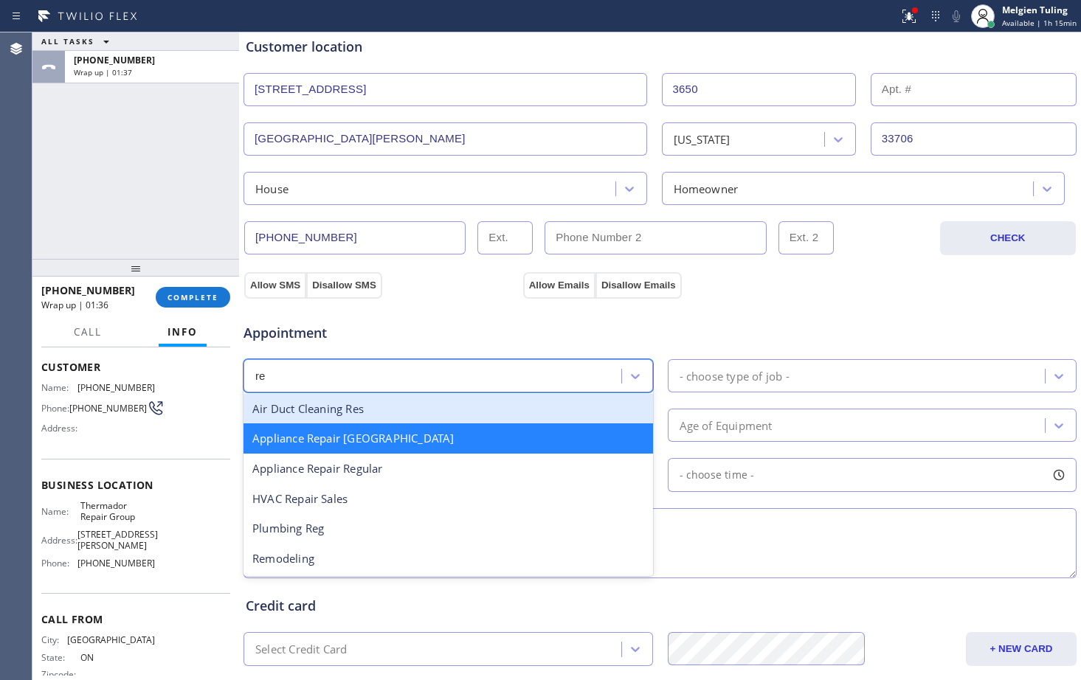
scroll to position [0, 0]
type input "reg"
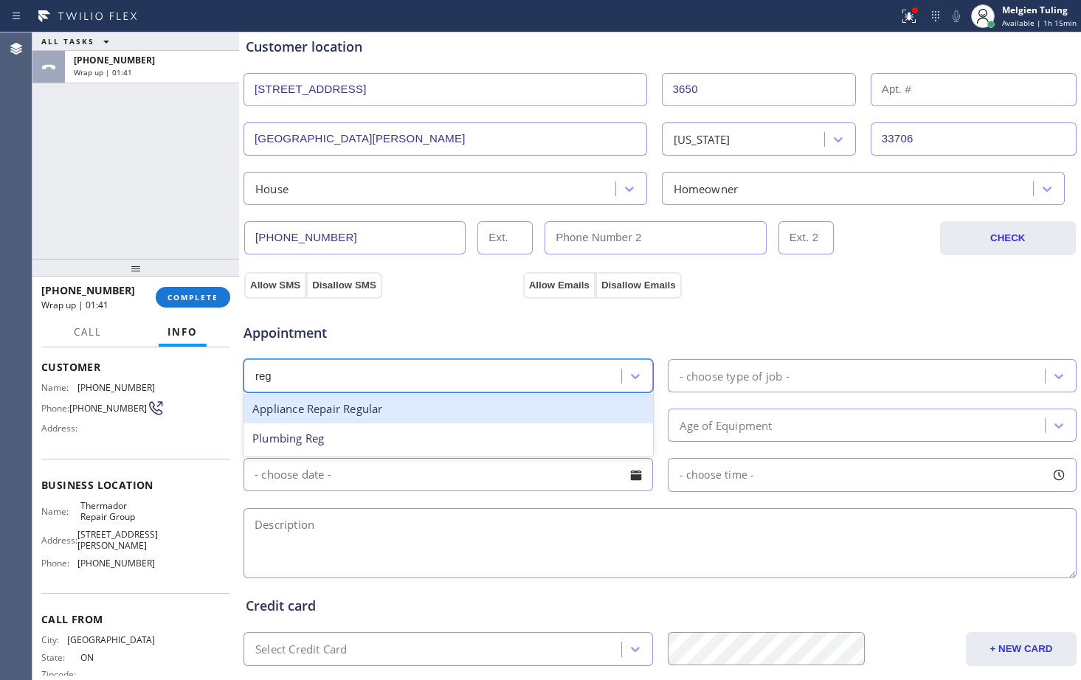
click at [370, 413] on div "Appliance Repair Regular" at bounding box center [447, 409] width 409 height 30
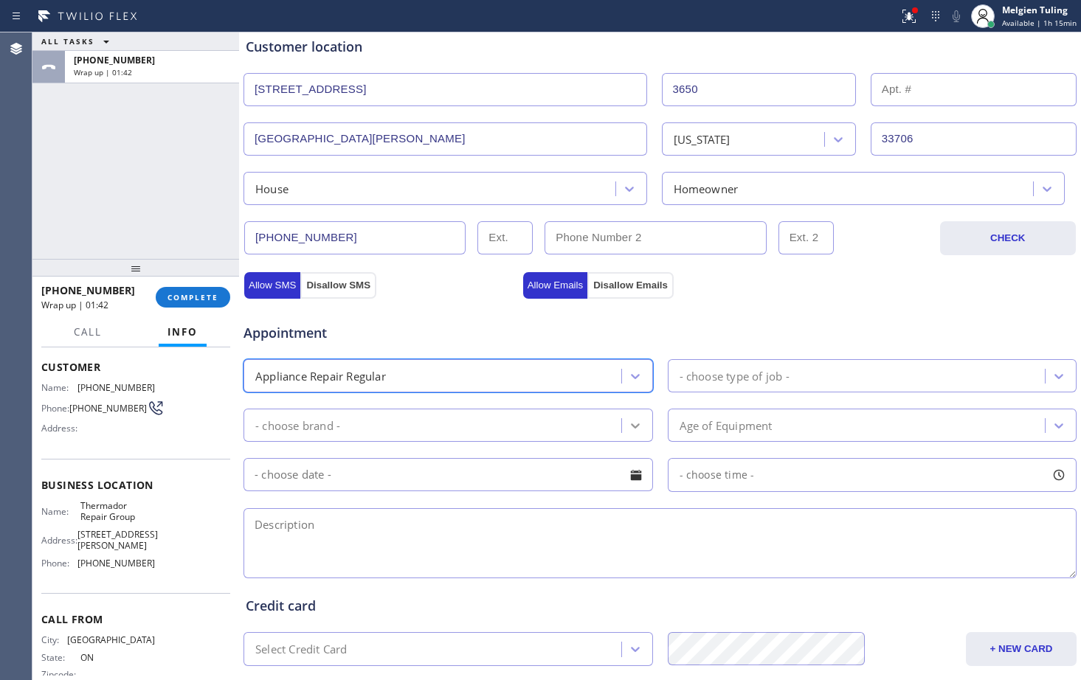
click at [631, 430] on icon at bounding box center [635, 425] width 15 height 15
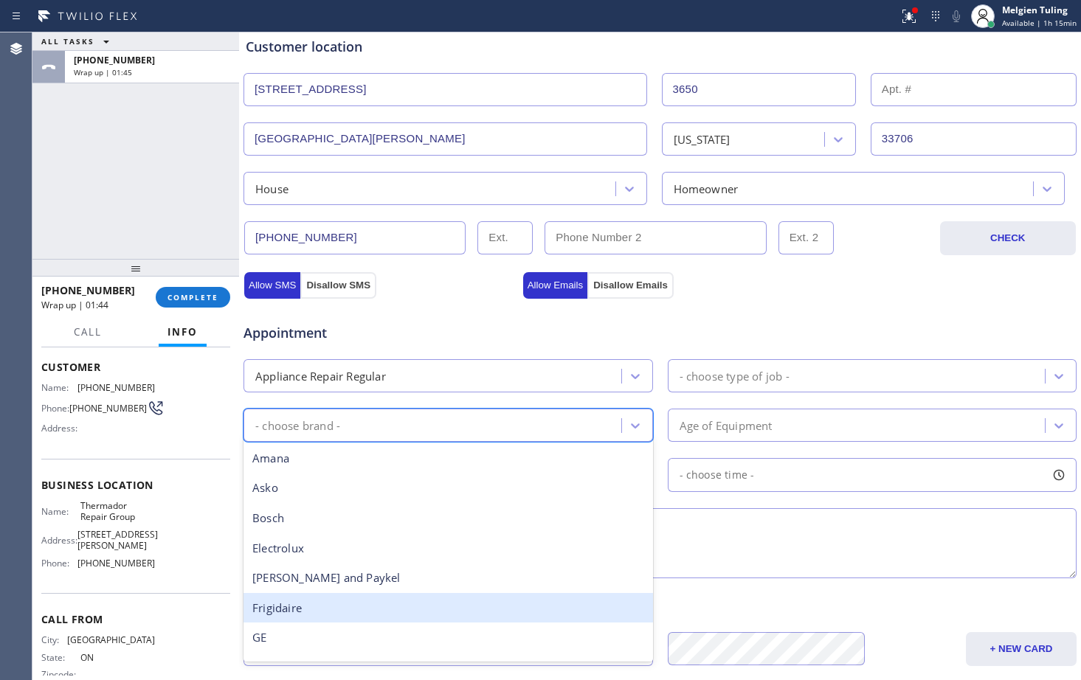
scroll to position [74, 0]
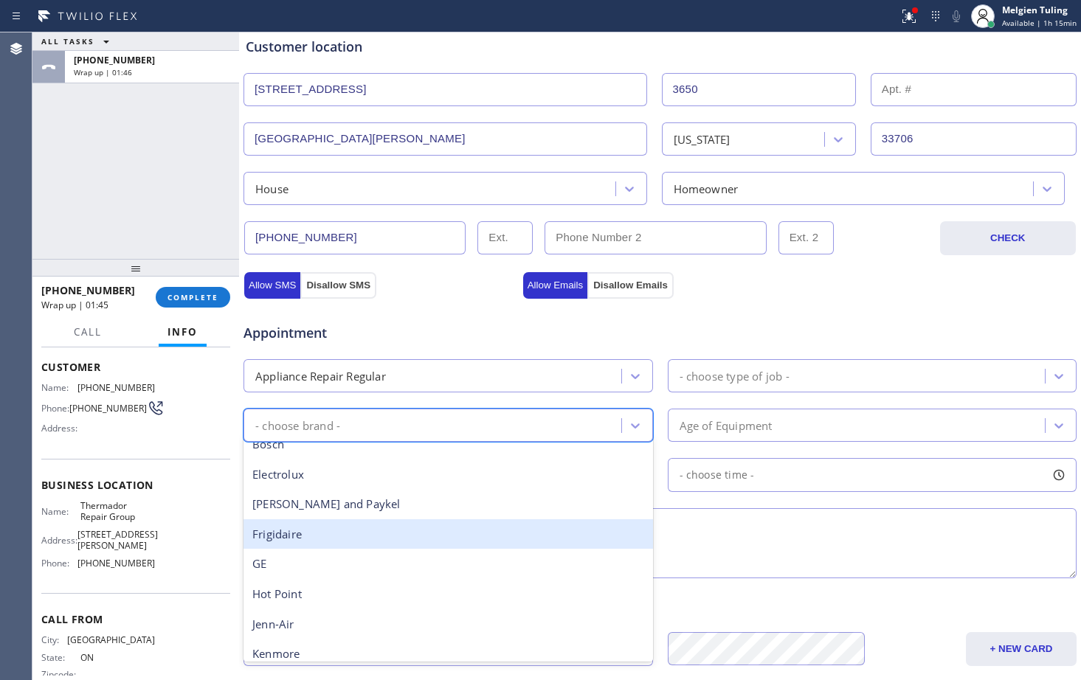
click at [295, 535] on div "Frigidaire" at bounding box center [447, 534] width 409 height 30
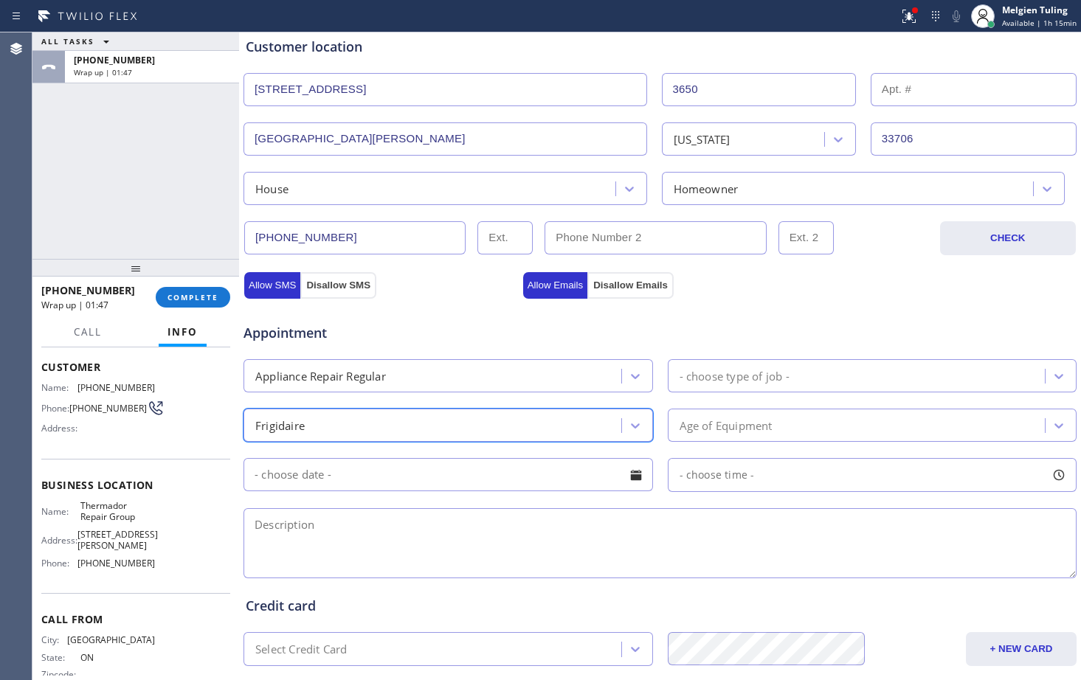
click at [850, 374] on div "- choose type of job -" at bounding box center [858, 376] width 373 height 26
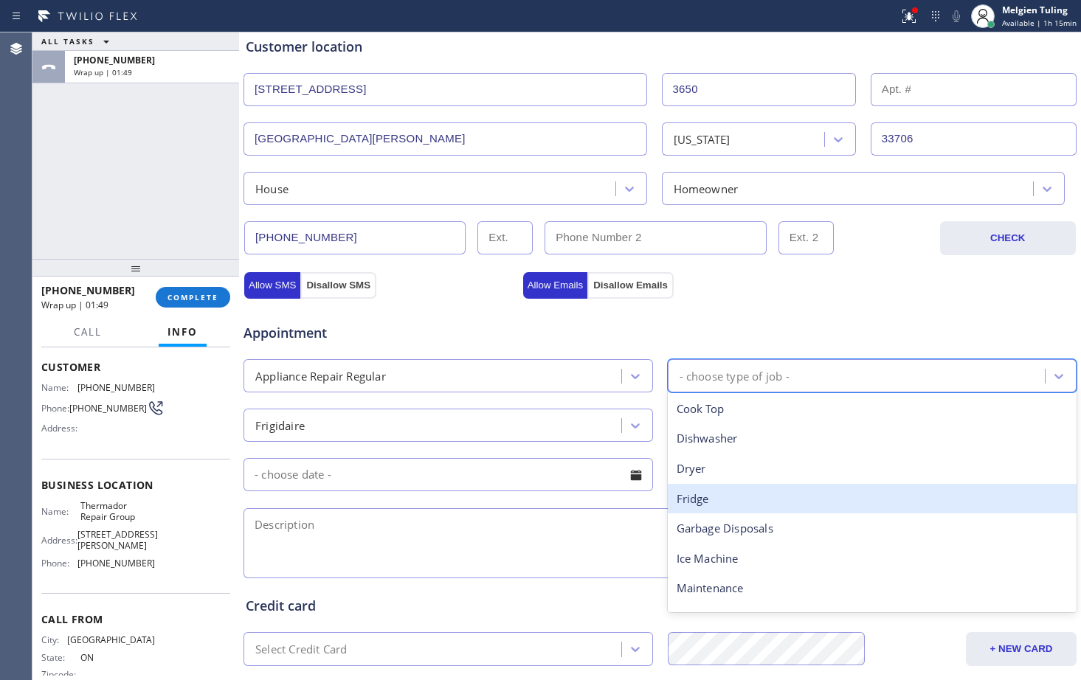
click at [698, 505] on div "Fridge" at bounding box center [872, 499] width 409 height 30
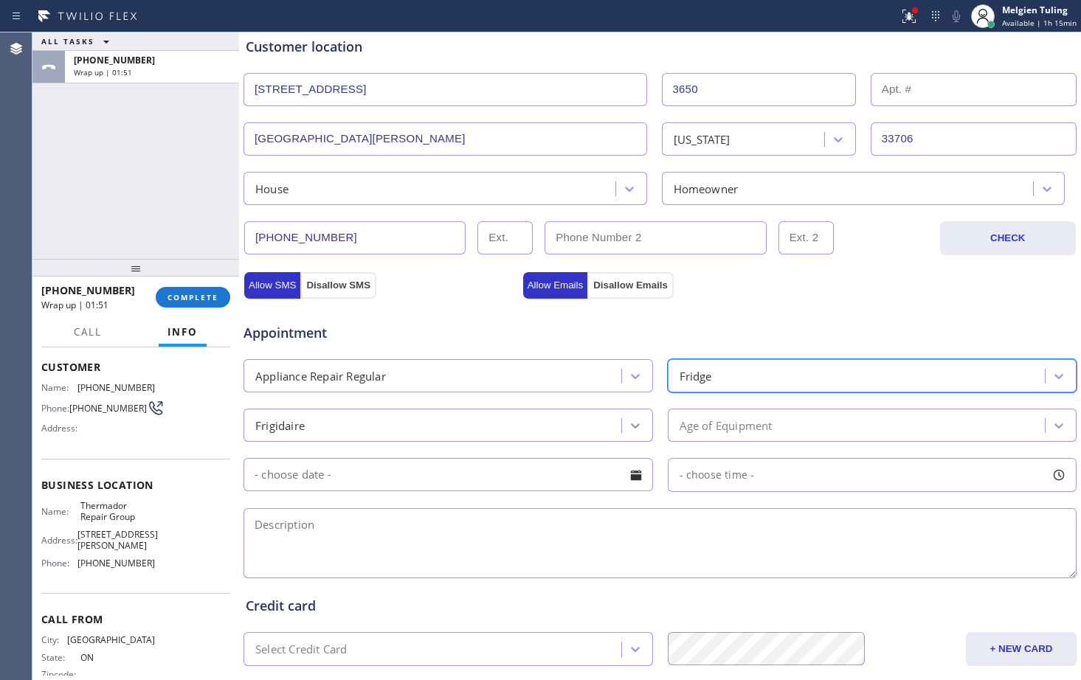
click at [631, 429] on icon at bounding box center [635, 425] width 15 height 15
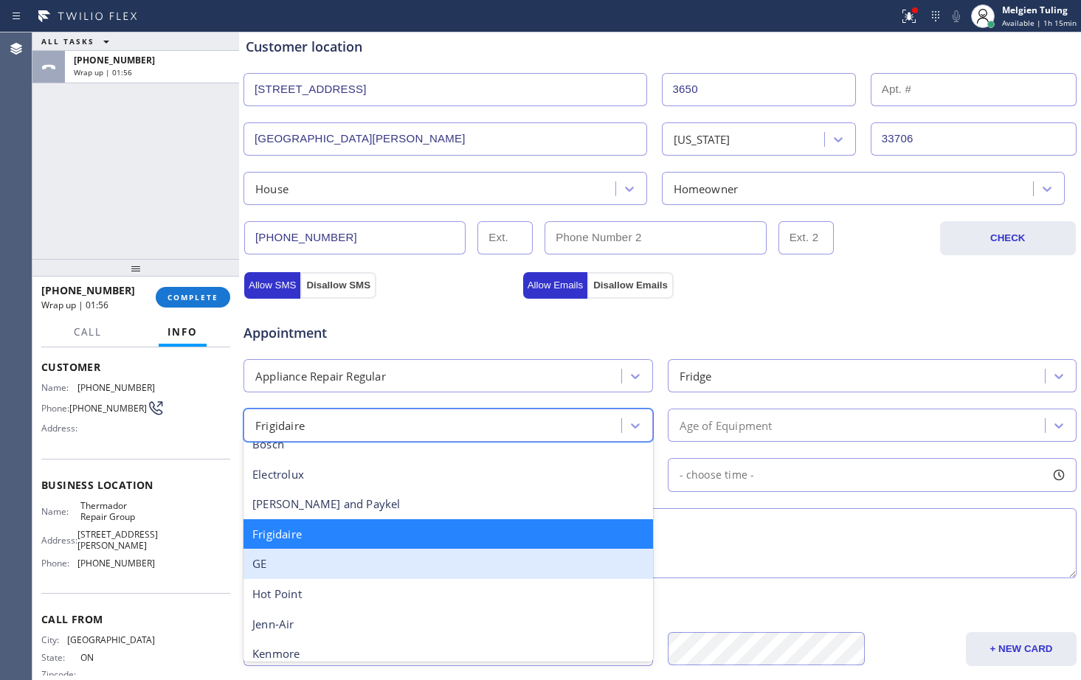
click at [261, 563] on div "GE" at bounding box center [447, 564] width 409 height 30
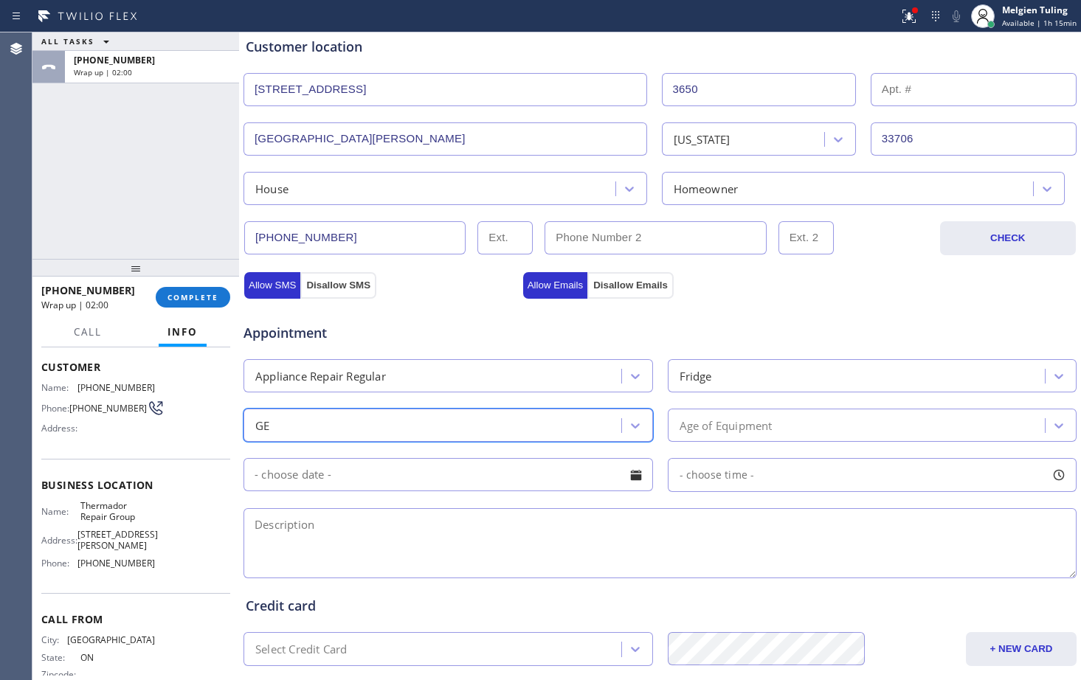
click at [752, 420] on div "Age of Equipment" at bounding box center [725, 425] width 93 height 17
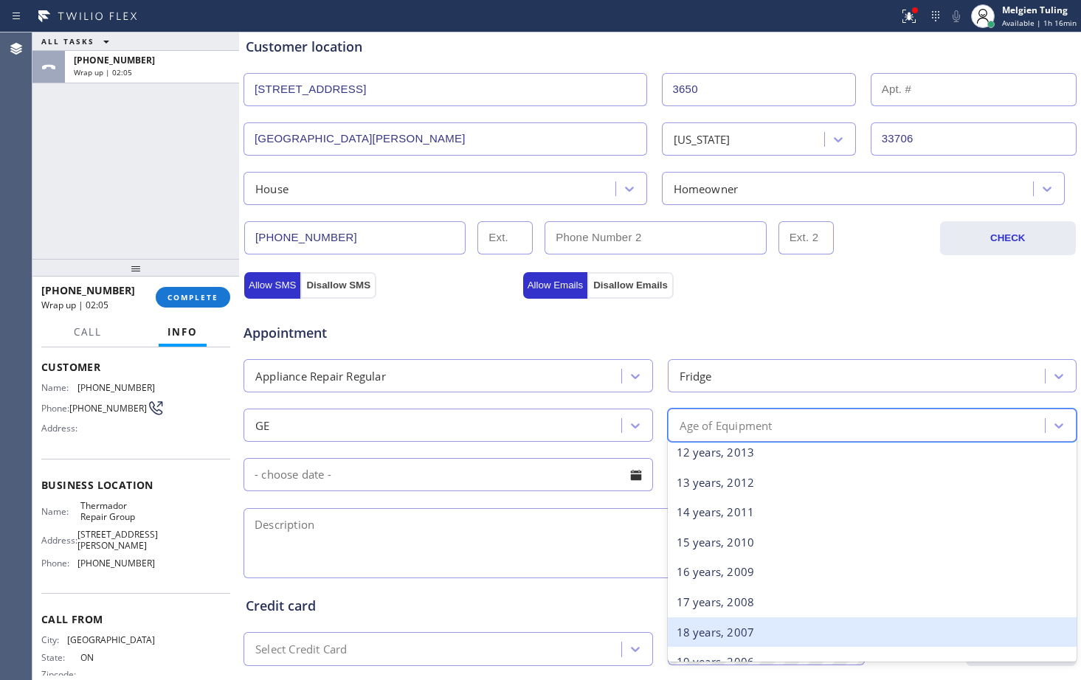
scroll to position [369, 0]
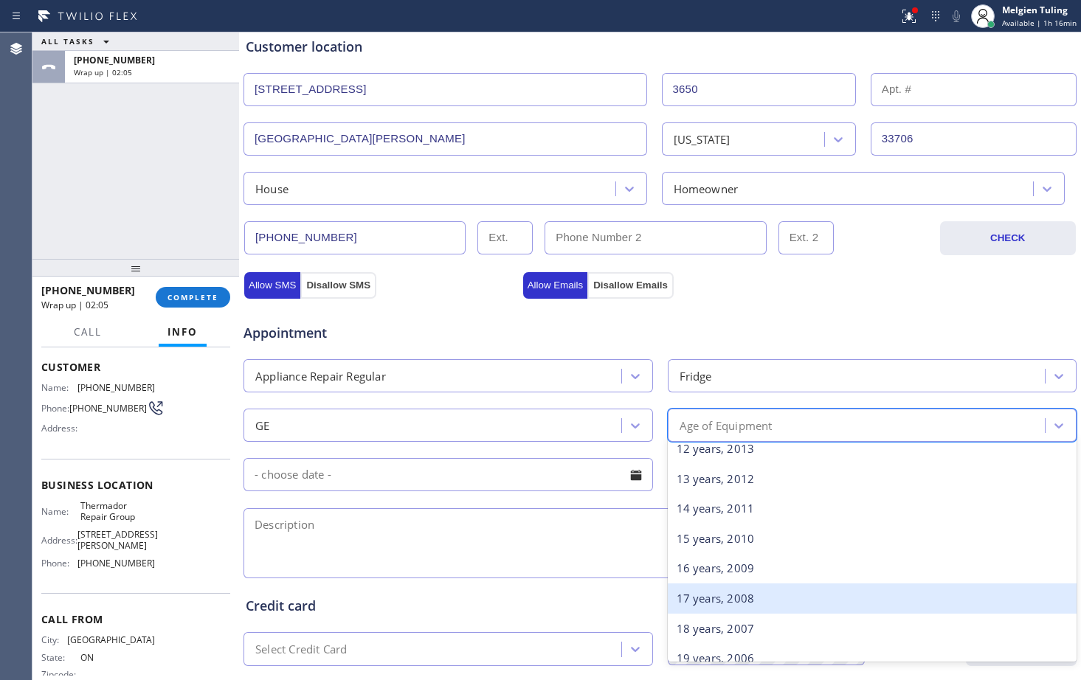
click at [707, 600] on div "17 years, 2008" at bounding box center [872, 599] width 409 height 30
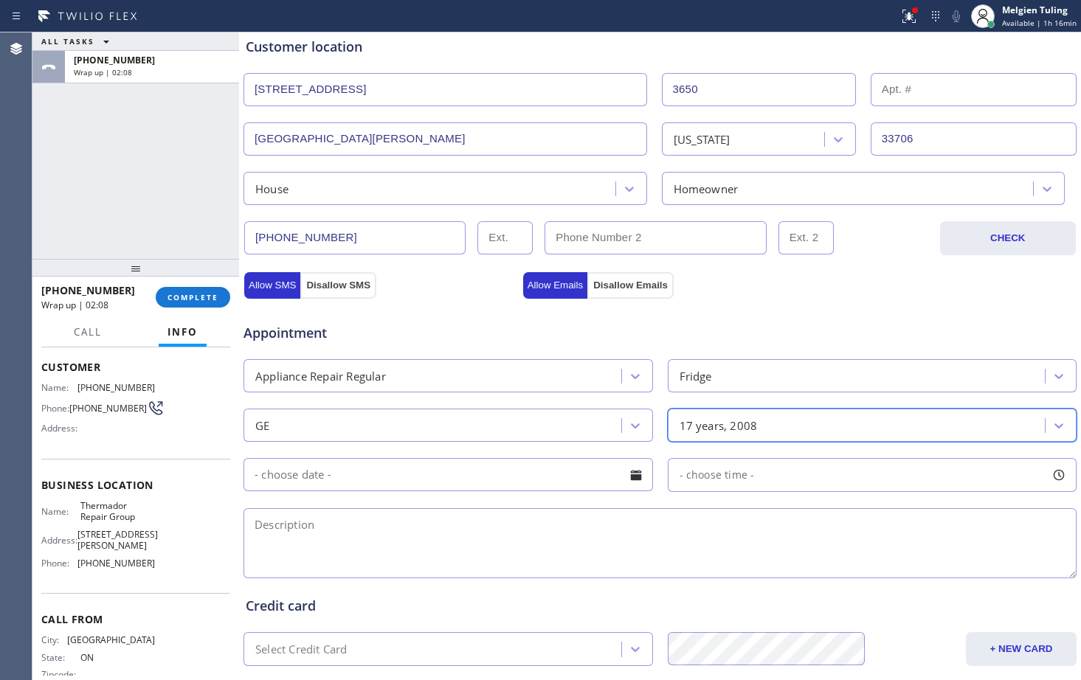
click at [386, 532] on textarea at bounding box center [659, 543] width 833 height 70
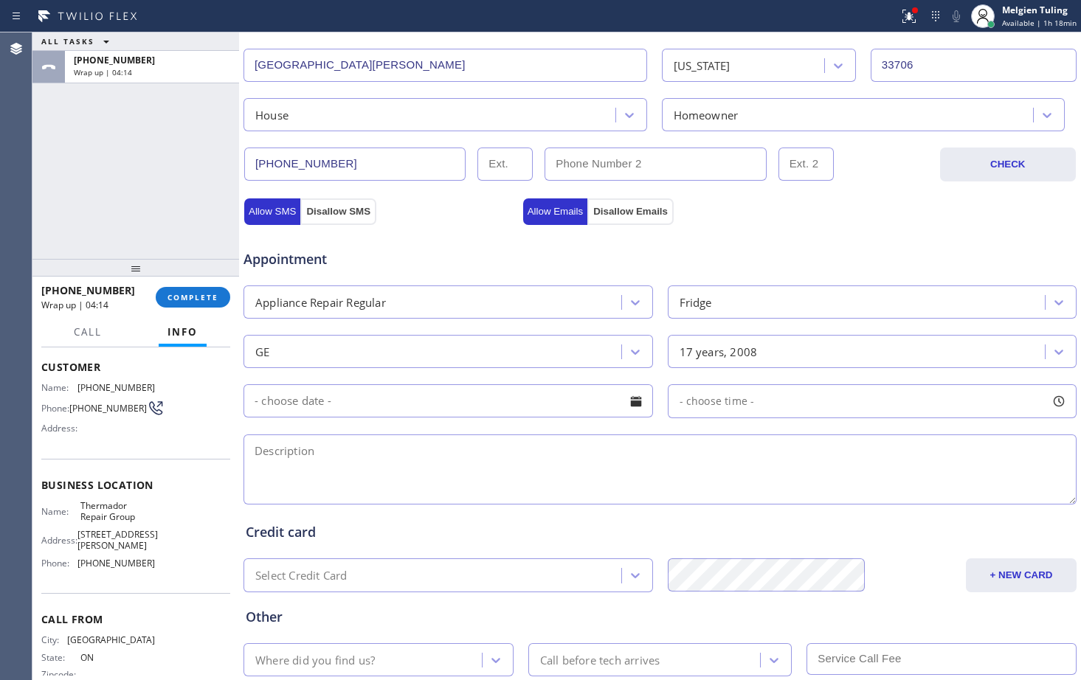
click at [368, 449] on textarea at bounding box center [659, 470] width 833 height 70
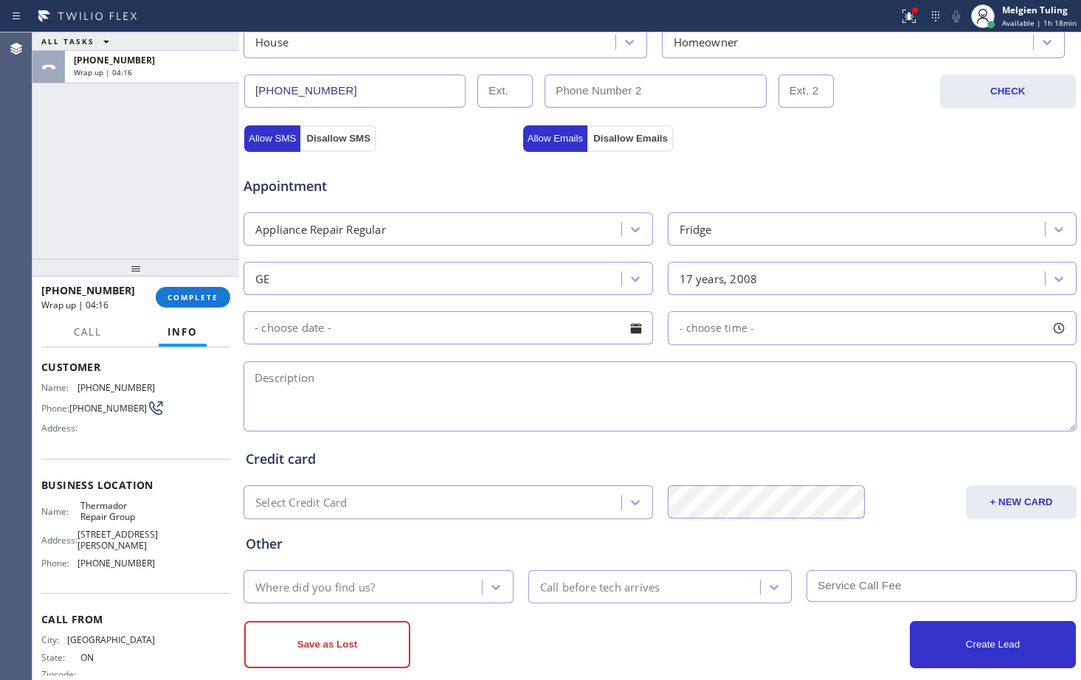
scroll to position [443, 0]
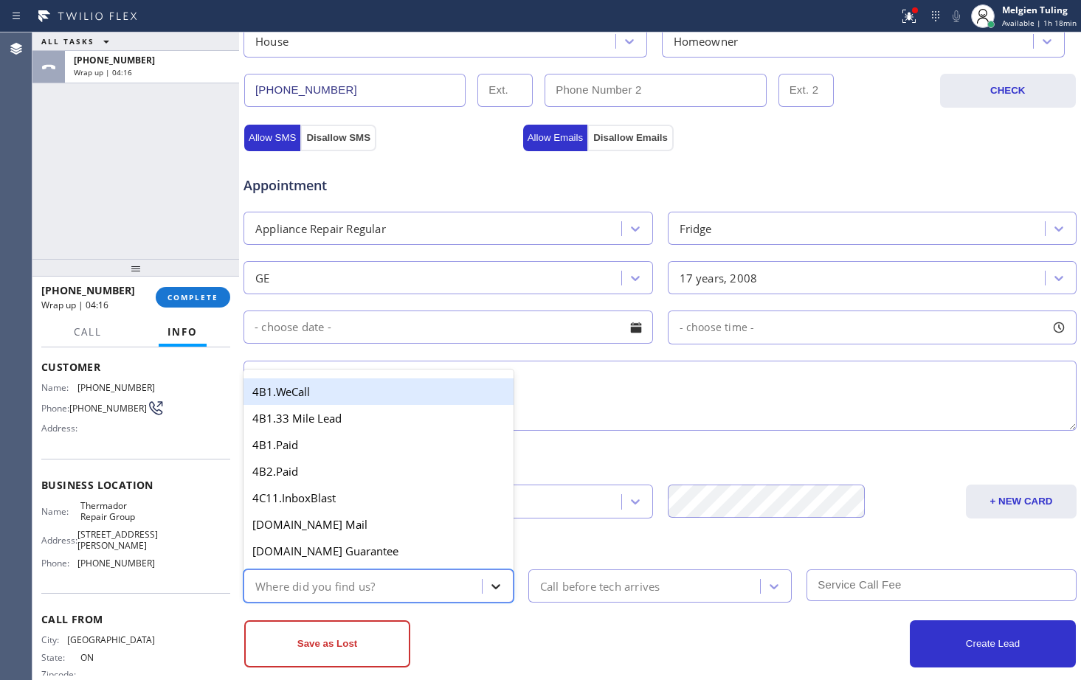
click at [494, 588] on icon at bounding box center [495, 586] width 15 height 15
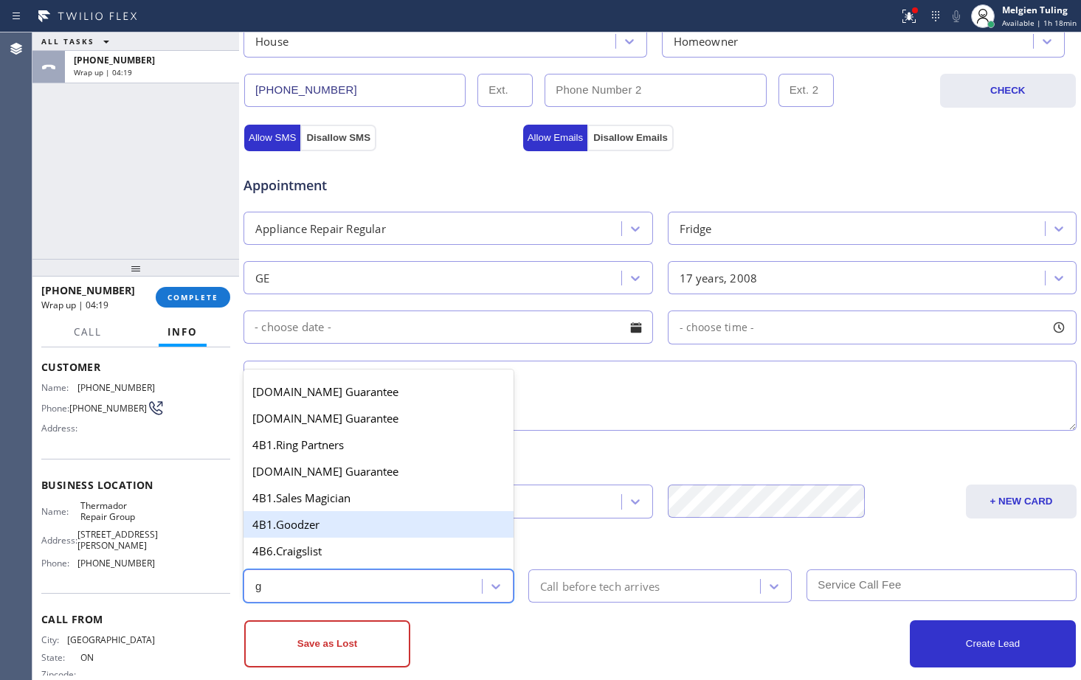
type input "go"
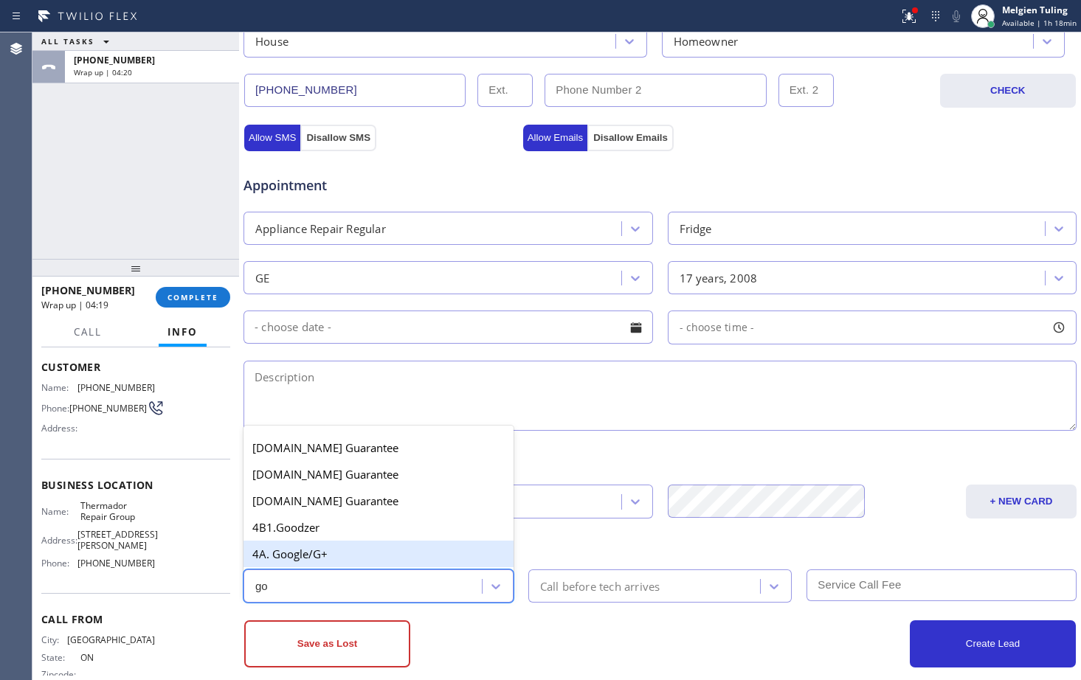
click at [317, 553] on div "4A. Google/G+" at bounding box center [378, 554] width 270 height 27
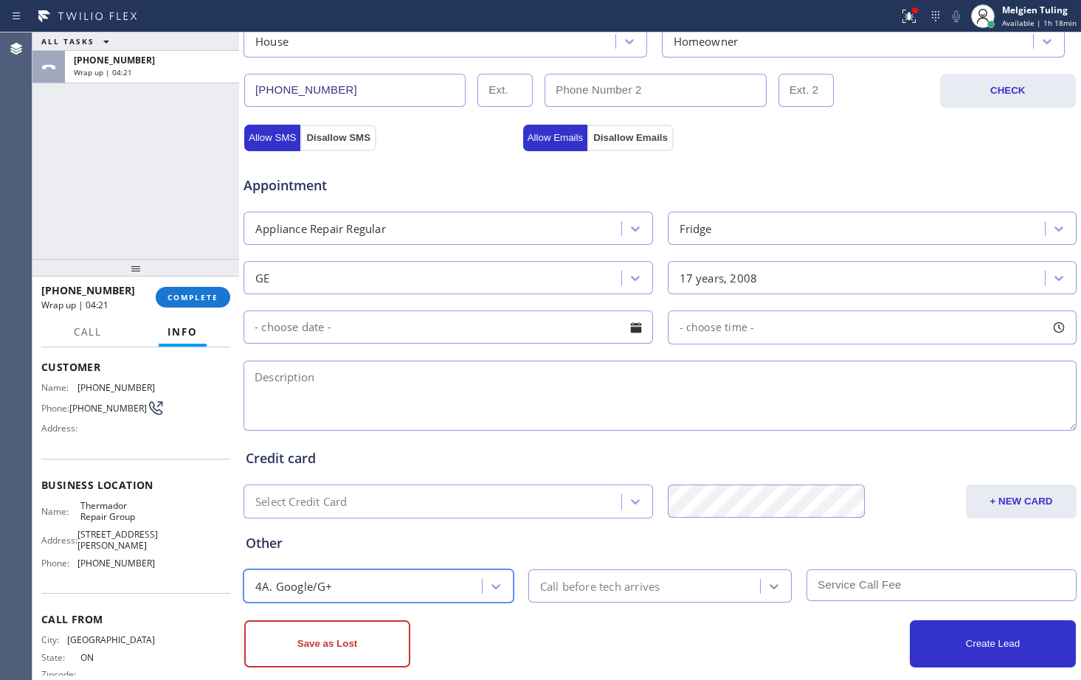
click at [766, 584] on icon at bounding box center [773, 586] width 15 height 15
click at [562, 586] on div "Call before tech arrives" at bounding box center [600, 586] width 120 height 17
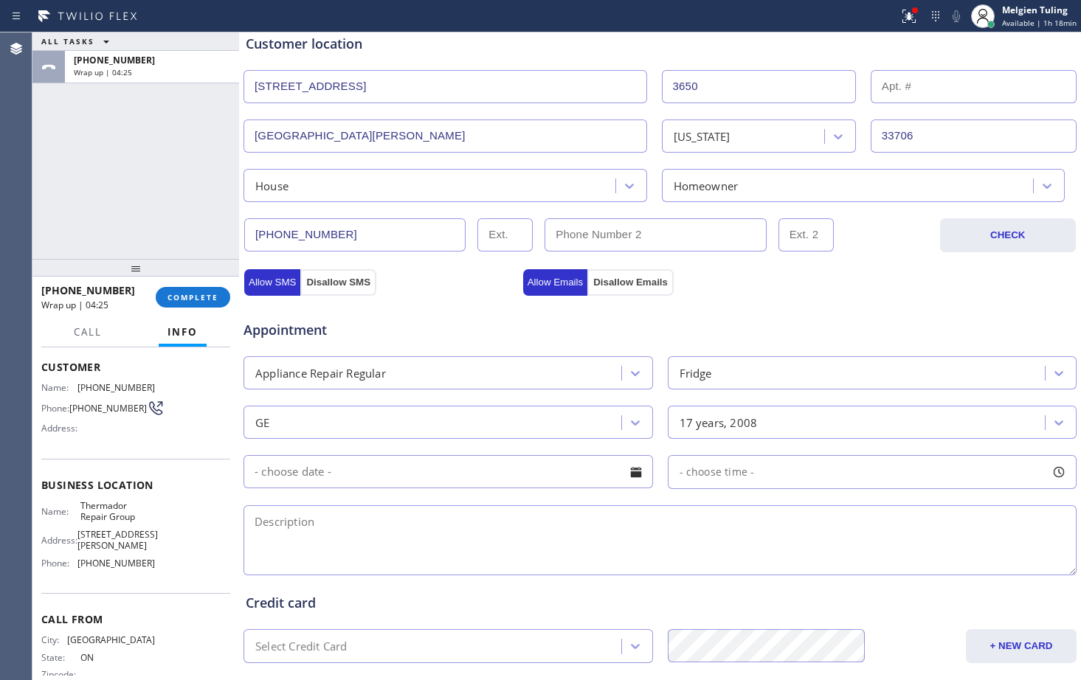
scroll to position [295, 0]
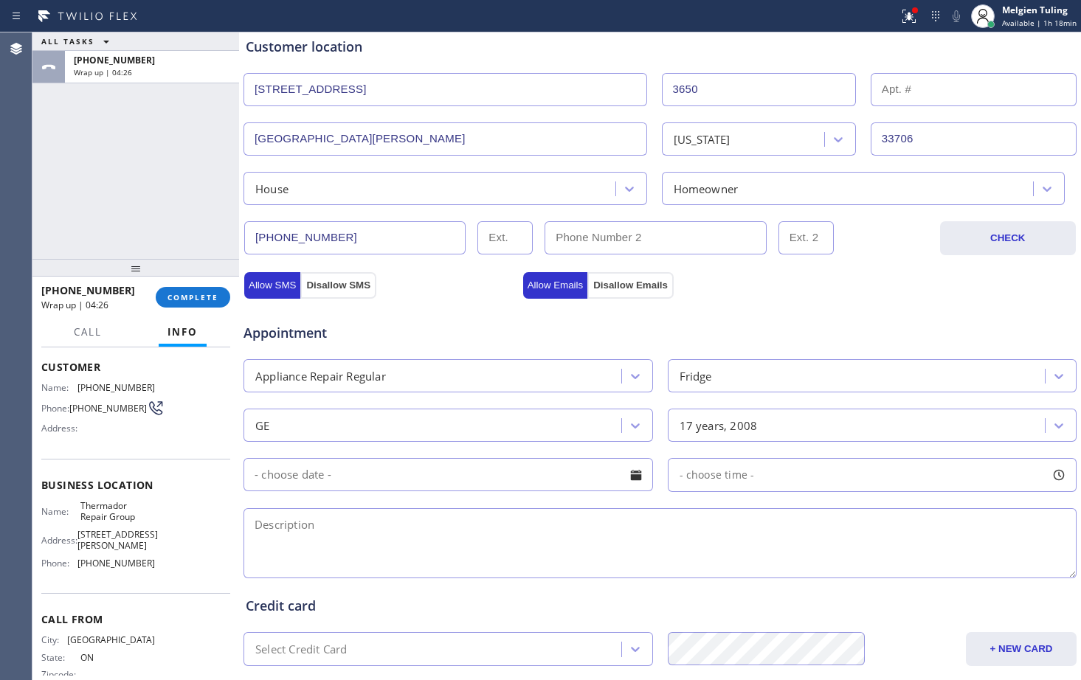
click at [330, 518] on textarea at bounding box center [659, 543] width 833 height 70
click at [279, 525] on textarea at bounding box center [659, 543] width 833 height 70
click at [330, 526] on textarea "GE Monogram|fridge|the water line of the fridge is leaking |" at bounding box center [659, 543] width 833 height 70
click at [371, 525] on textarea "GE Monogram |fridge|the water line of the fridge is leaking |" at bounding box center [659, 543] width 833 height 70
click at [604, 527] on textarea "GE Monogram |fridge |the water line of the fridge is leaking |" at bounding box center [659, 543] width 833 height 70
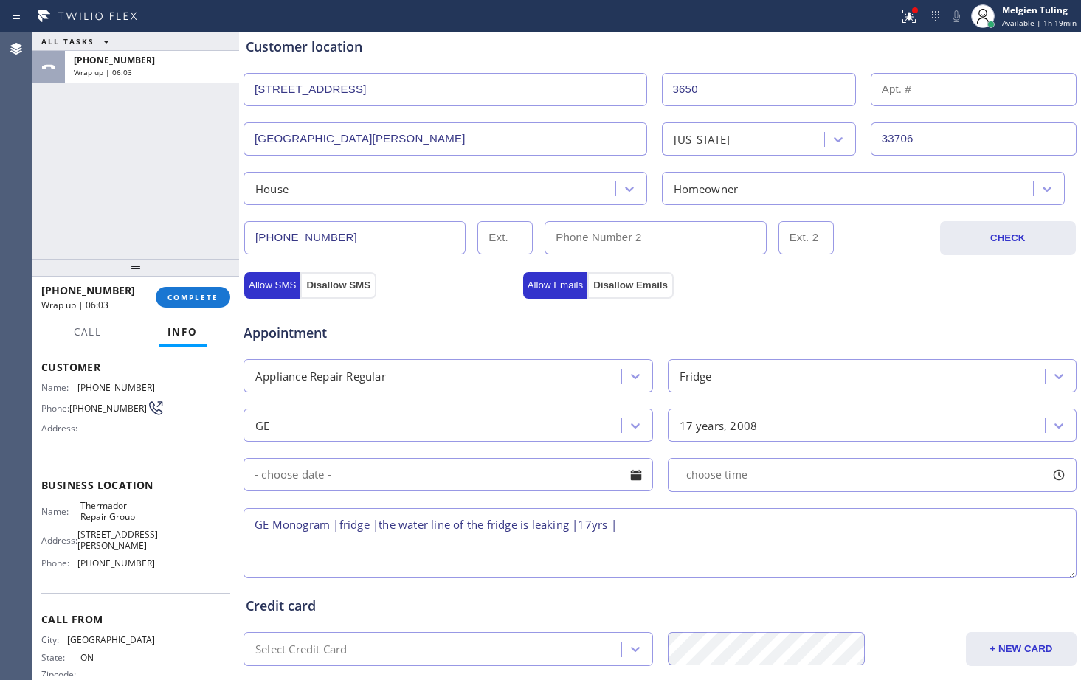
click at [623, 526] on textarea "GE Monogram |fridge |the water line of the fridge is leaking |17yrs |" at bounding box center [659, 543] width 833 height 70
paste textarea "[STREET_ADDRESS][PERSON_NAME]"
paste textarea "Thermador Repair Group"
click at [307, 537] on textarea "GE Monogram |fridge |the water line of the fridge is leaking |17yrs |[STREET_AD…" at bounding box center [659, 543] width 833 height 70
click at [330, 544] on textarea "GE Monogram |fridge |the water line of the fridge is leaking |17yrs |[STREET_AD…" at bounding box center [659, 543] width 833 height 70
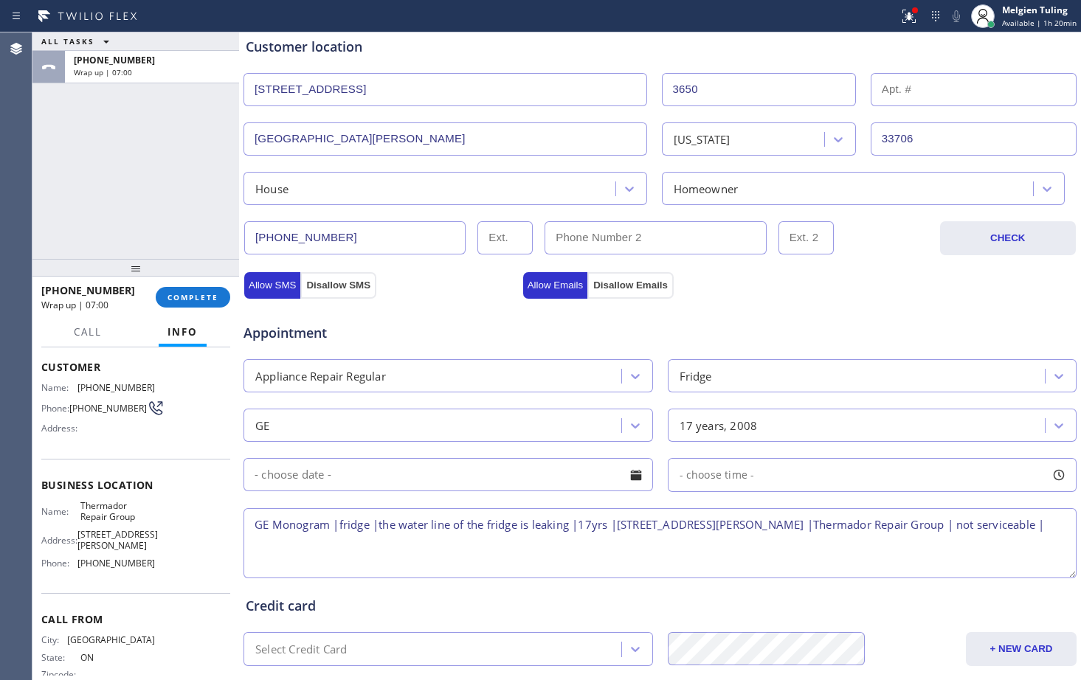
paste textarea "VTA Offered- declined"
click at [315, 541] on textarea "GE Monogram |fridge |the water line of the fridge is leaking |17yrs |[STREET_AD…" at bounding box center [659, 543] width 833 height 70
click at [519, 547] on textarea "GE Monogram |fridge |the water line of the fridge is leaking |17yrs |[STREET_AD…" at bounding box center [659, 543] width 833 height 70
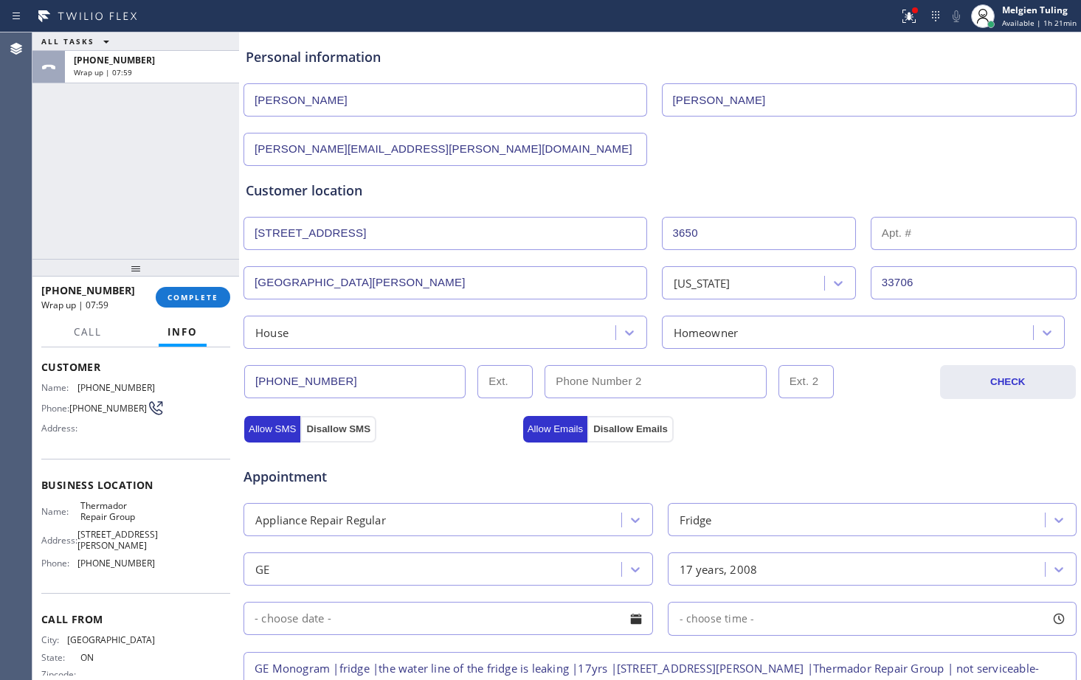
scroll to position [94, 0]
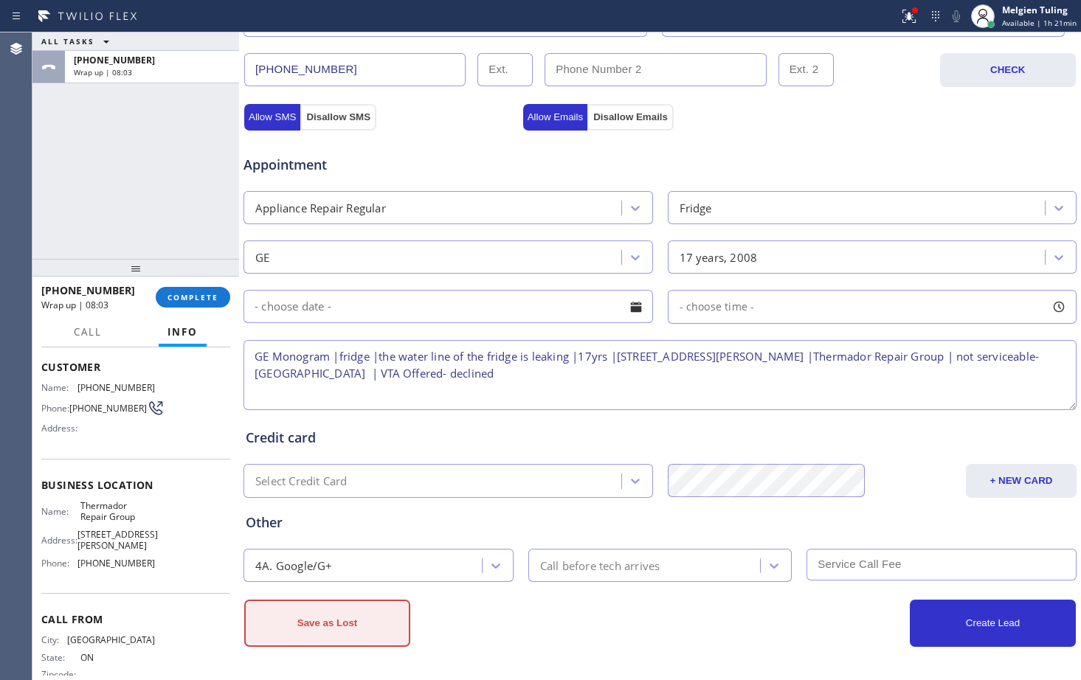
type textarea "GE Monogram |fridge |the water line of the fridge is leaking |17yrs |[STREET_AD…"
click at [334, 625] on button "Save as Lost" at bounding box center [327, 623] width 166 height 47
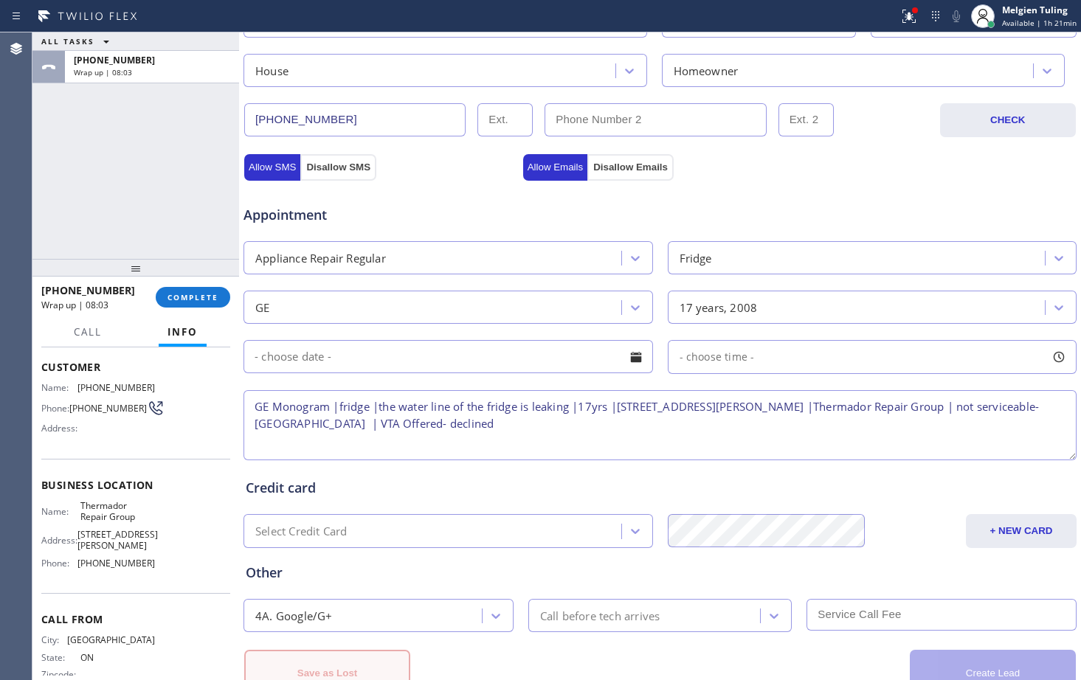
scroll to position [513, 0]
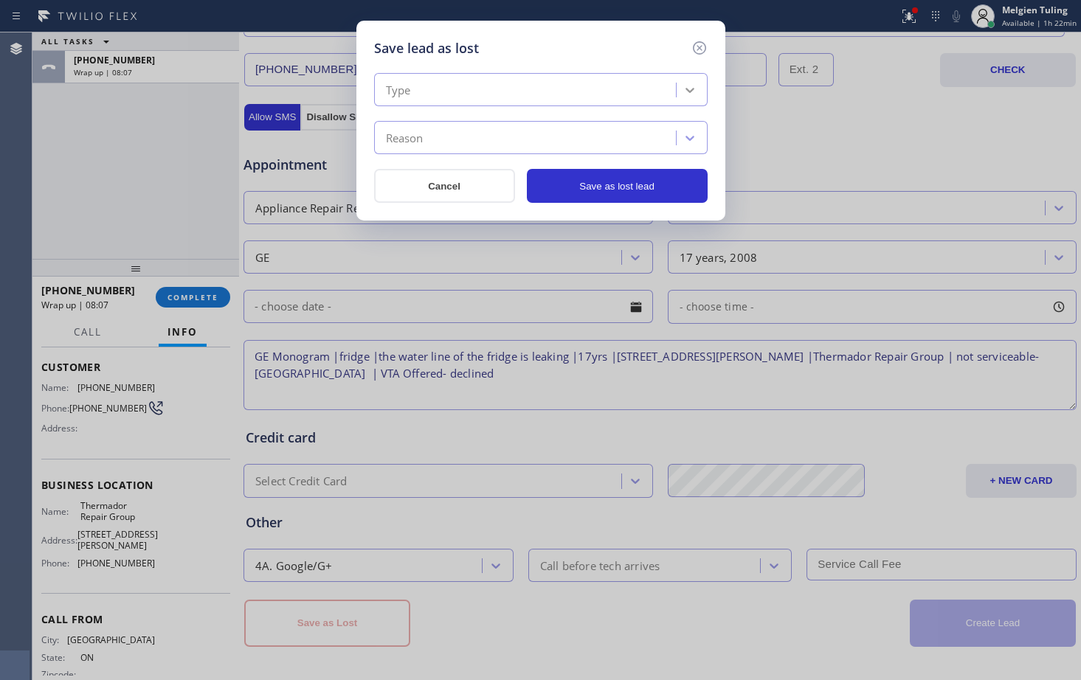
click at [683, 88] on icon at bounding box center [689, 90] width 15 height 15
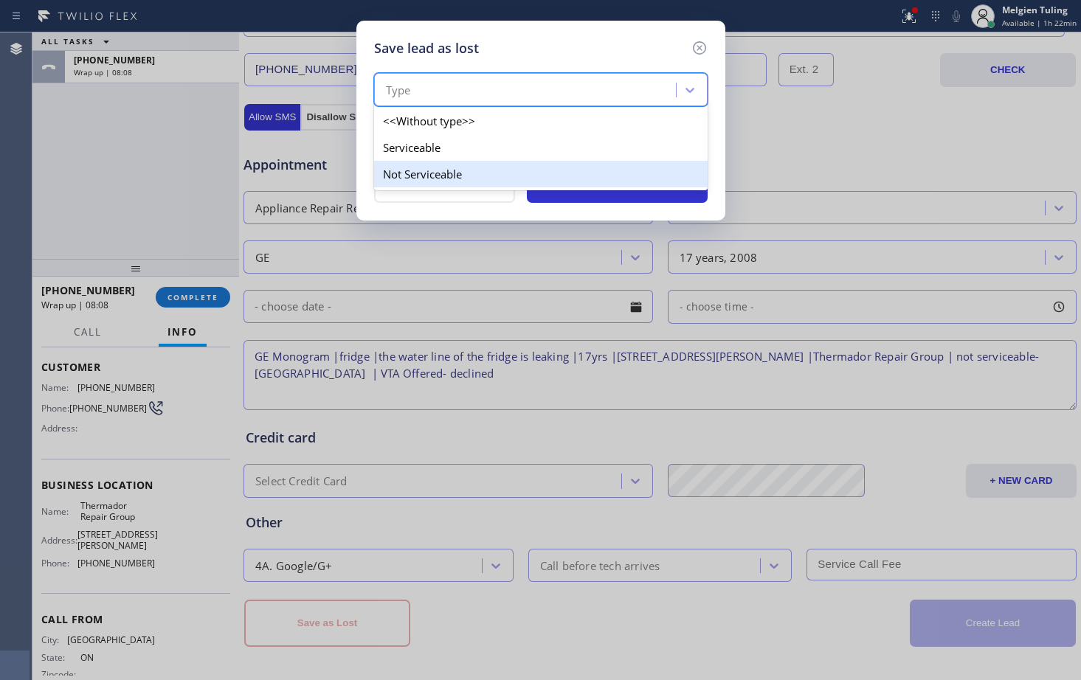
click at [436, 176] on div "Not Serviceable" at bounding box center [540, 174] width 333 height 27
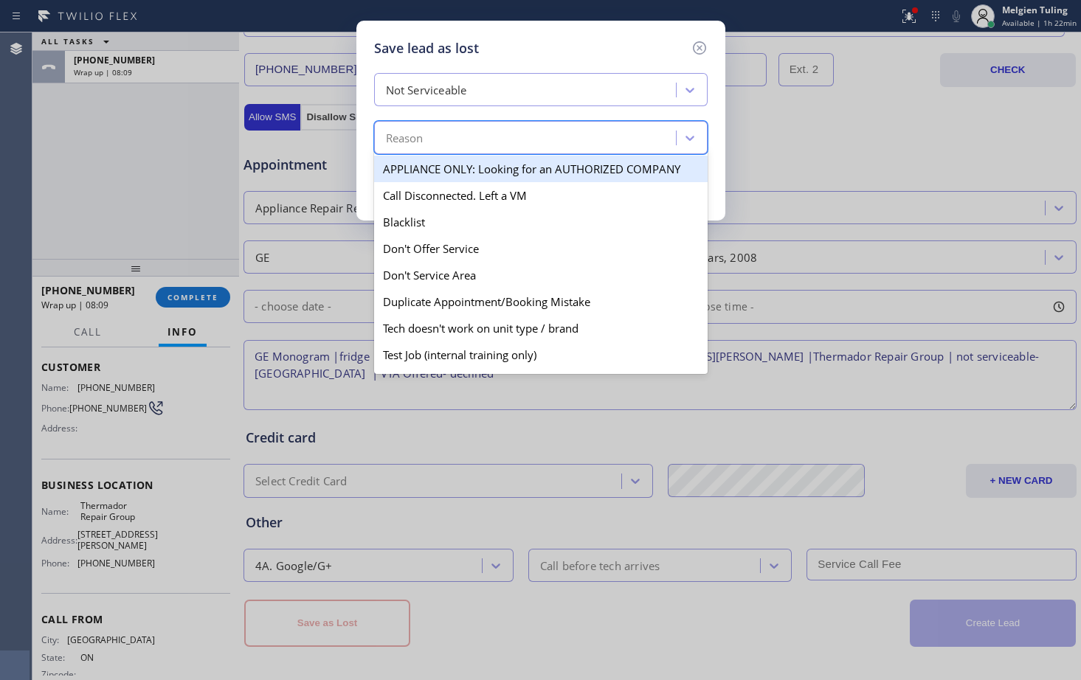
click at [466, 140] on div "Reason" at bounding box center [526, 138] width 297 height 26
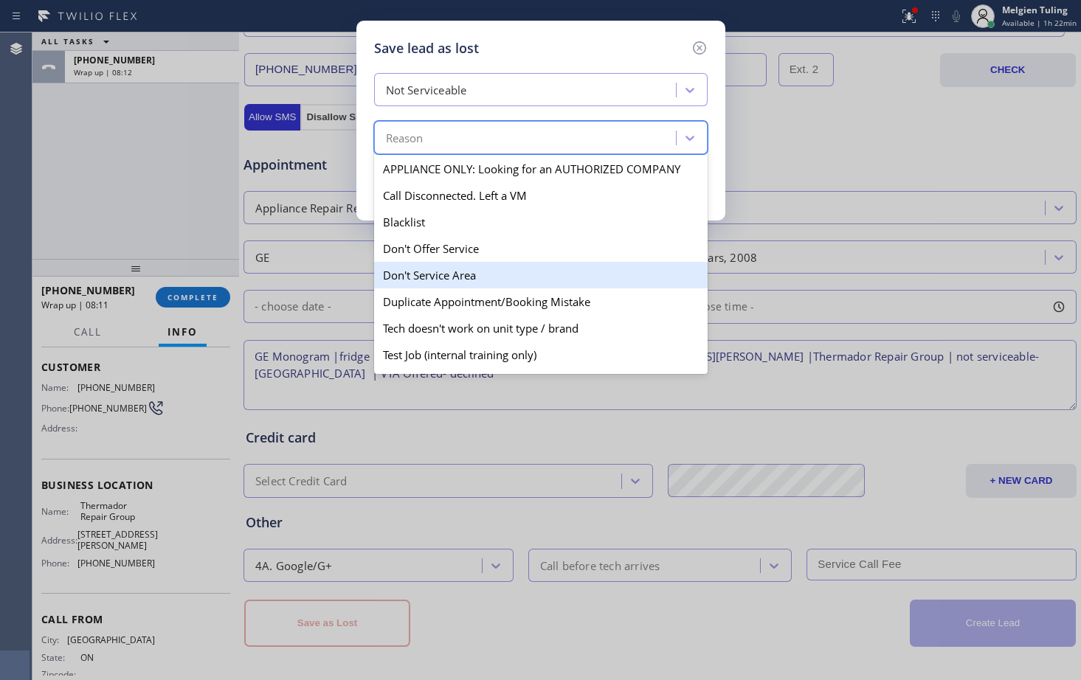
click at [454, 283] on div "Don't Service Area" at bounding box center [540, 275] width 333 height 27
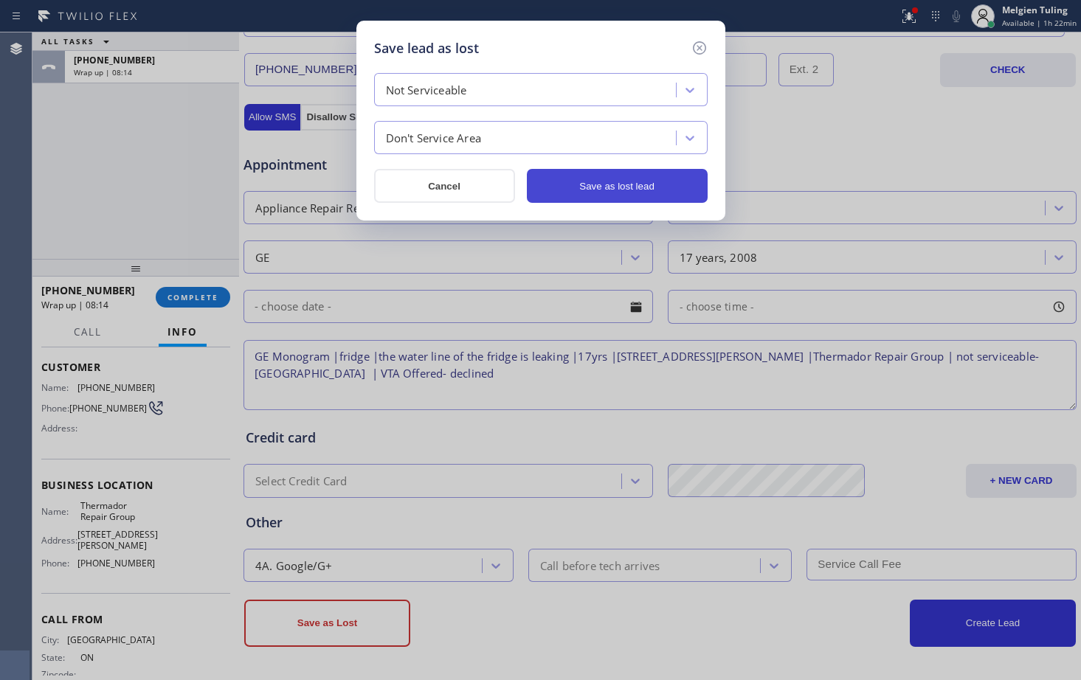
click at [622, 190] on button "Save as lost lead" at bounding box center [617, 186] width 181 height 34
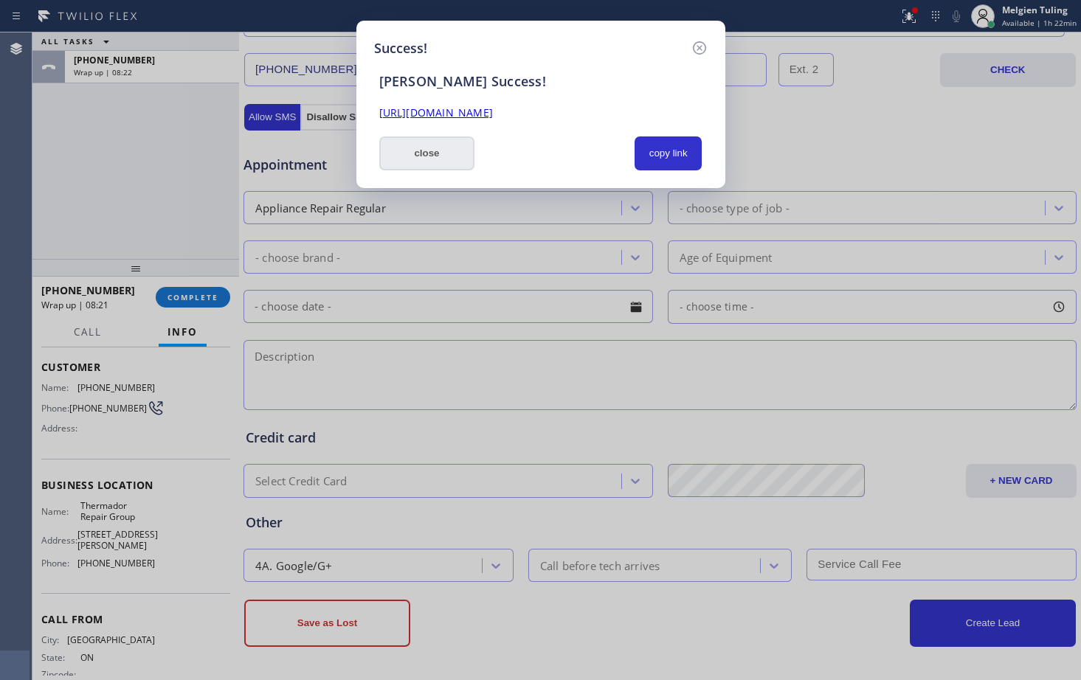
click at [448, 155] on button "close" at bounding box center [427, 153] width 96 height 34
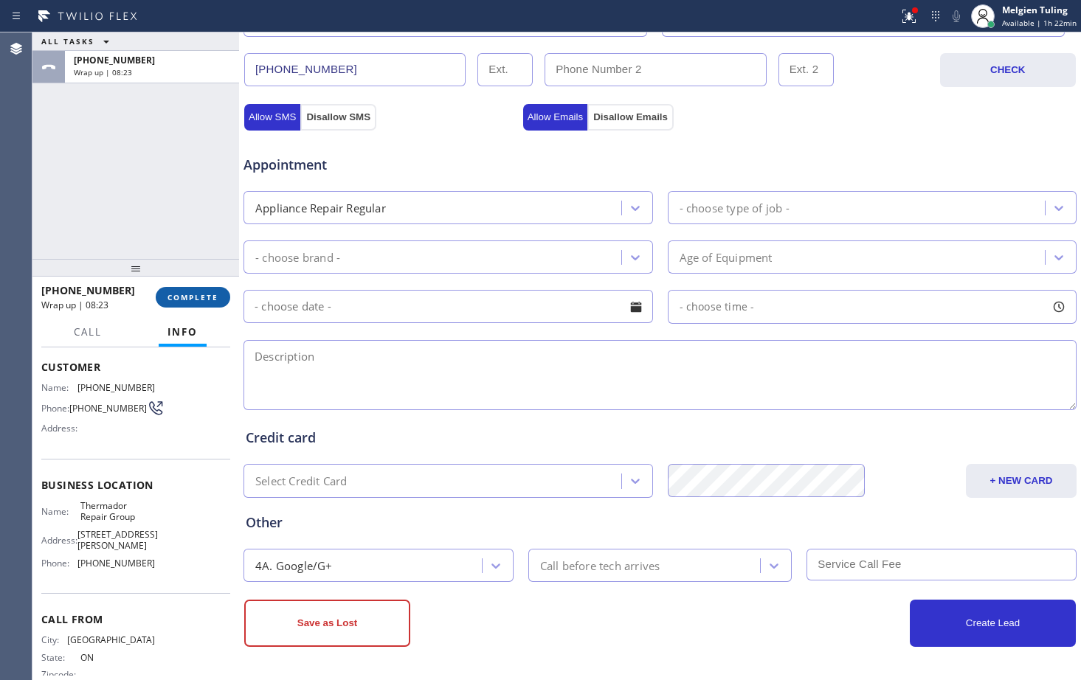
click at [194, 298] on span "COMPLETE" at bounding box center [192, 297] width 51 height 10
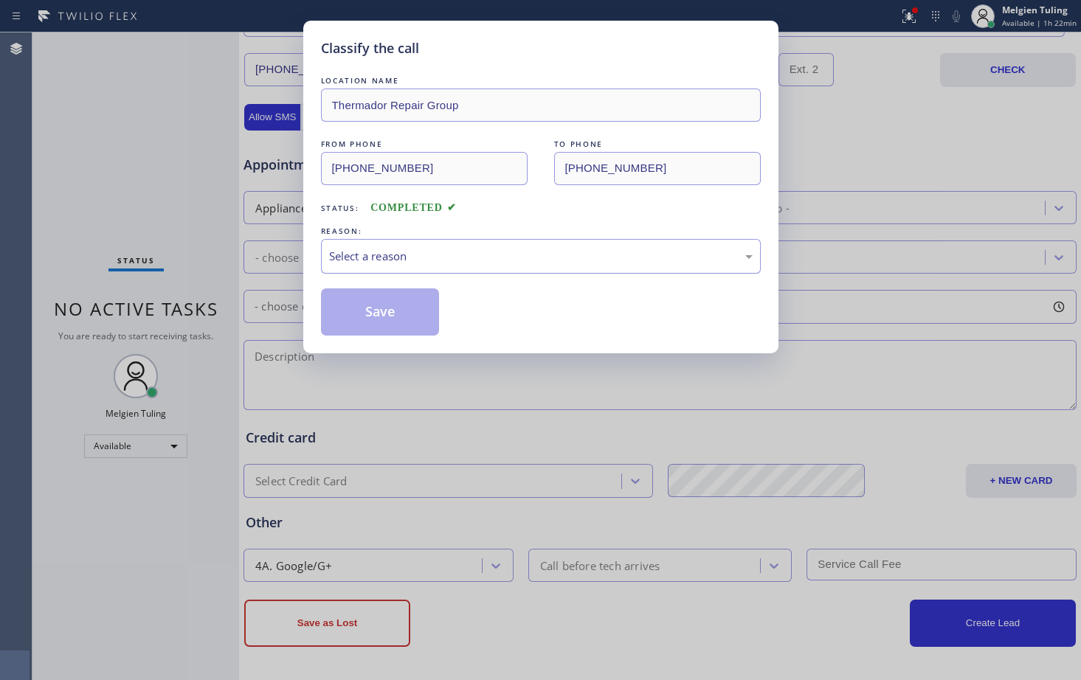
click at [371, 260] on div "Select a reason" at bounding box center [540, 256] width 423 height 17
click at [381, 311] on button "Save" at bounding box center [380, 311] width 119 height 47
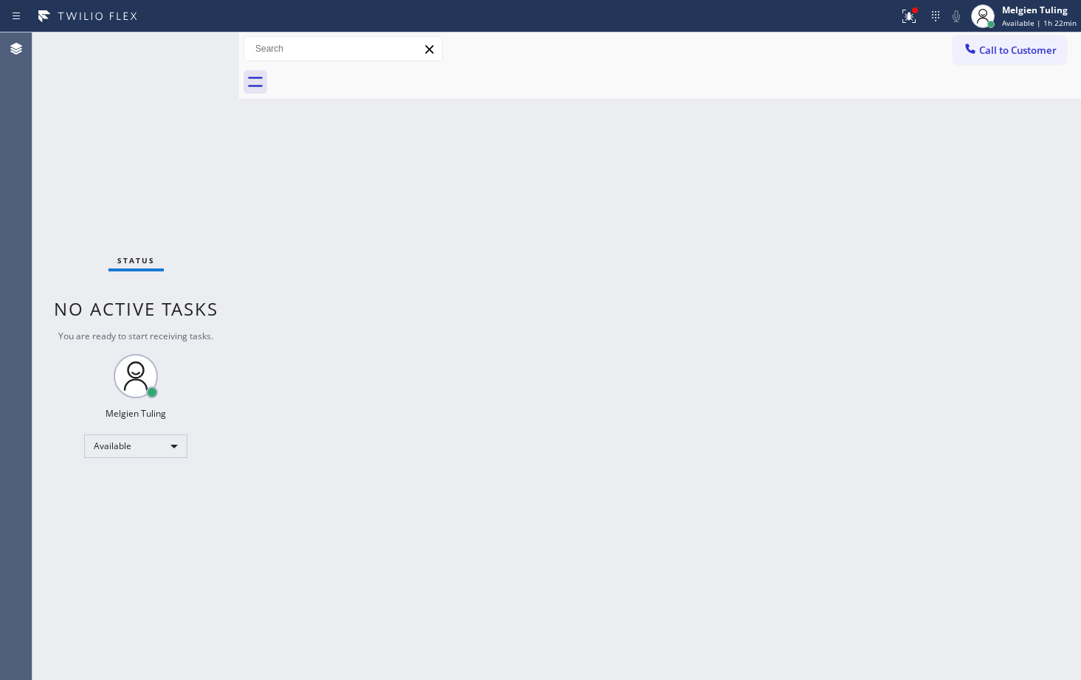
click at [1014, 301] on div "Back to Dashboard Change Sender ID Customers Technicians Select a contact Outbo…" at bounding box center [660, 356] width 842 height 648
click at [190, 51] on div "Status No active tasks You are ready to start receiving tasks. Melgien Tuling A…" at bounding box center [135, 356] width 207 height 648
drag, startPoint x: 693, startPoint y: 375, endPoint x: 707, endPoint y: 383, distance: 16.8
click at [693, 375] on div "Back to Dashboard Change Sender ID Customers Technicians Select a contact Outbo…" at bounding box center [660, 356] width 842 height 648
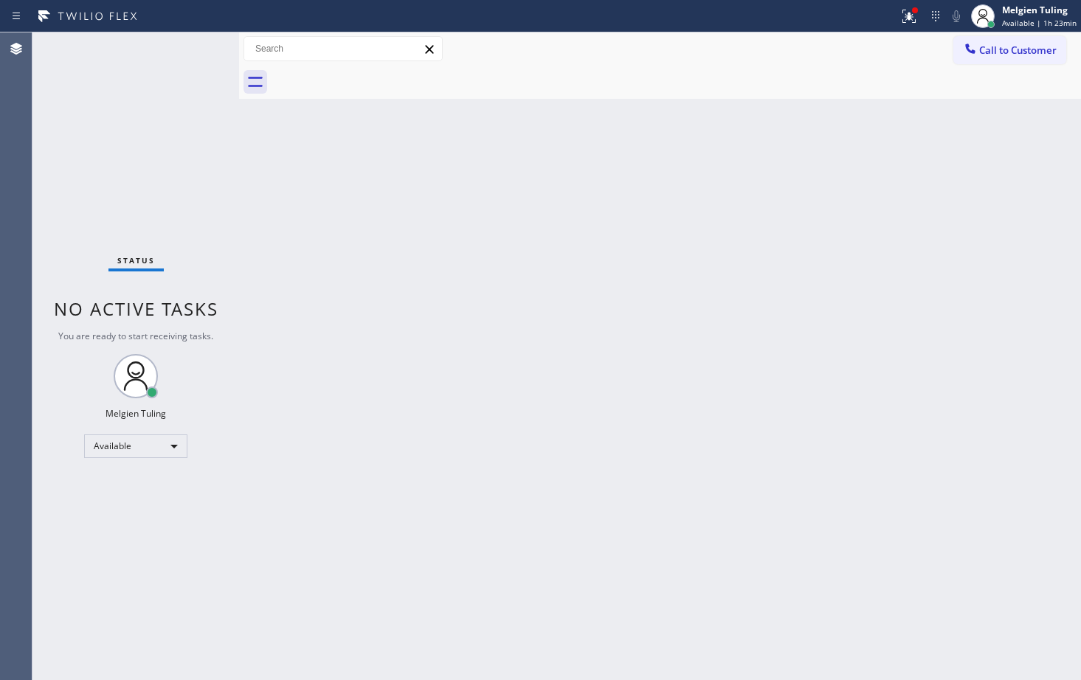
click at [194, 53] on div "Status No active tasks You are ready to start receiving tasks. Melgien Tuling A…" at bounding box center [135, 356] width 207 height 648
click at [639, 543] on div "Back to Dashboard Change Sender ID Customers Technicians Select a contact Outbo…" at bounding box center [660, 356] width 842 height 648
click at [195, 54] on div "Status No active tasks You are ready to start receiving tasks. Melgien Tuling A…" at bounding box center [135, 356] width 207 height 648
click at [523, 226] on div "Back to Dashboard Change Sender ID Customers Technicians Select a contact Outbo…" at bounding box center [660, 356] width 842 height 648
click at [911, 15] on icon at bounding box center [906, 15] width 9 height 10
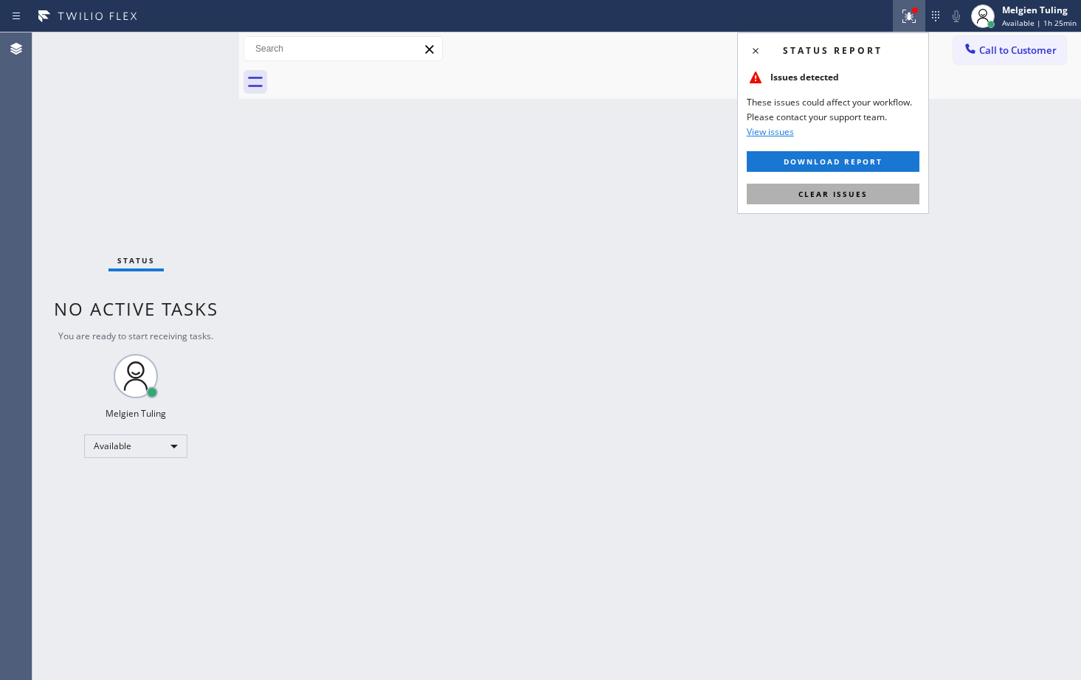
click at [817, 190] on span "Clear issues" at bounding box center [832, 194] width 69 height 10
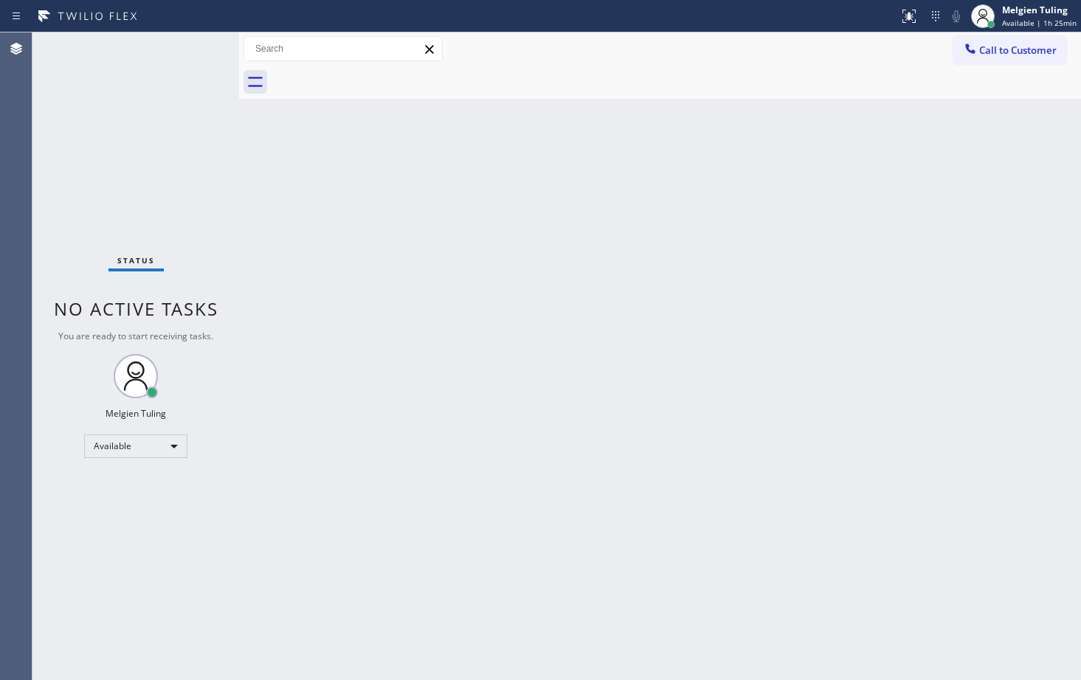
click at [736, 213] on div "Back to Dashboard Change Sender ID Customers Technicians Select a contact Outbo…" at bounding box center [660, 356] width 842 height 648
click at [334, 181] on div "Back to Dashboard Change Sender ID Customers Technicians Select a contact Outbo…" at bounding box center [660, 356] width 842 height 648
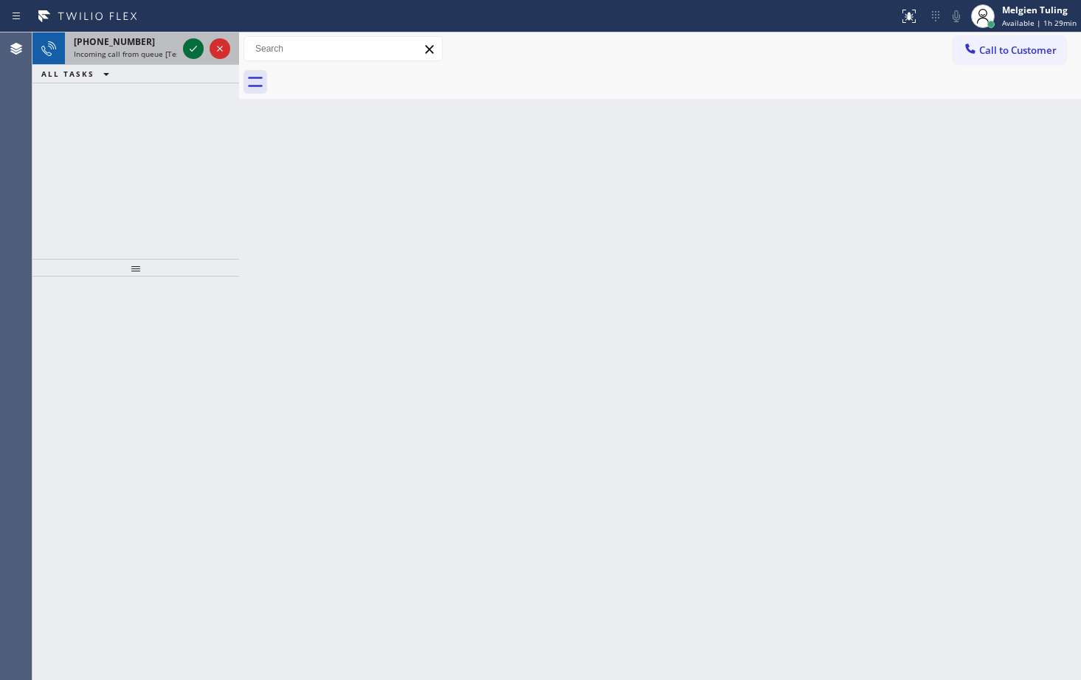
click at [186, 55] on icon at bounding box center [193, 49] width 18 height 18
click at [187, 38] on div at bounding box center [206, 48] width 53 height 32
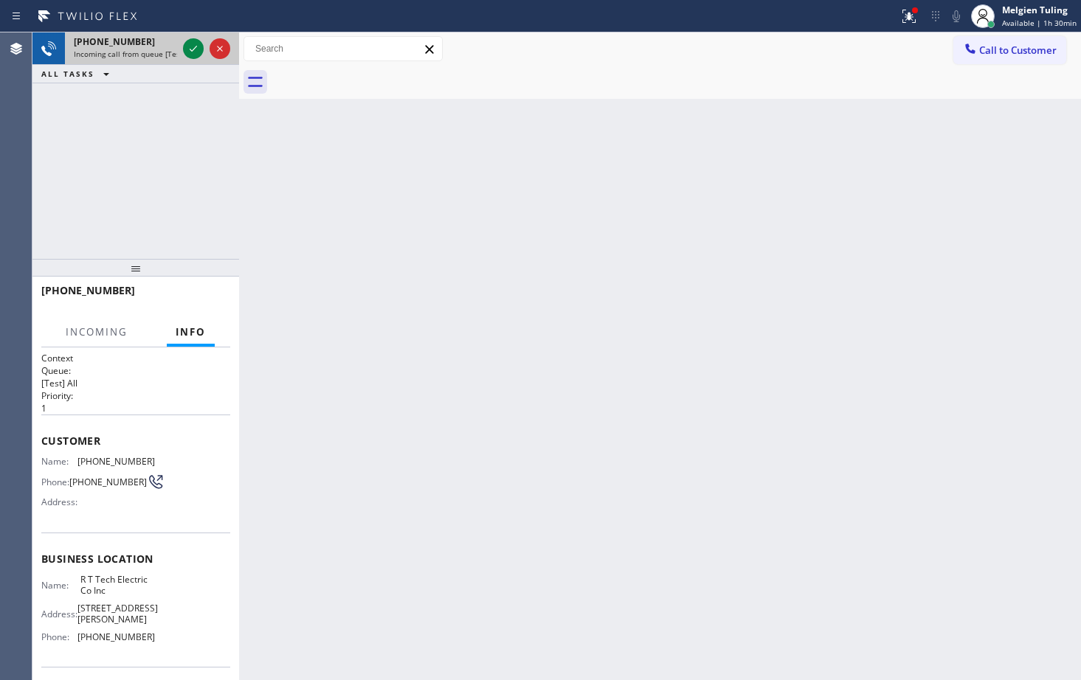
click at [187, 38] on div at bounding box center [206, 48] width 53 height 32
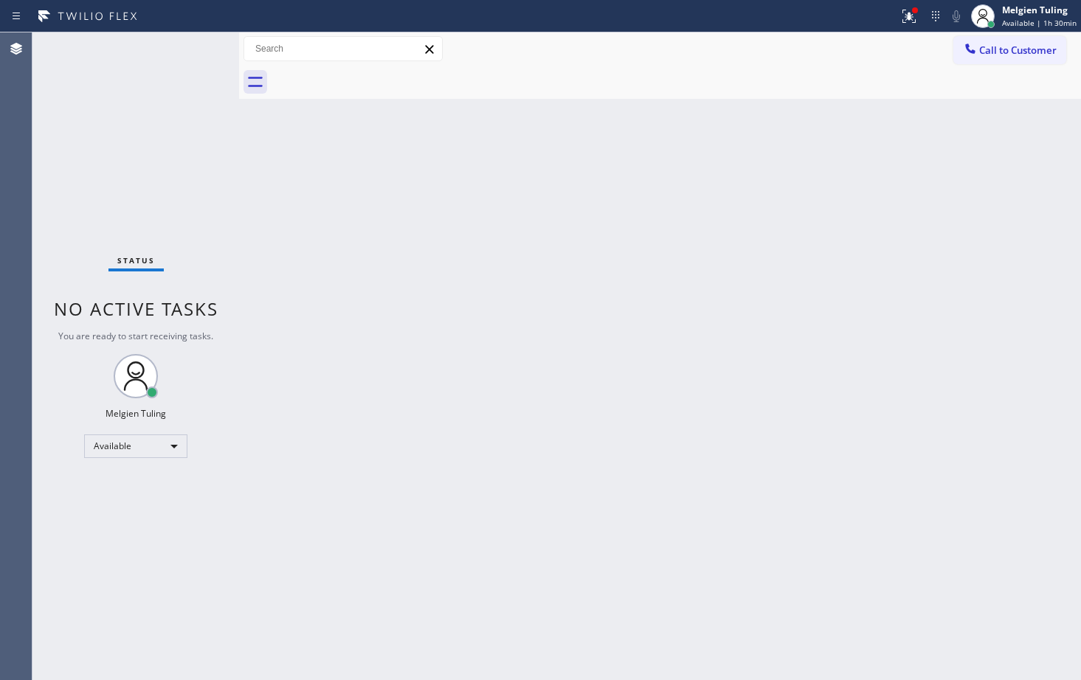
click at [191, 49] on div "Status No active tasks You are ready to start receiving tasks. Melgien Tuling A…" at bounding box center [135, 356] width 207 height 648
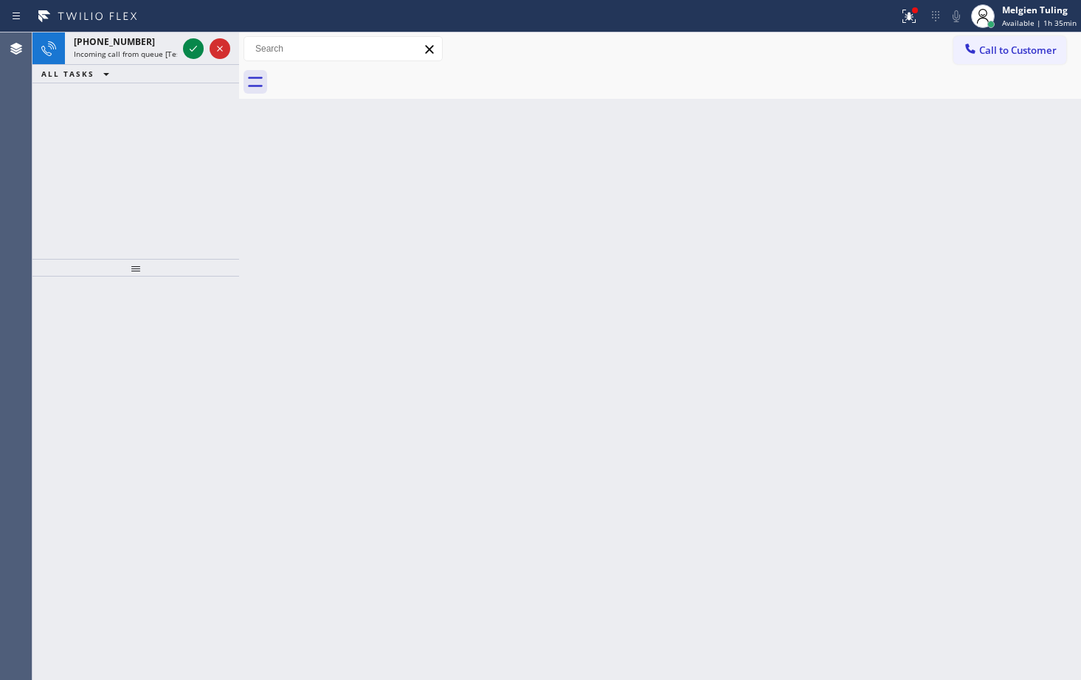
click at [363, 281] on div "Back to Dashboard Change Sender ID Customers Technicians Select a contact Outbo…" at bounding box center [660, 356] width 842 height 648
click at [199, 49] on icon at bounding box center [193, 49] width 18 height 18
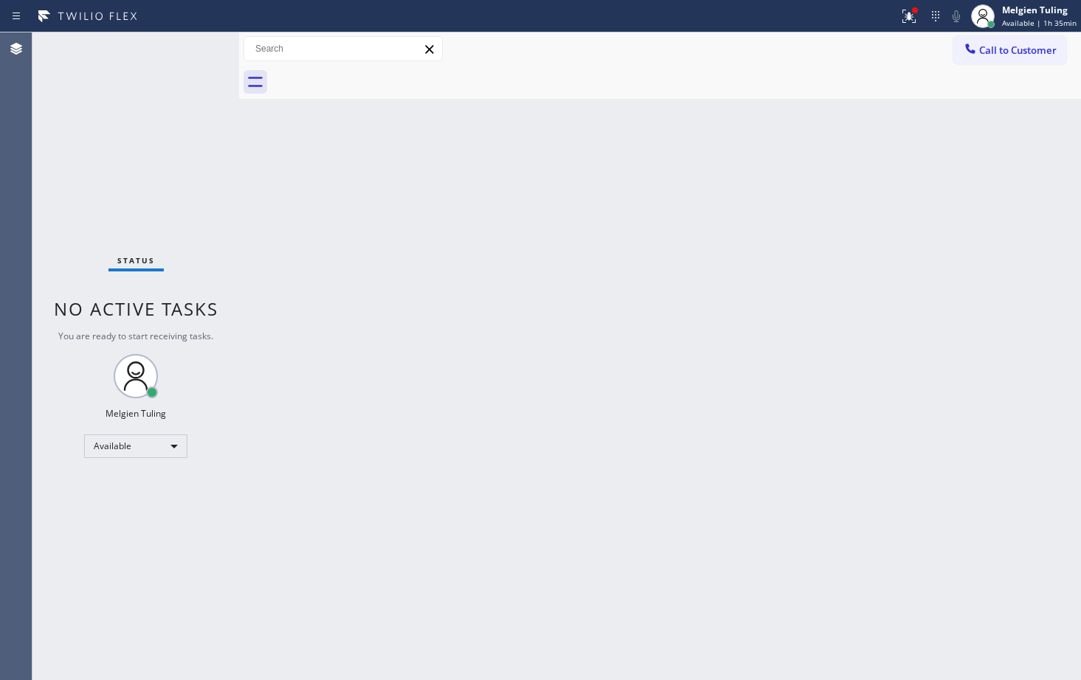
click at [202, 50] on div "Status No active tasks You are ready to start receiving tasks. Melgien Tuling A…" at bounding box center [135, 356] width 207 height 648
click at [202, 52] on div "Status No active tasks You are ready to start receiving tasks. Melgien Tuling A…" at bounding box center [135, 356] width 207 height 648
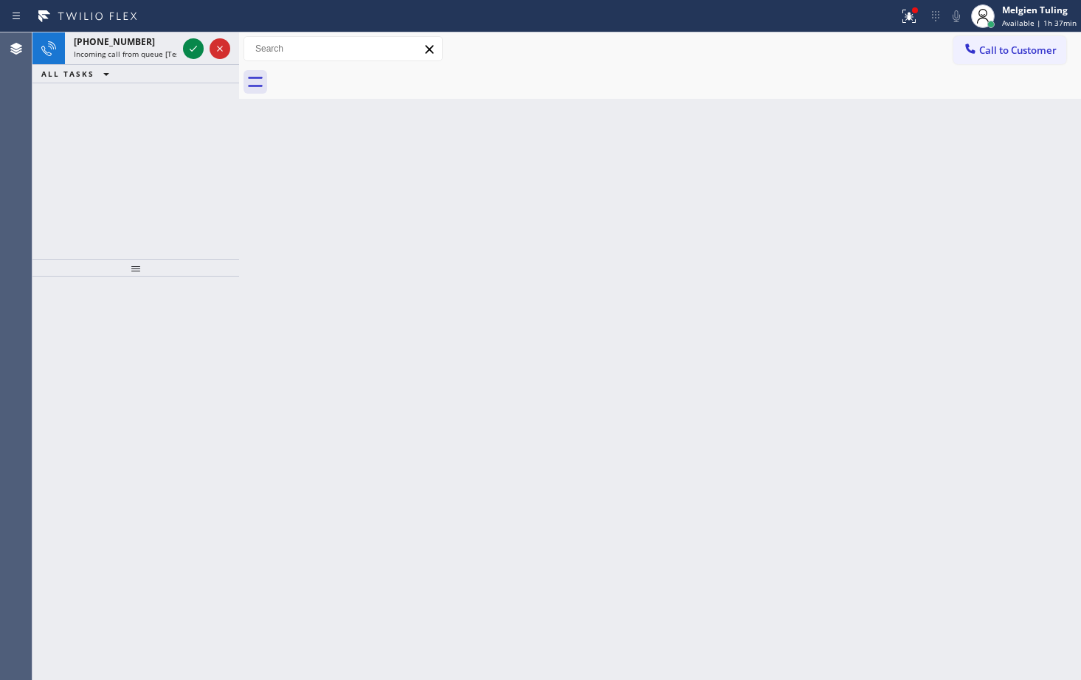
click at [316, 159] on div "Back to Dashboard Change Sender ID Customers Technicians Select a contact Outbo…" at bounding box center [660, 356] width 842 height 648
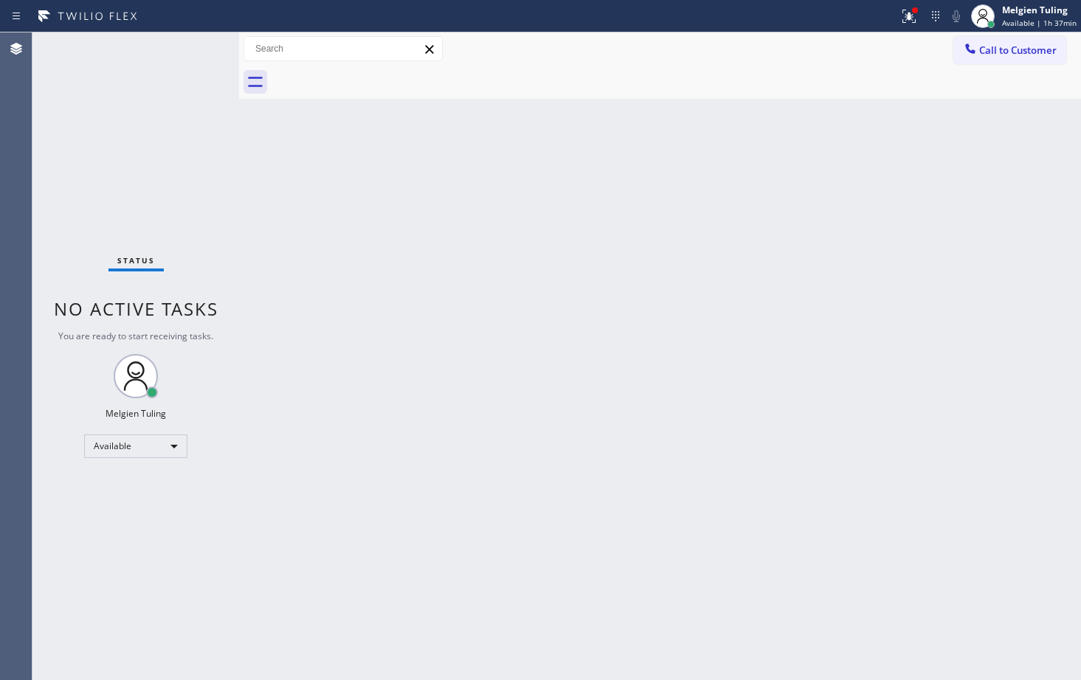
click at [179, 50] on div "Status No active tasks You are ready to start receiving tasks. Melgien Tuling A…" at bounding box center [135, 356] width 207 height 648
click at [188, 39] on div "Status No active tasks You are ready to start receiving tasks. Melgien Tuling A…" at bounding box center [135, 356] width 207 height 648
click at [913, 14] on icon at bounding box center [908, 14] width 9 height 5
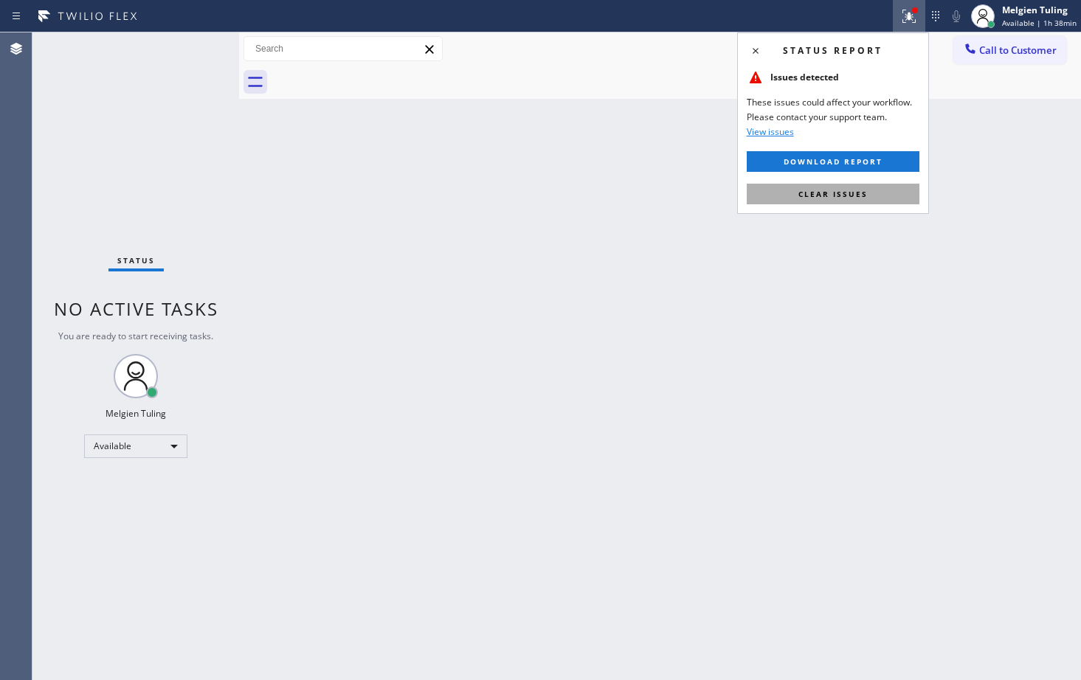
click at [825, 196] on span "Clear issues" at bounding box center [832, 194] width 69 height 10
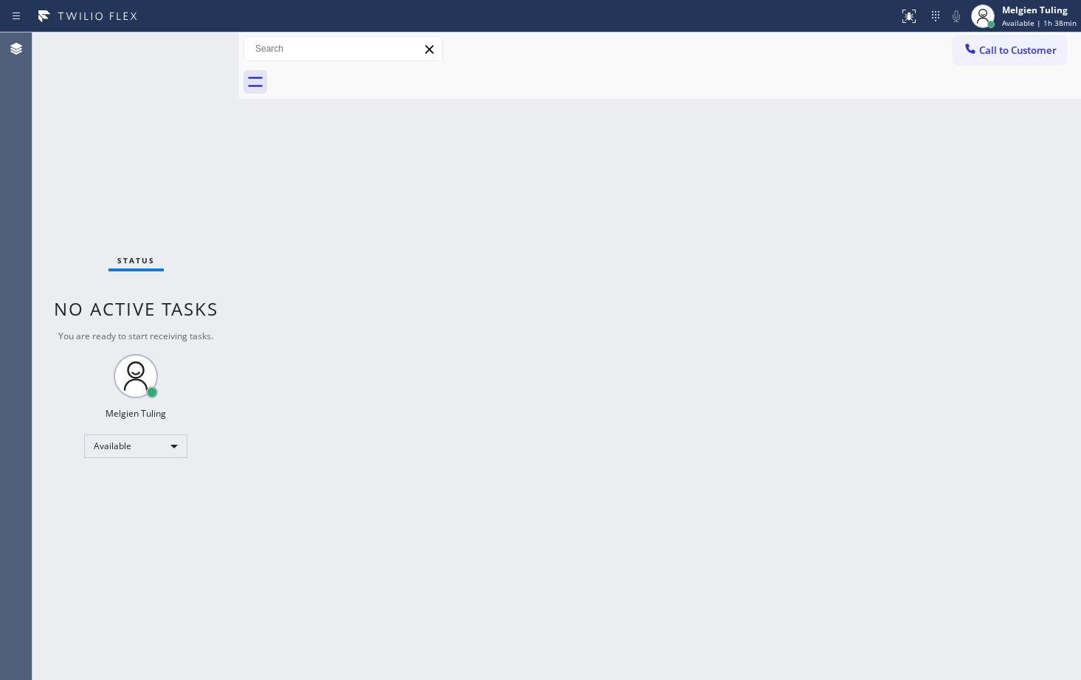
click at [651, 173] on div "Back to Dashboard Change Sender ID Customers Technicians Select a contact Outbo…" at bounding box center [660, 356] width 842 height 648
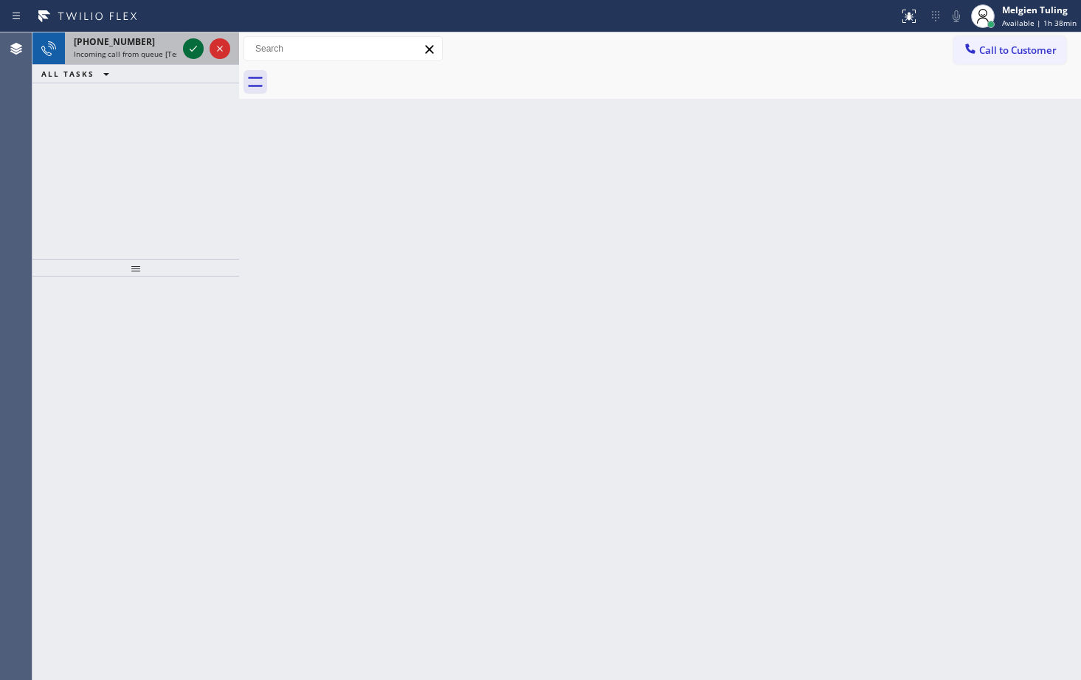
click at [183, 55] on div at bounding box center [193, 49] width 21 height 18
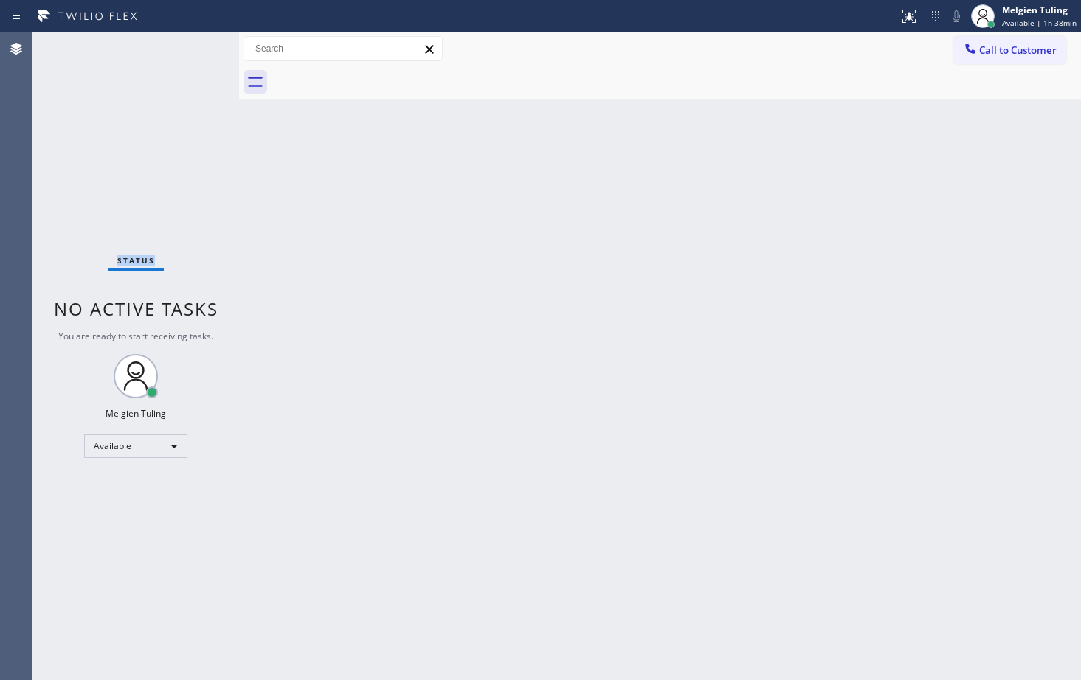
click at [183, 55] on div "Status No active tasks You are ready to start receiving tasks. Melgien Tuling A…" at bounding box center [135, 356] width 207 height 648
click at [181, 54] on div "Status No active tasks You are ready to start receiving tasks. Melgien Tuling A…" at bounding box center [135, 356] width 207 height 648
click at [123, 162] on div "Status No active tasks You are ready to start receiving tasks. Melgien Tuling A…" at bounding box center [135, 356] width 207 height 648
click at [909, 20] on icon at bounding box center [908, 16] width 13 height 13
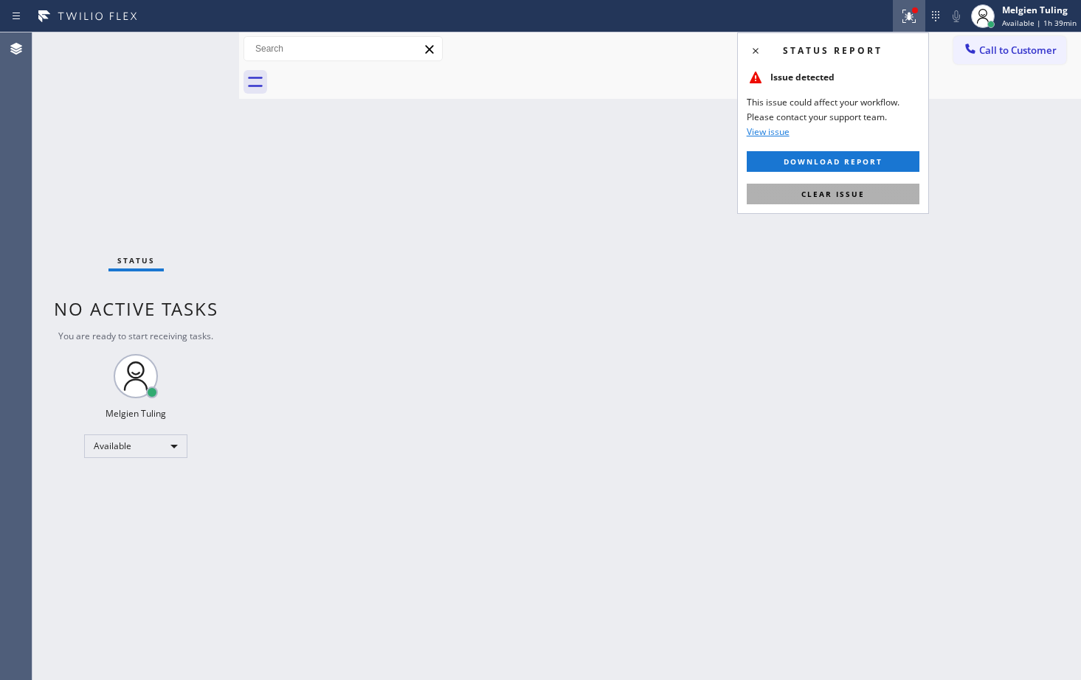
click at [807, 190] on span "Clear issue" at bounding box center [832, 194] width 63 height 10
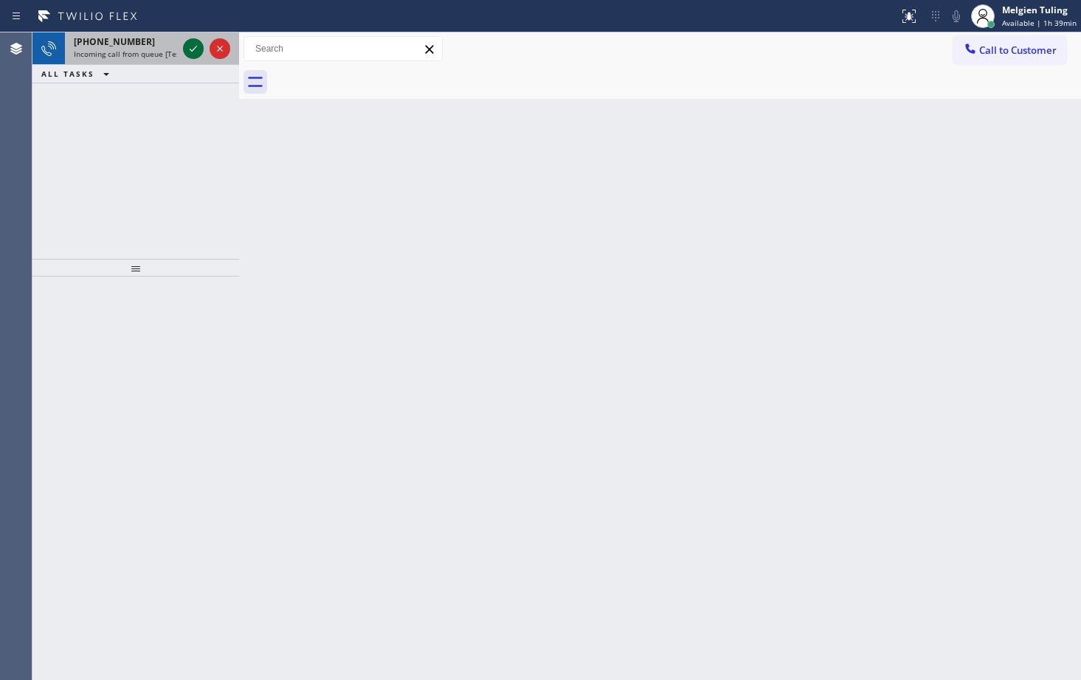
click at [183, 50] on div at bounding box center [193, 49] width 21 height 18
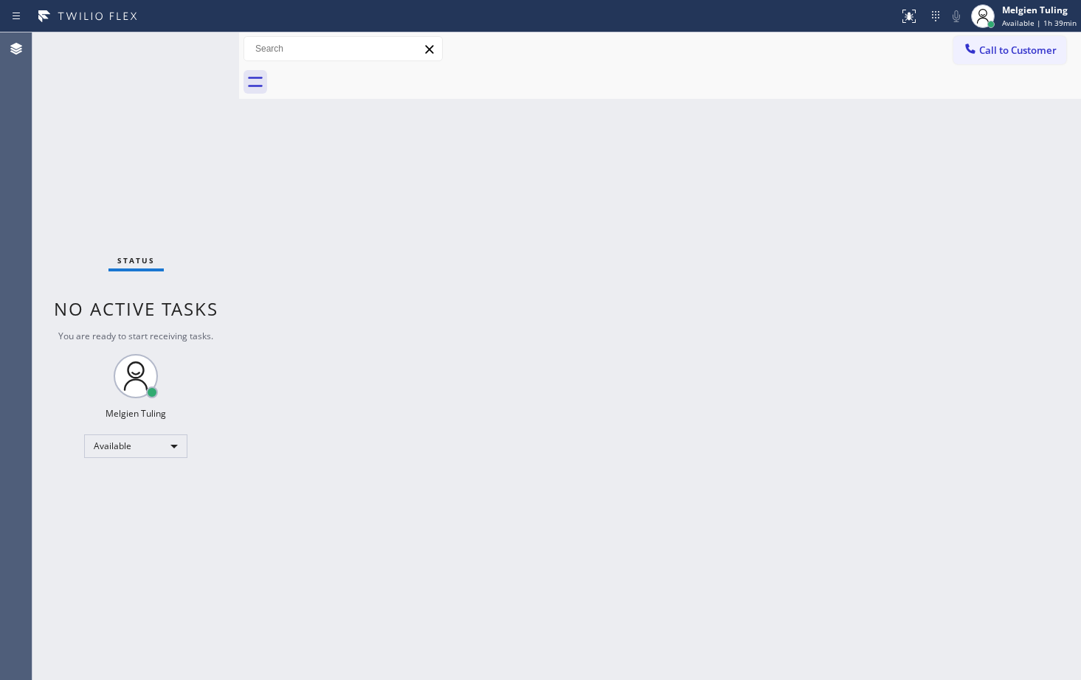
click at [183, 50] on div "Status No active tasks You are ready to start receiving tasks. Melgien Tuling A…" at bounding box center [135, 356] width 207 height 648
click at [185, 50] on div "Status No active tasks You are ready to start receiving tasks. Melgien Tuling A…" at bounding box center [135, 356] width 207 height 648
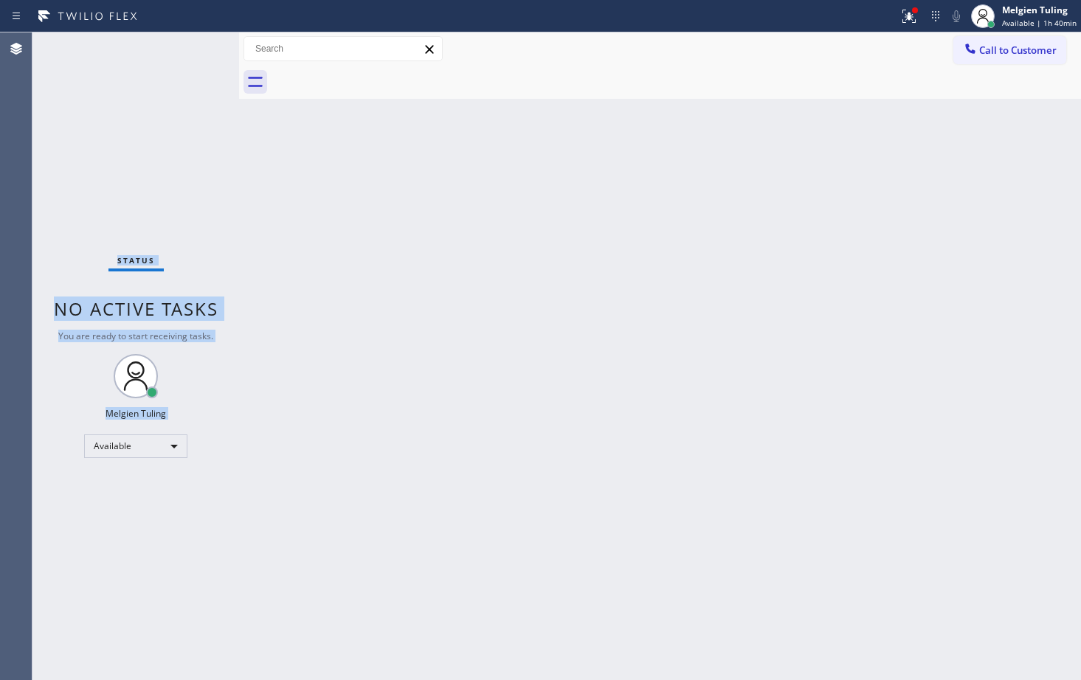
click at [190, 51] on div "Status No active tasks You are ready to start receiving tasks. Melgien Tuling A…" at bounding box center [135, 356] width 207 height 648
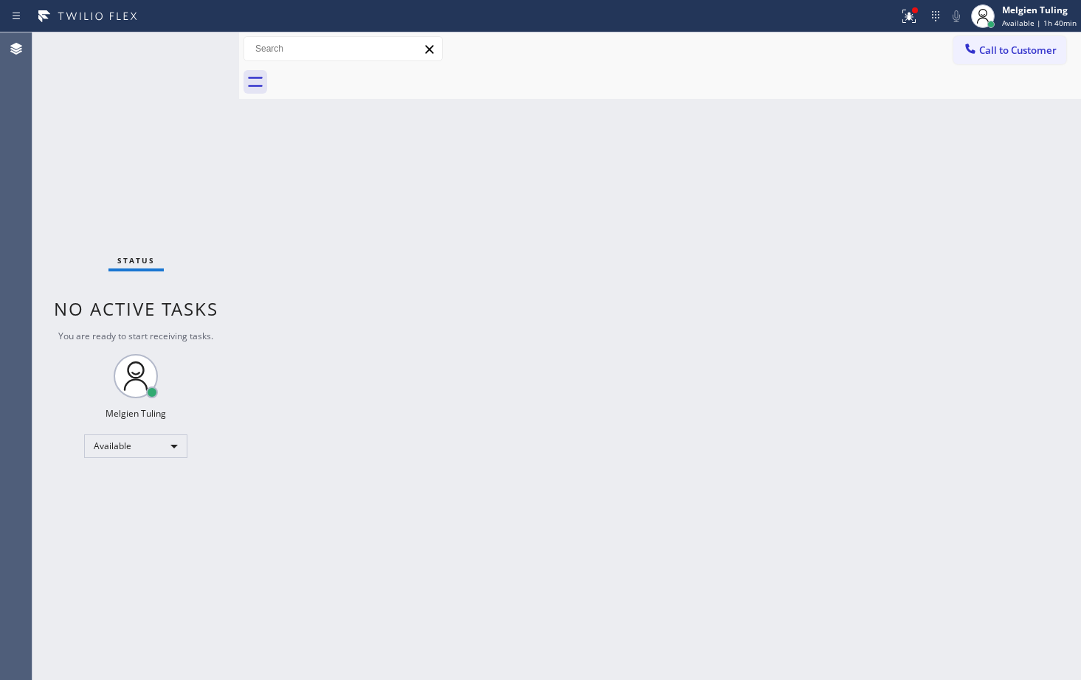
click at [115, 135] on div "Status No active tasks You are ready to start receiving tasks. Melgien Tuling A…" at bounding box center [135, 356] width 207 height 648
click at [293, 166] on div "Back to Dashboard Change Sender ID Customers Technicians Select a contact Outbo…" at bounding box center [660, 356] width 842 height 648
click at [910, 15] on icon at bounding box center [908, 16] width 13 height 13
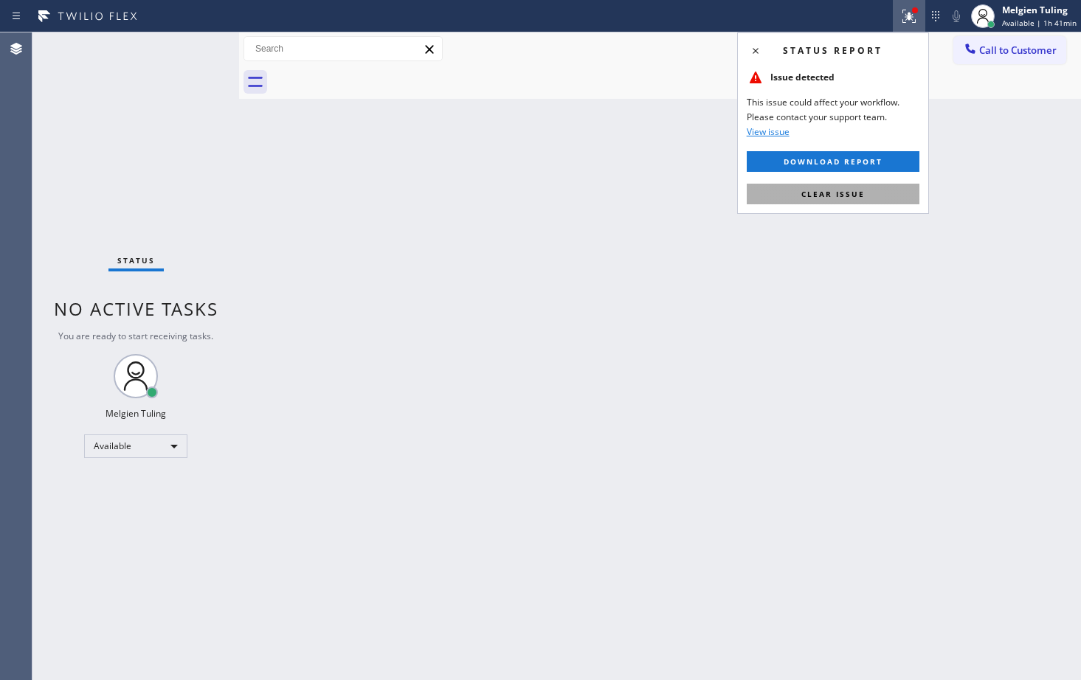
click at [823, 195] on span "Clear issue" at bounding box center [832, 194] width 63 height 10
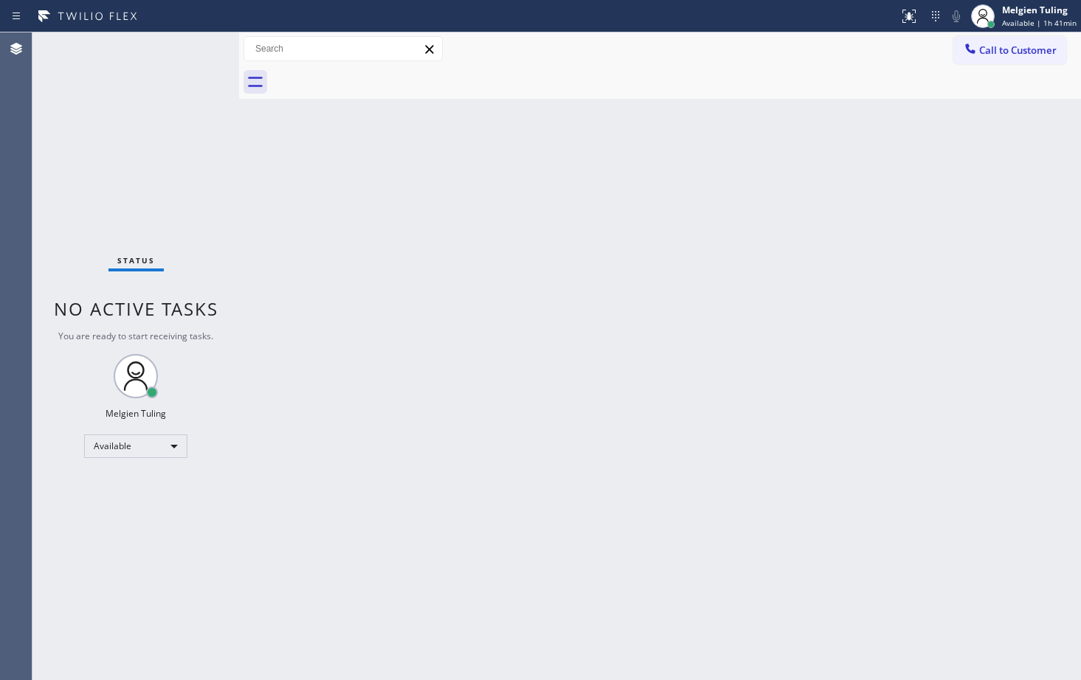
click at [756, 232] on div "Back to Dashboard Change Sender ID Customers Technicians Select a contact Outbo…" at bounding box center [660, 356] width 842 height 648
click at [188, 87] on div "Status No active tasks You are ready to start receiving tasks. Melgien Tuling A…" at bounding box center [135, 356] width 207 height 648
click at [343, 206] on div "Back to Dashboard Change Sender ID Customers Technicians Select a contact Outbo…" at bounding box center [660, 356] width 842 height 648
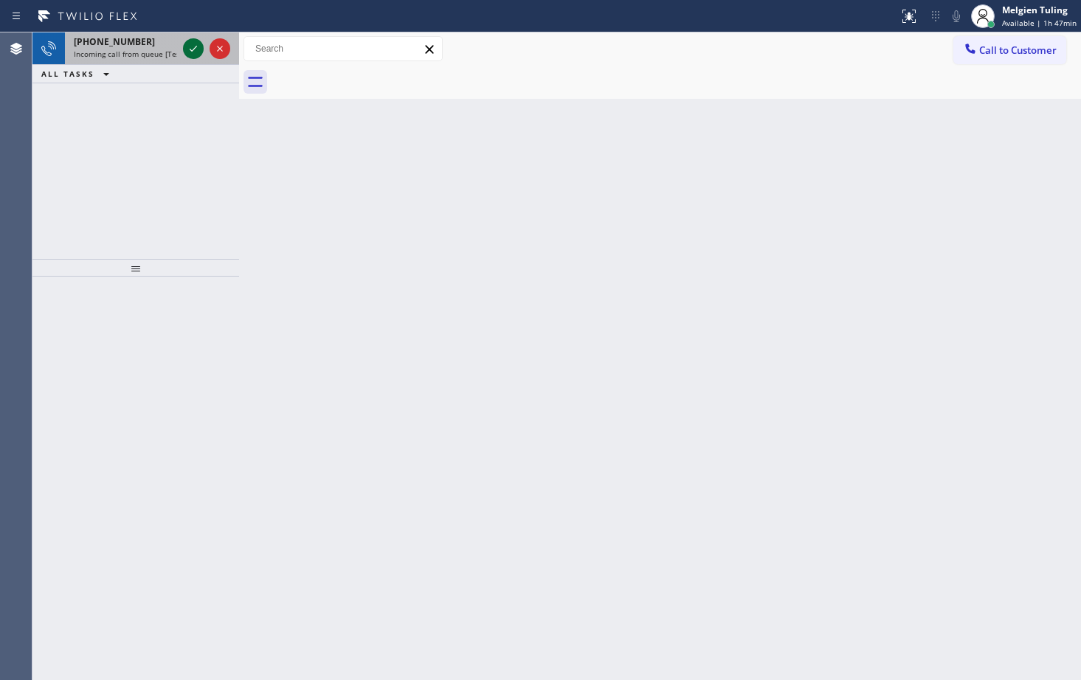
click at [193, 54] on icon at bounding box center [193, 49] width 18 height 18
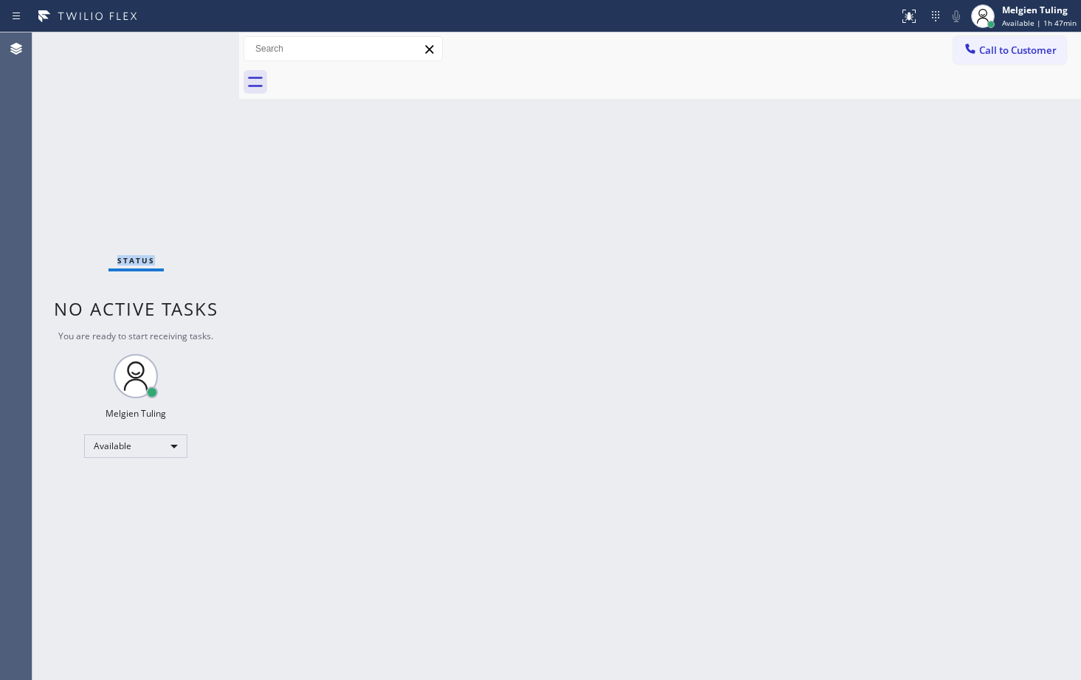
click at [193, 54] on div "Status No active tasks You are ready to start receiving tasks. Melgien Tuling A…" at bounding box center [135, 356] width 207 height 648
click at [189, 99] on div "Status No active tasks You are ready to start receiving tasks. Melgien Tuling A…" at bounding box center [135, 356] width 207 height 648
click at [179, 446] on div "Available" at bounding box center [135, 447] width 103 height 24
click at [115, 523] on li "Break" at bounding box center [135, 522] width 100 height 18
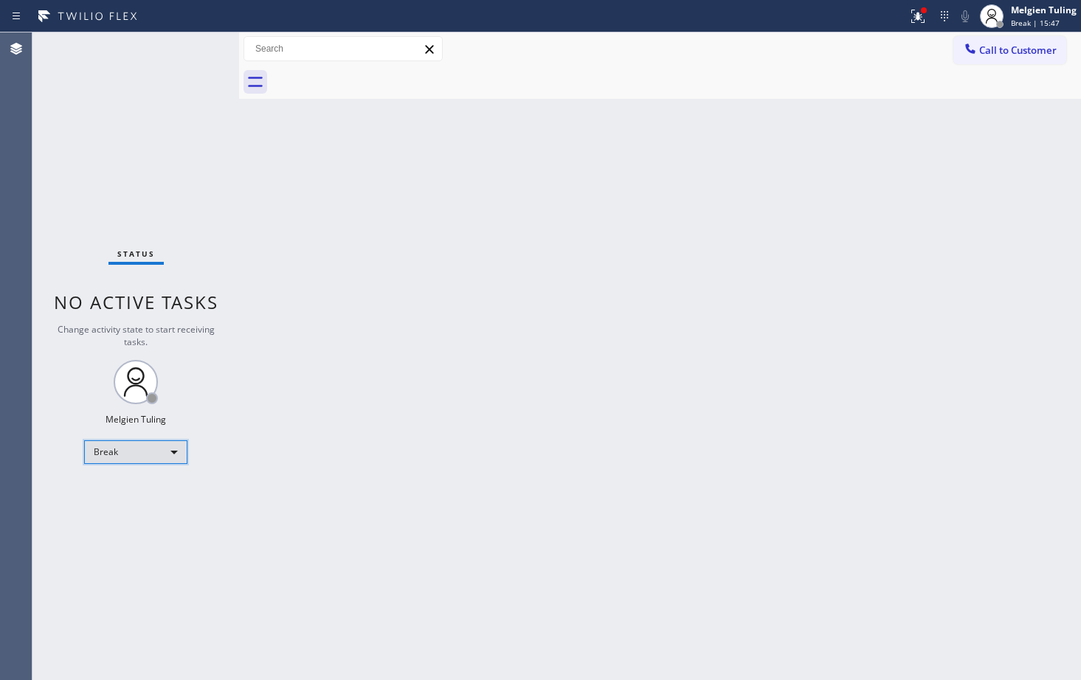
click at [116, 443] on div "Break" at bounding box center [135, 452] width 103 height 24
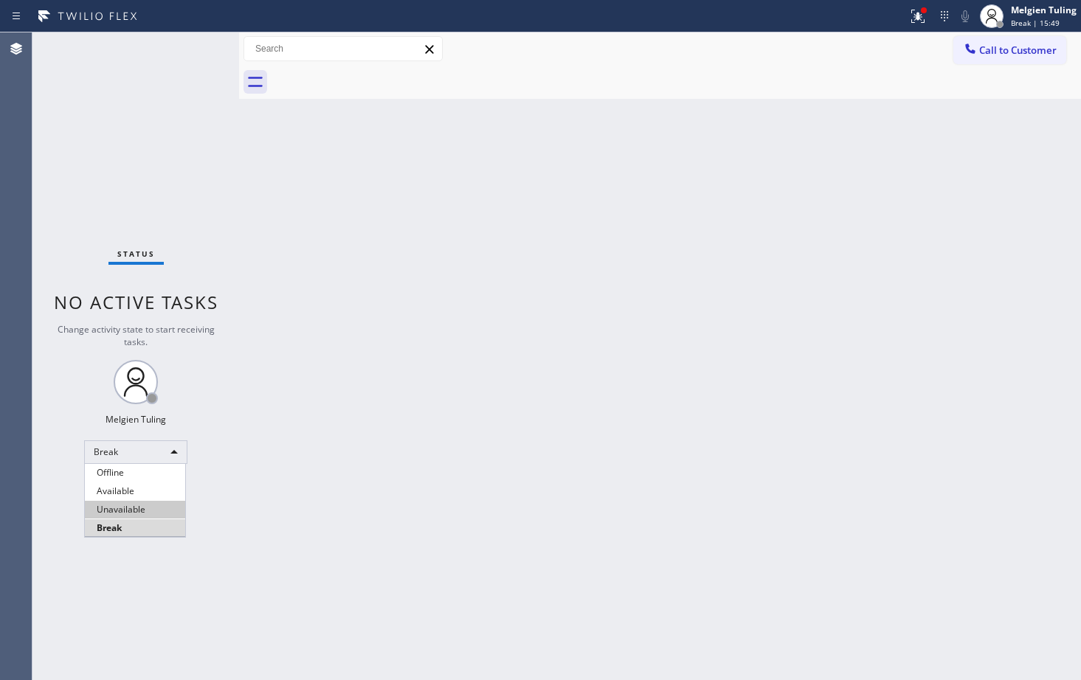
click at [135, 504] on li "Unavailable" at bounding box center [135, 510] width 100 height 18
click at [515, 465] on div "Back to Dashboard Change Sender ID Customers Technicians Select a contact Outbo…" at bounding box center [660, 356] width 842 height 648
click at [912, 20] on icon at bounding box center [917, 16] width 18 height 18
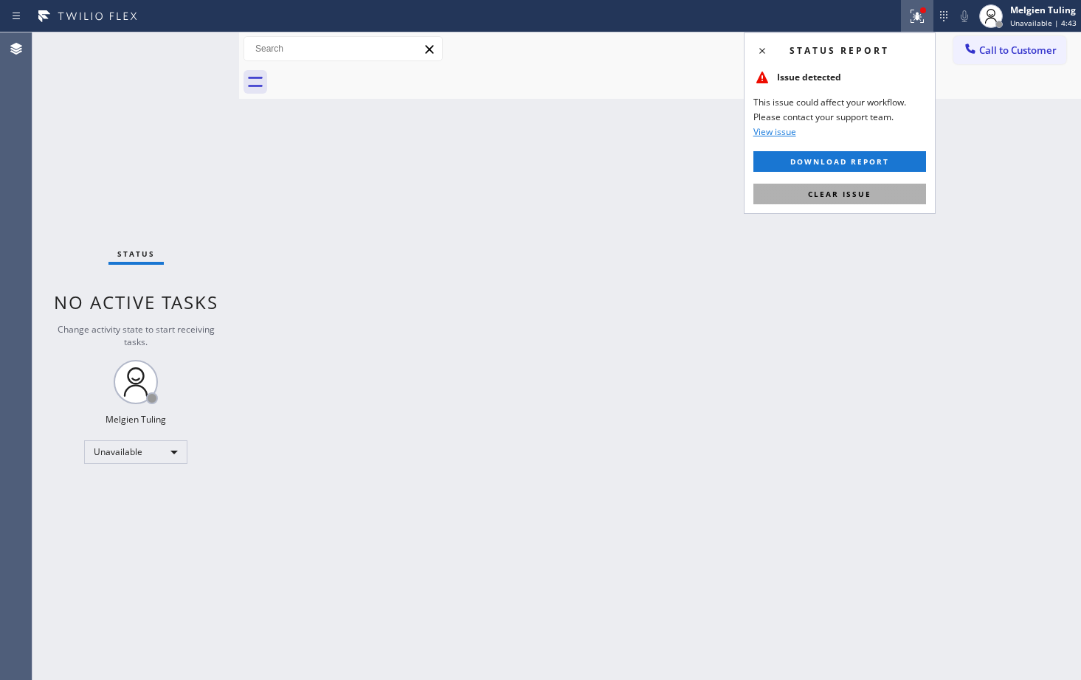
click at [841, 193] on span "Clear issue" at bounding box center [839, 194] width 63 height 10
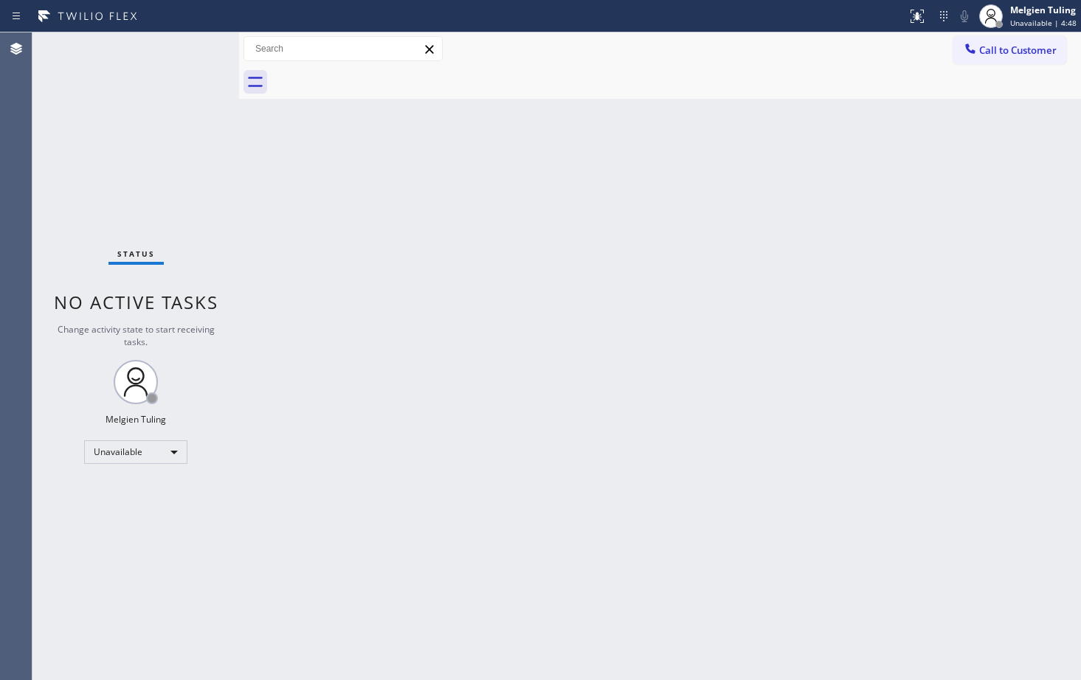
click at [845, 360] on div "Back to Dashboard Change Sender ID Customers Technicians Select a contact Outbo…" at bounding box center [660, 356] width 842 height 648
click at [173, 452] on div "Unavailable" at bounding box center [135, 452] width 103 height 24
click at [143, 488] on li "Available" at bounding box center [135, 491] width 100 height 18
drag, startPoint x: 449, startPoint y: 384, endPoint x: 455, endPoint y: 398, distance: 15.5
click at [450, 386] on div "Back to Dashboard Change Sender ID Customers Technicians Select a contact Outbo…" at bounding box center [660, 356] width 842 height 648
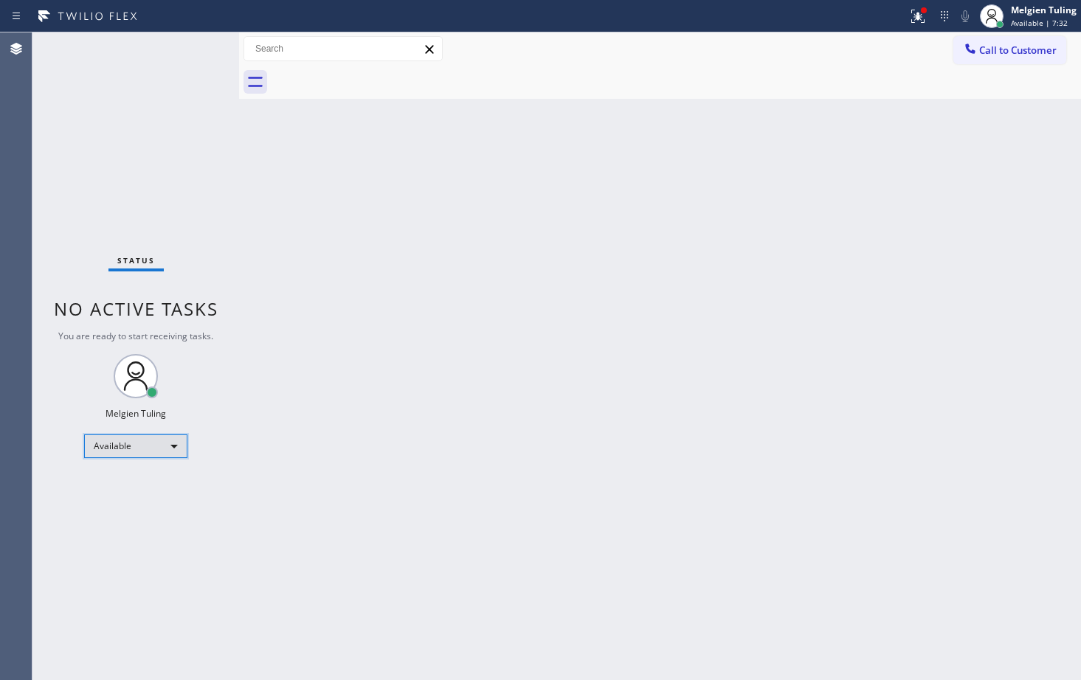
click at [169, 441] on div "Available" at bounding box center [135, 447] width 103 height 24
click at [133, 503] on li "Unavailable" at bounding box center [135, 504] width 100 height 18
